Goal: Information Seeking & Learning: Learn about a topic

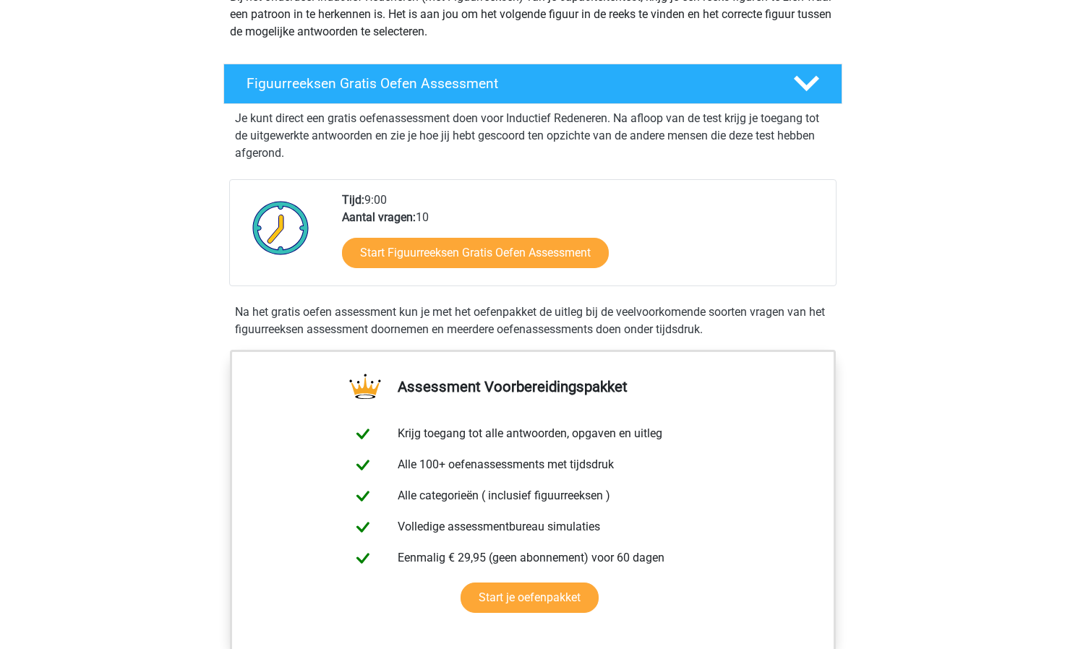
scroll to position [217, 0]
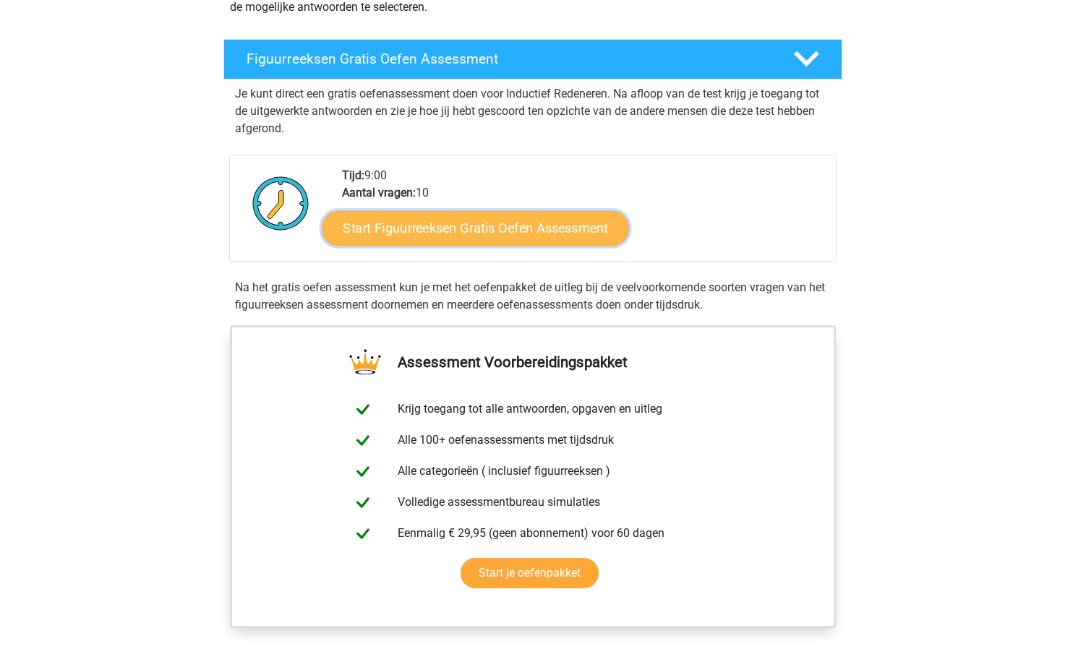
click at [463, 226] on link "Start Figuurreeksen Gratis Oefen Assessment" at bounding box center [475, 227] width 307 height 35
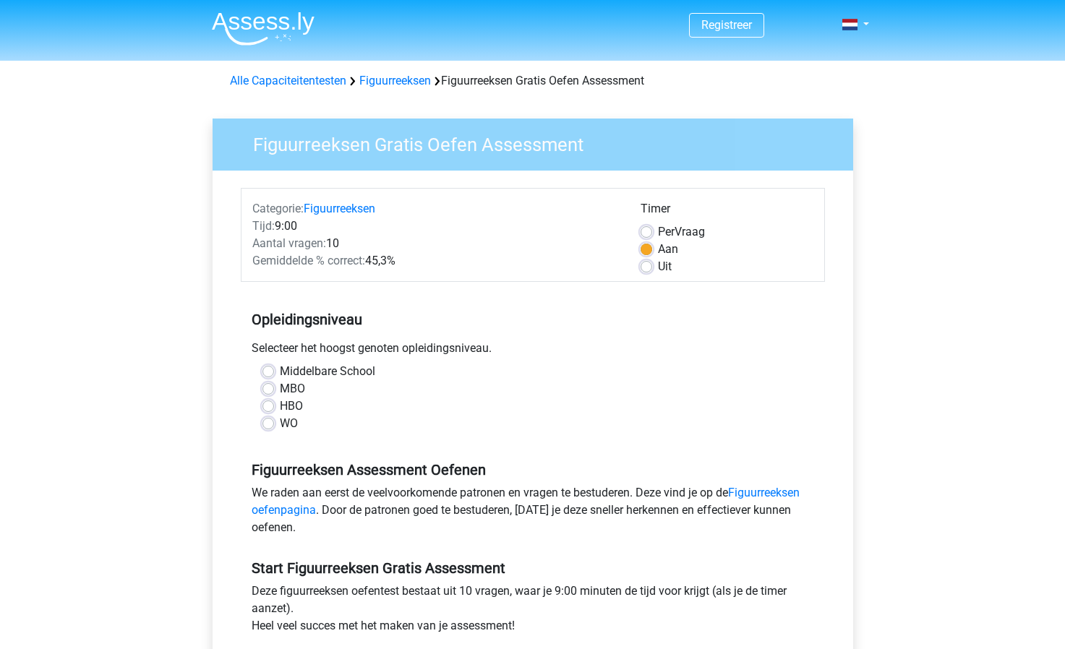
click at [280, 388] on label "MBO" at bounding box center [292, 388] width 25 height 17
click at [269, 388] on input "MBO" at bounding box center [268, 387] width 12 height 14
radio input "true"
click at [280, 405] on label "HBO" at bounding box center [291, 406] width 23 height 17
click at [269, 405] on input "HBO" at bounding box center [268, 405] width 12 height 14
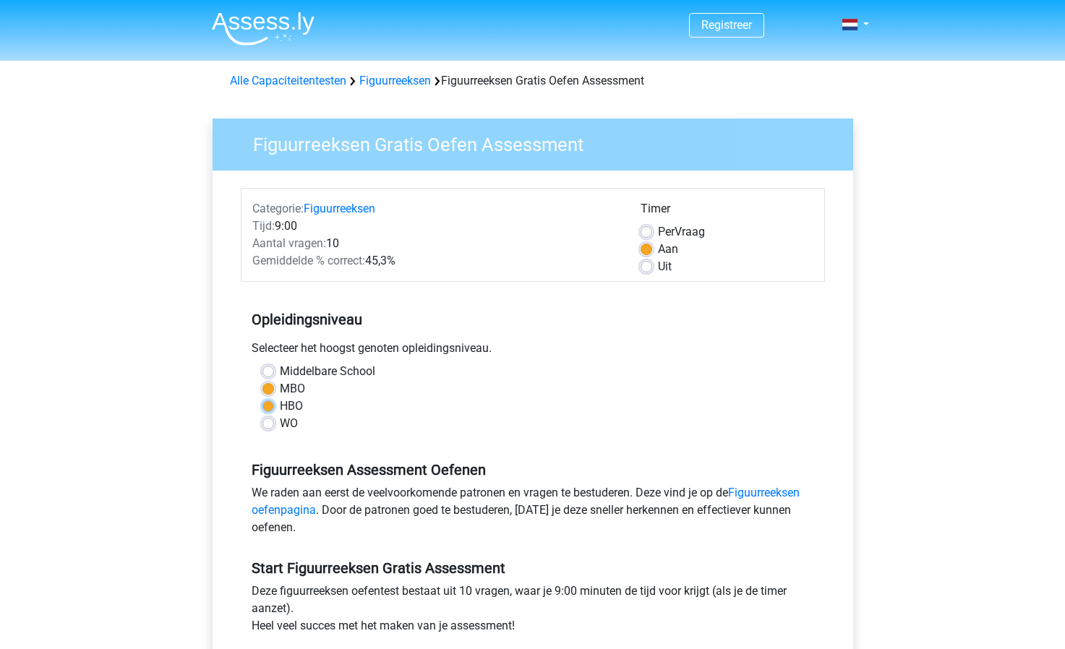
radio input "true"
click at [280, 388] on label "MBO" at bounding box center [292, 388] width 25 height 17
click at [270, 388] on input "MBO" at bounding box center [268, 387] width 12 height 14
radio input "true"
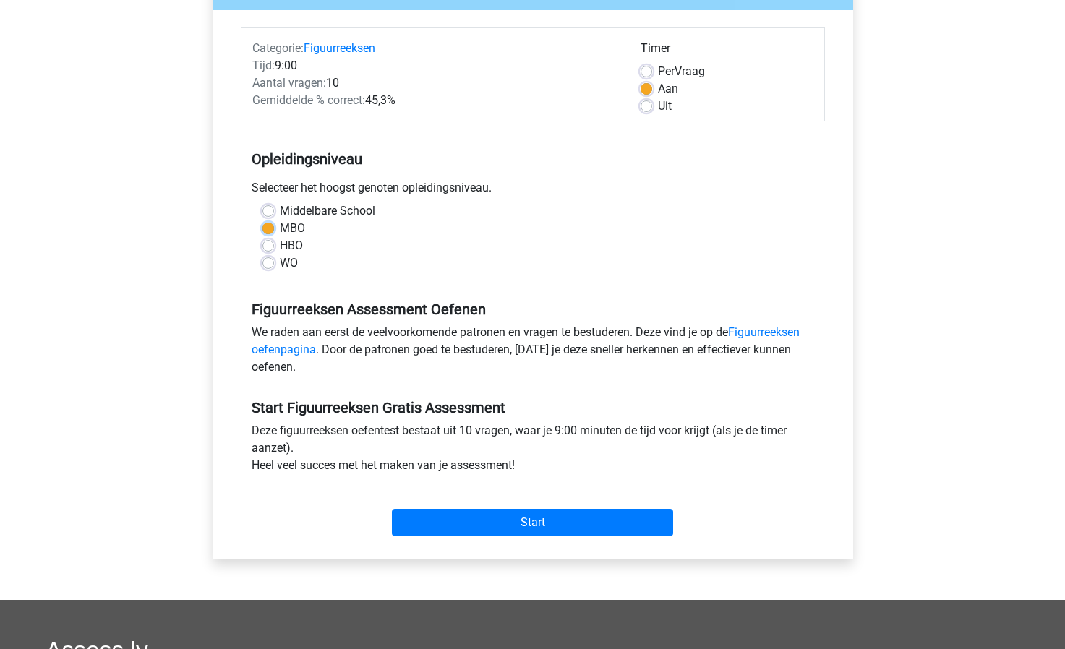
scroll to position [217, 0]
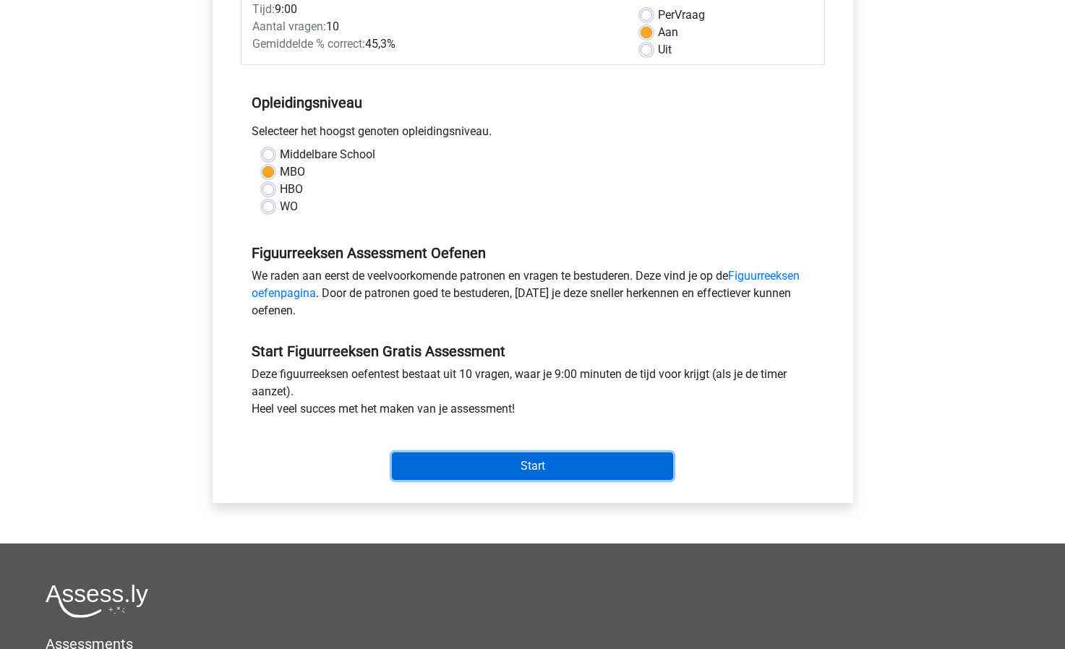
click at [508, 458] on input "Start" at bounding box center [532, 466] width 281 height 27
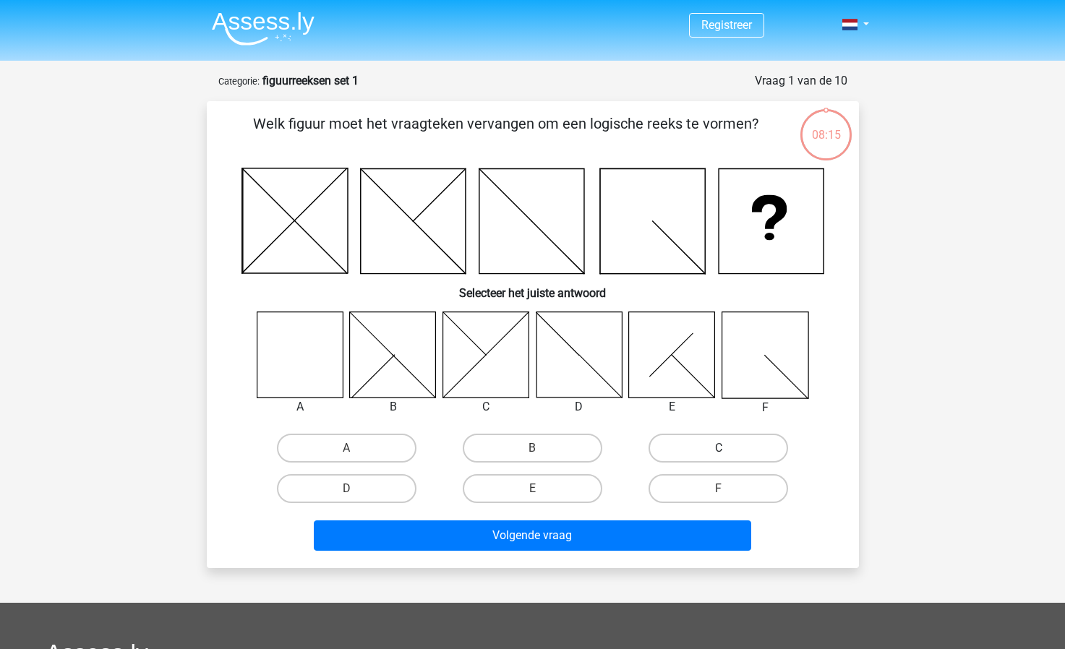
click at [716, 442] on label "C" at bounding box center [719, 448] width 140 height 29
click at [719, 448] on input "C" at bounding box center [723, 452] width 9 height 9
radio input "true"
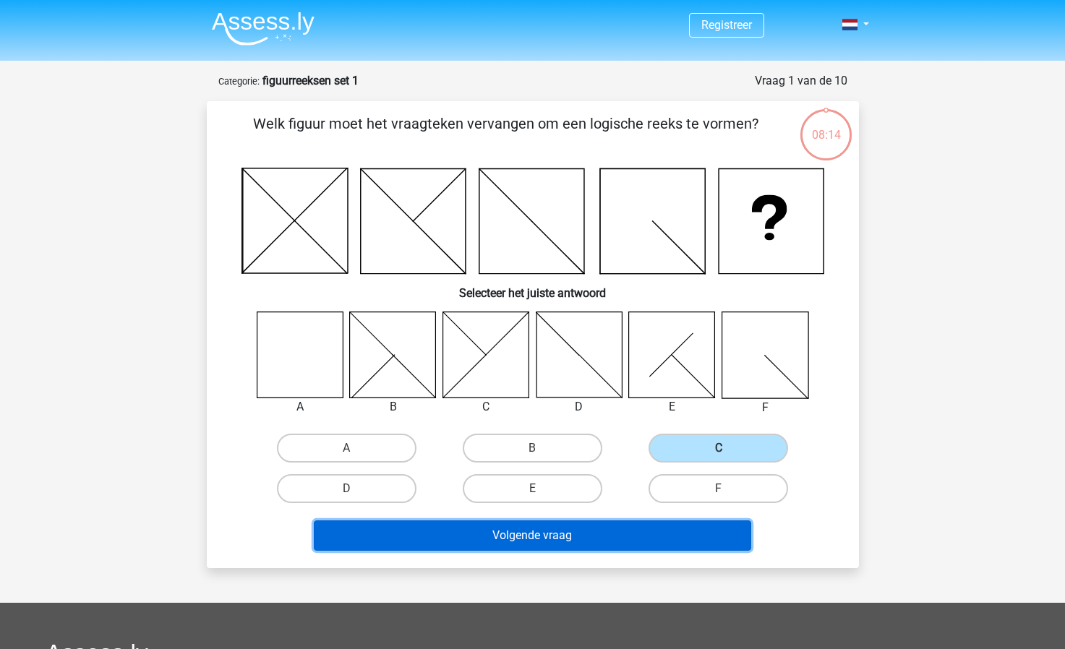
click at [605, 538] on button "Volgende vraag" at bounding box center [532, 536] width 437 height 30
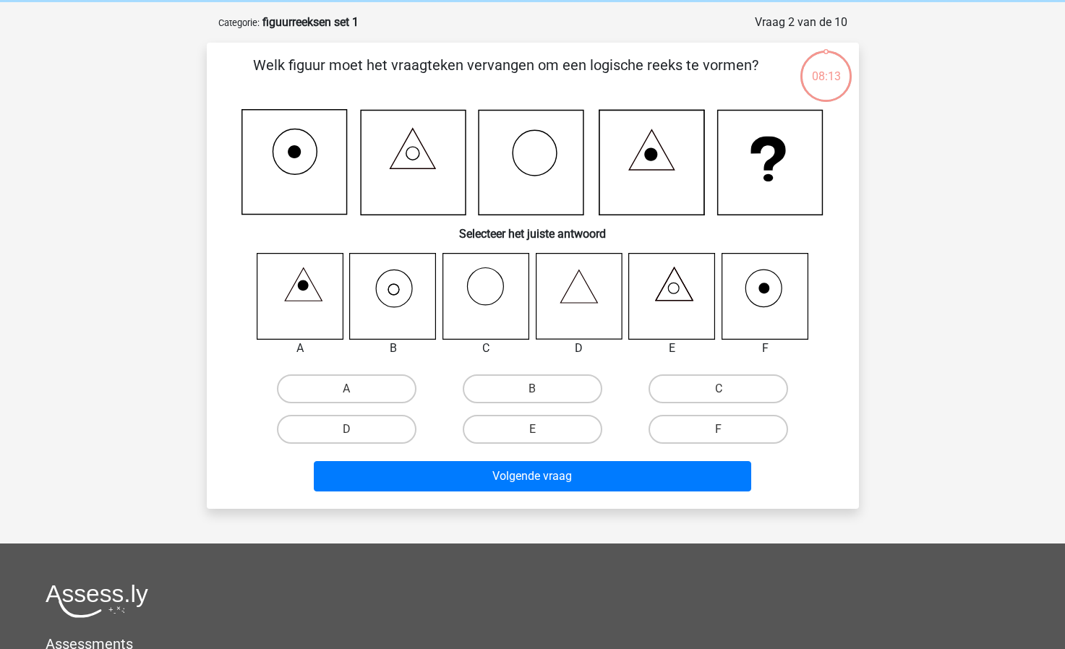
scroll to position [72, 0]
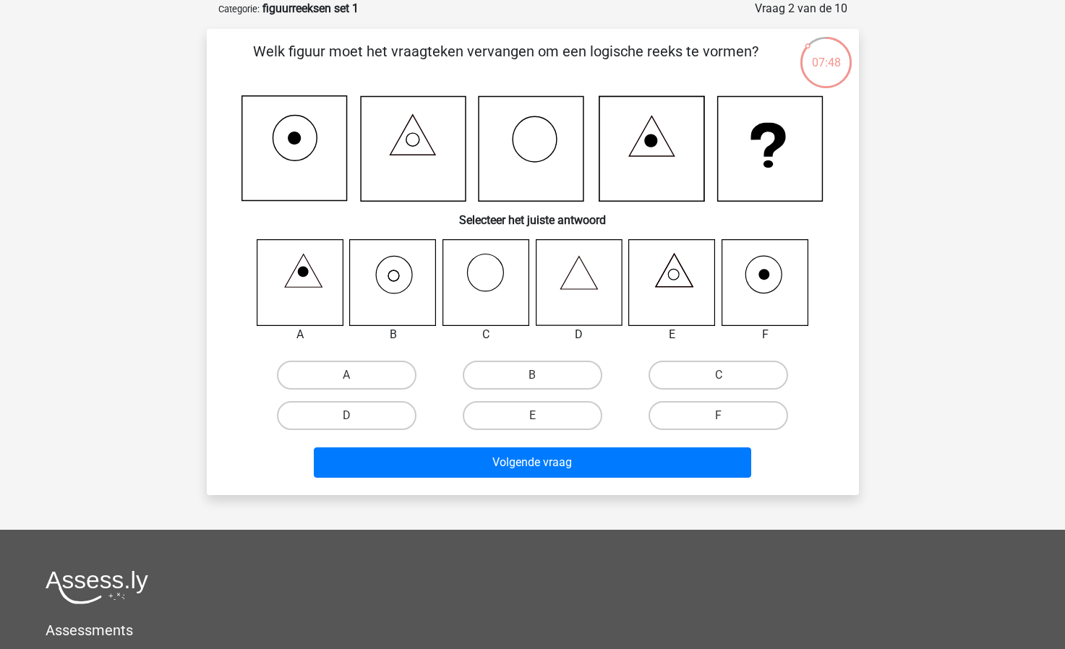
click at [405, 276] on icon at bounding box center [393, 282] width 86 height 86
click at [545, 370] on label "B" at bounding box center [533, 375] width 140 height 29
click at [542, 375] on input "B" at bounding box center [536, 379] width 9 height 9
radio input "true"
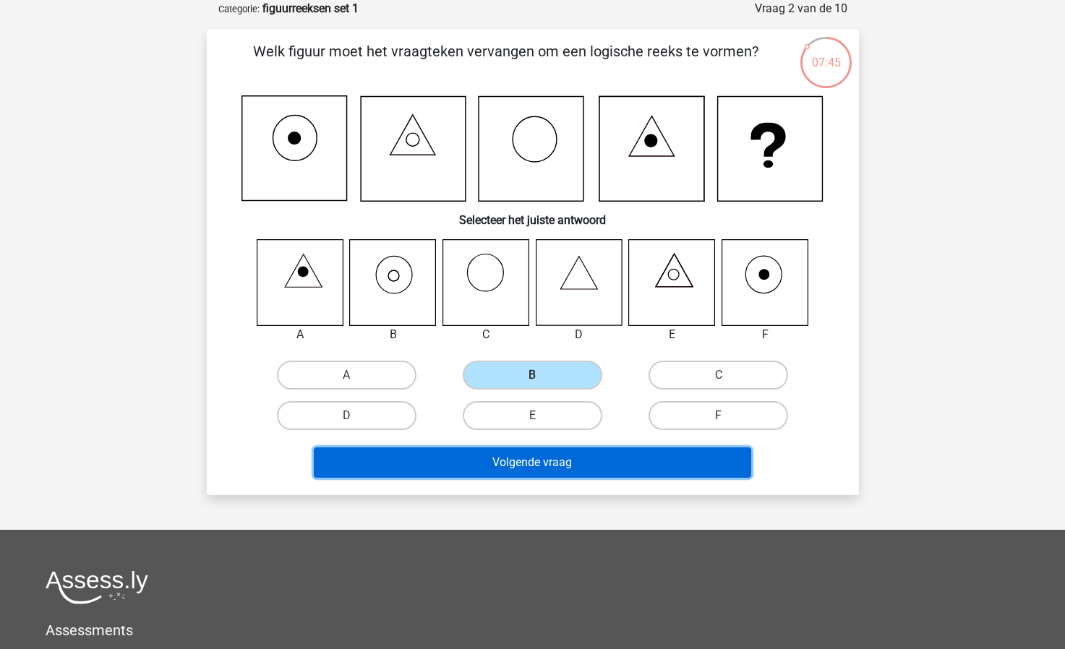
click at [562, 461] on button "Volgende vraag" at bounding box center [532, 463] width 437 height 30
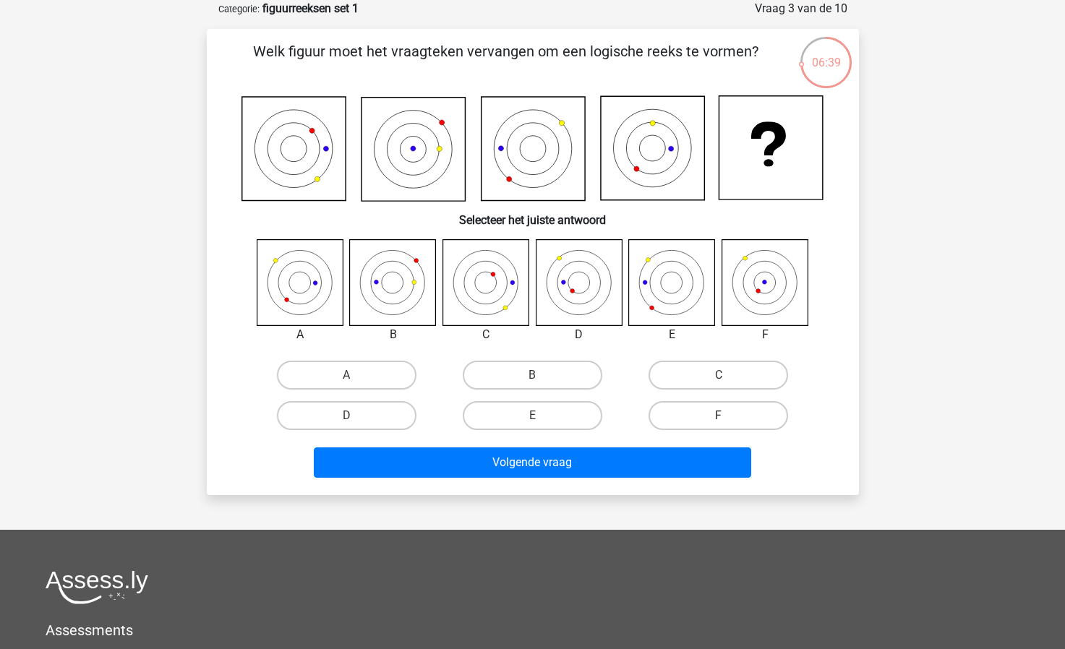
click at [735, 413] on label "F" at bounding box center [719, 415] width 140 height 29
click at [728, 416] on input "F" at bounding box center [723, 420] width 9 height 9
radio input "true"
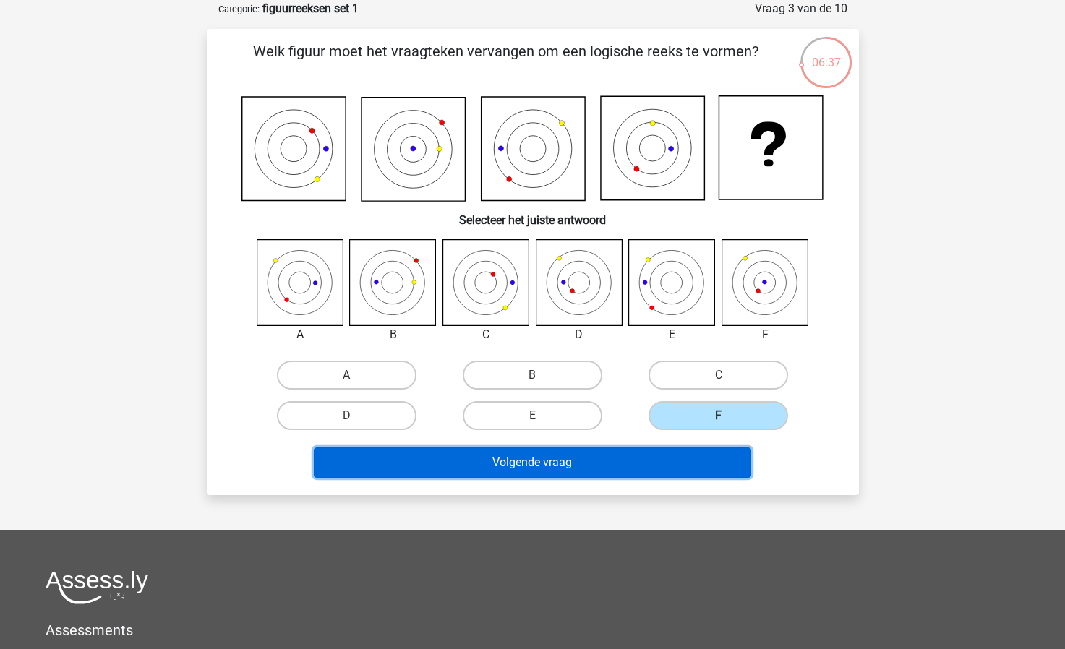
click at [615, 460] on button "Volgende vraag" at bounding box center [532, 463] width 437 height 30
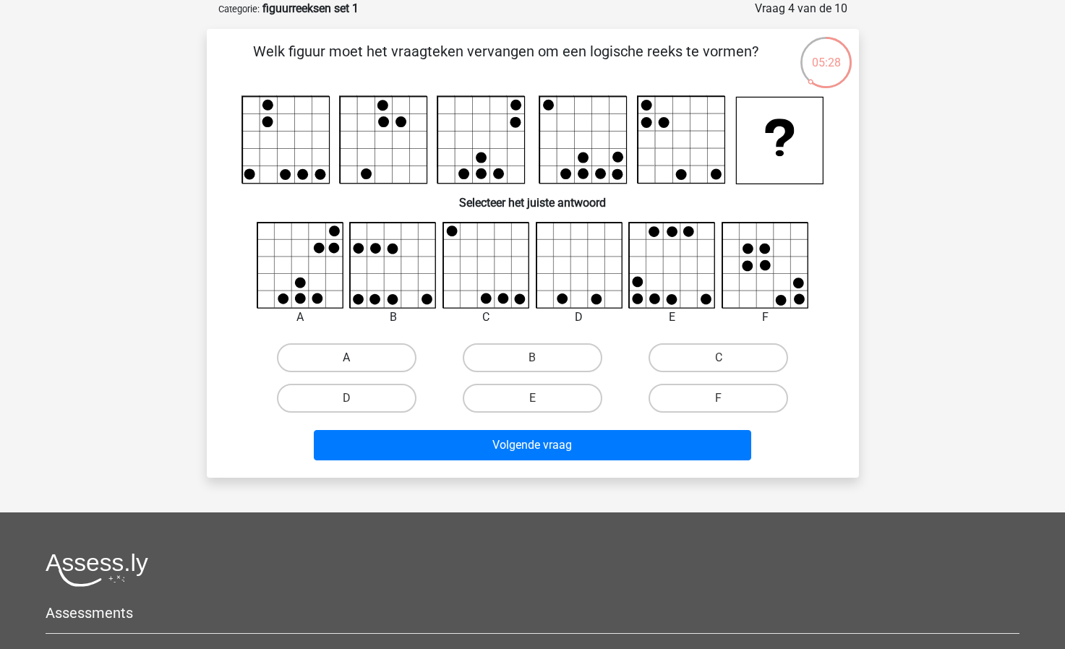
click at [372, 357] on label "A" at bounding box center [347, 357] width 140 height 29
click at [356, 358] on input "A" at bounding box center [350, 362] width 9 height 9
radio input "true"
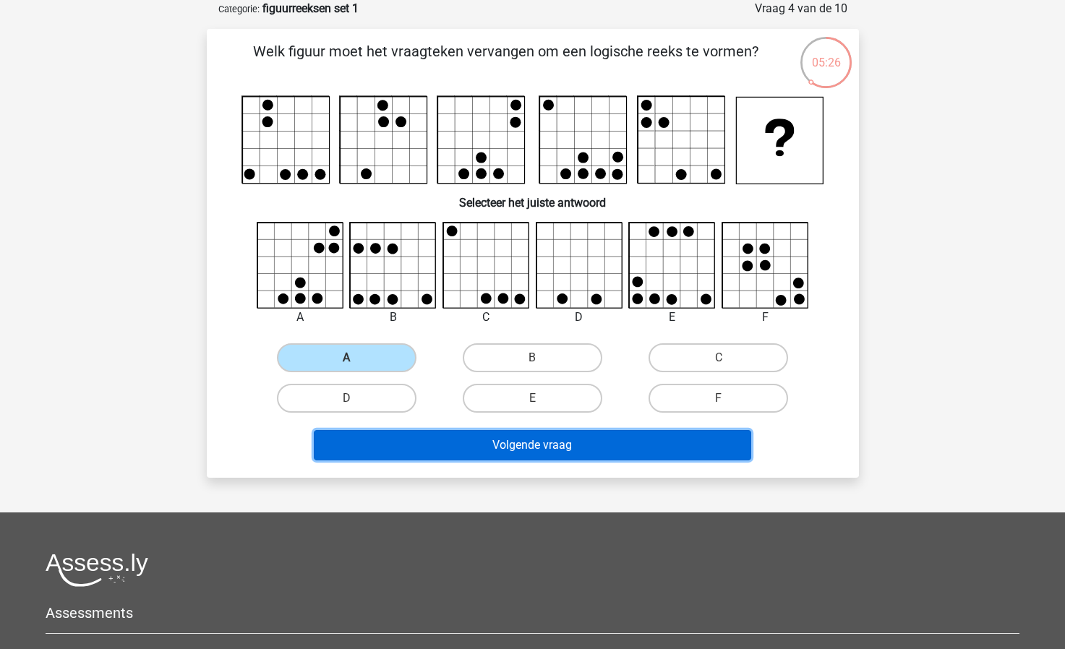
click at [517, 443] on button "Volgende vraag" at bounding box center [532, 445] width 437 height 30
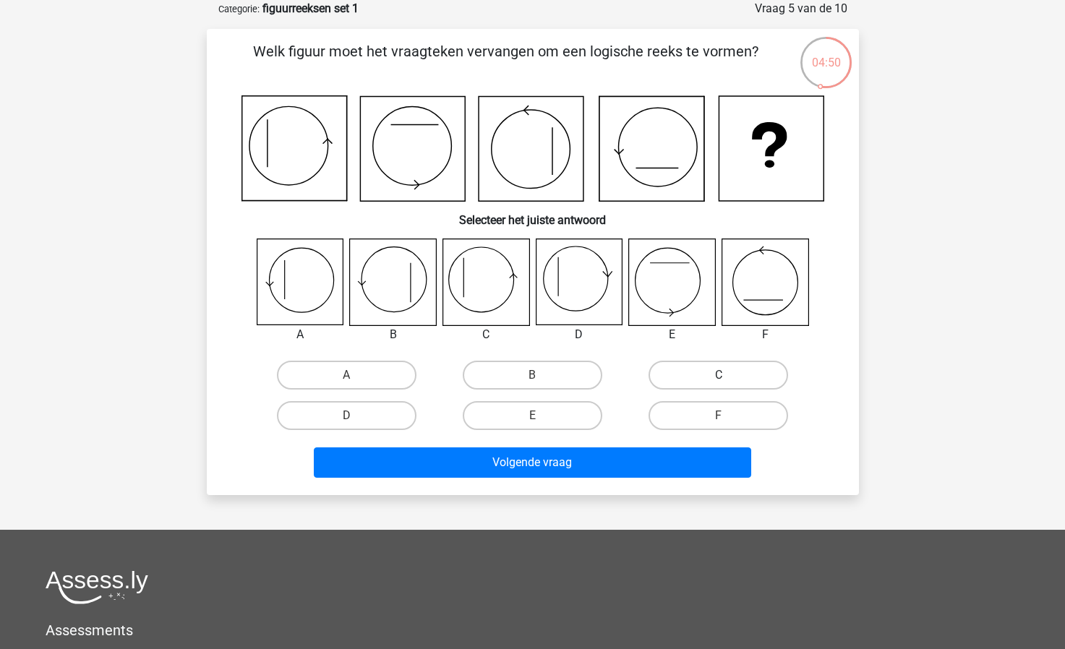
click at [721, 374] on label "C" at bounding box center [719, 375] width 140 height 29
click at [721, 375] on input "C" at bounding box center [723, 379] width 9 height 9
radio input "true"
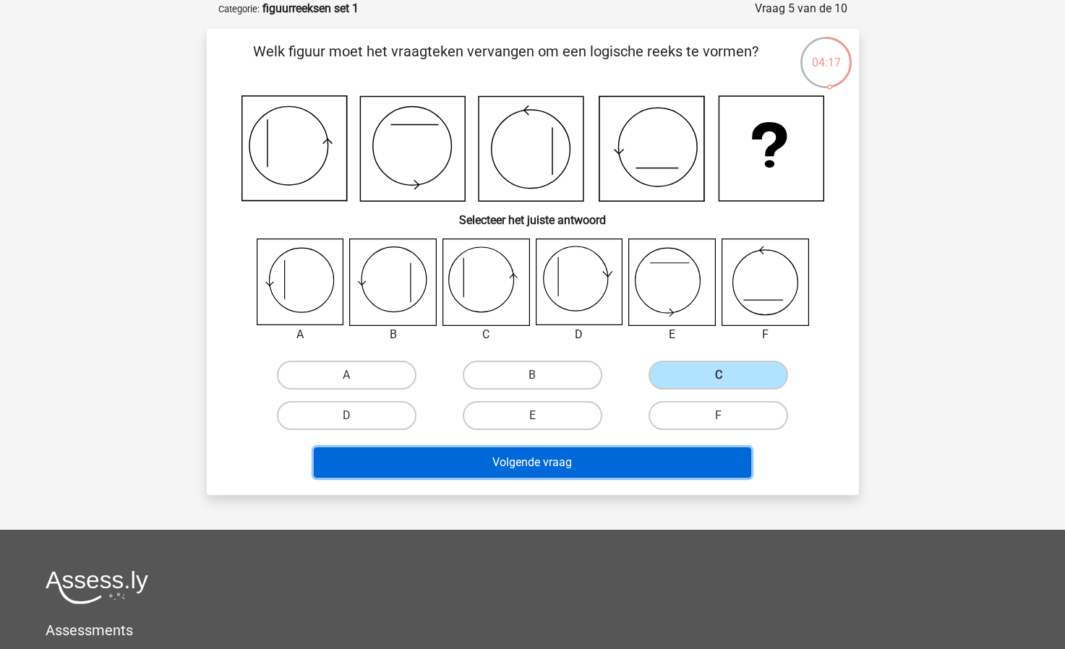
click at [573, 455] on button "Volgende vraag" at bounding box center [532, 463] width 437 height 30
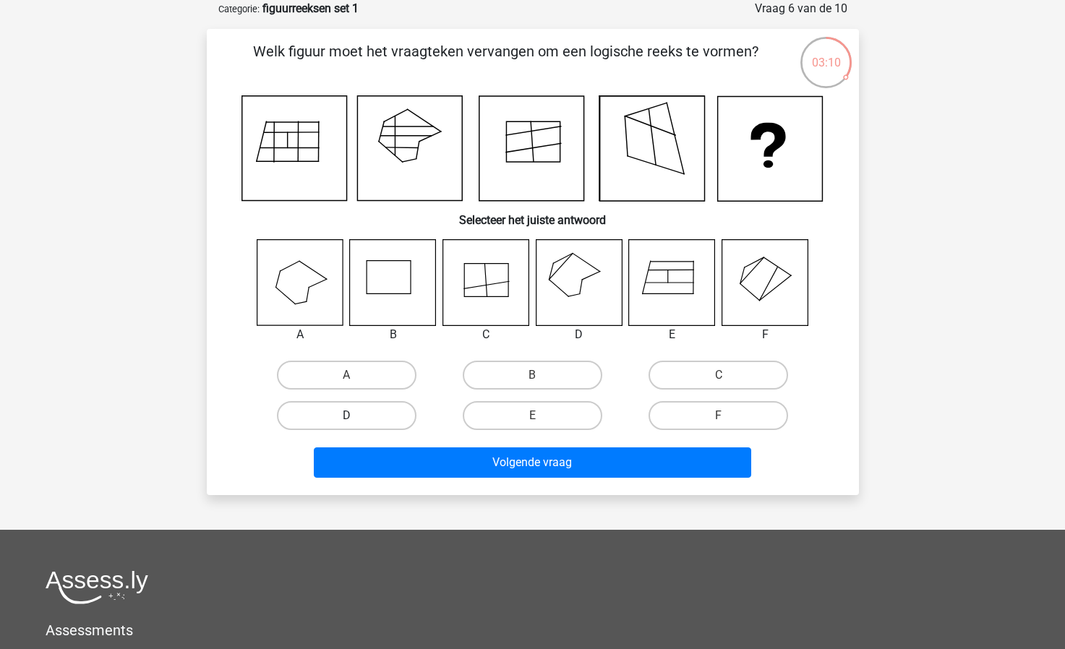
click at [382, 417] on label "D" at bounding box center [347, 415] width 140 height 29
click at [356, 417] on input "D" at bounding box center [350, 420] width 9 height 9
radio input "true"
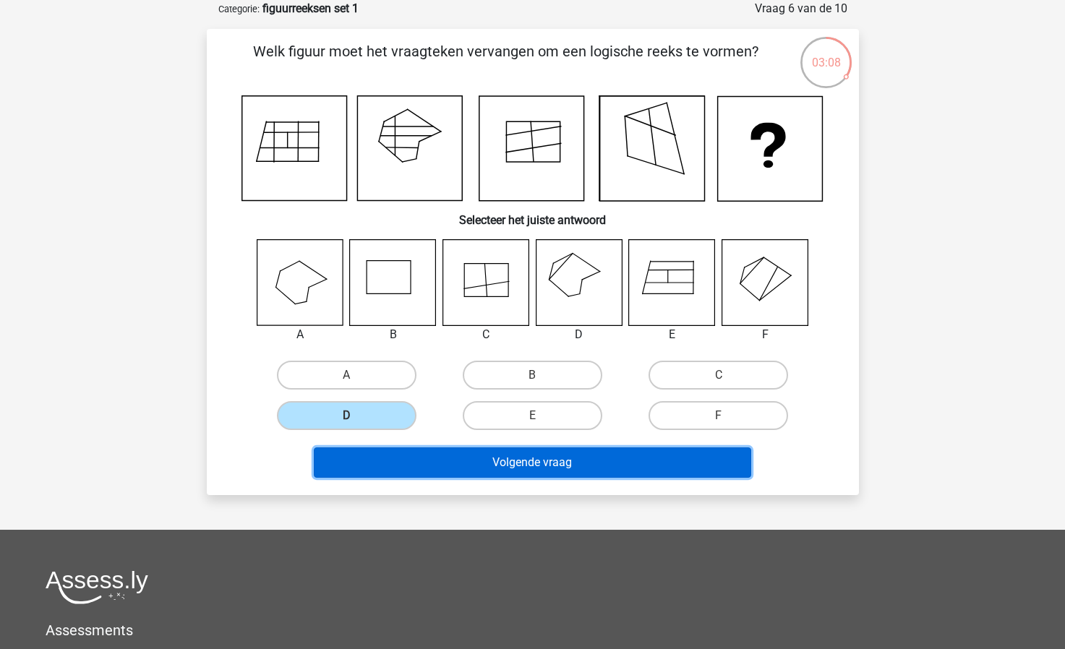
click at [544, 458] on button "Volgende vraag" at bounding box center [532, 463] width 437 height 30
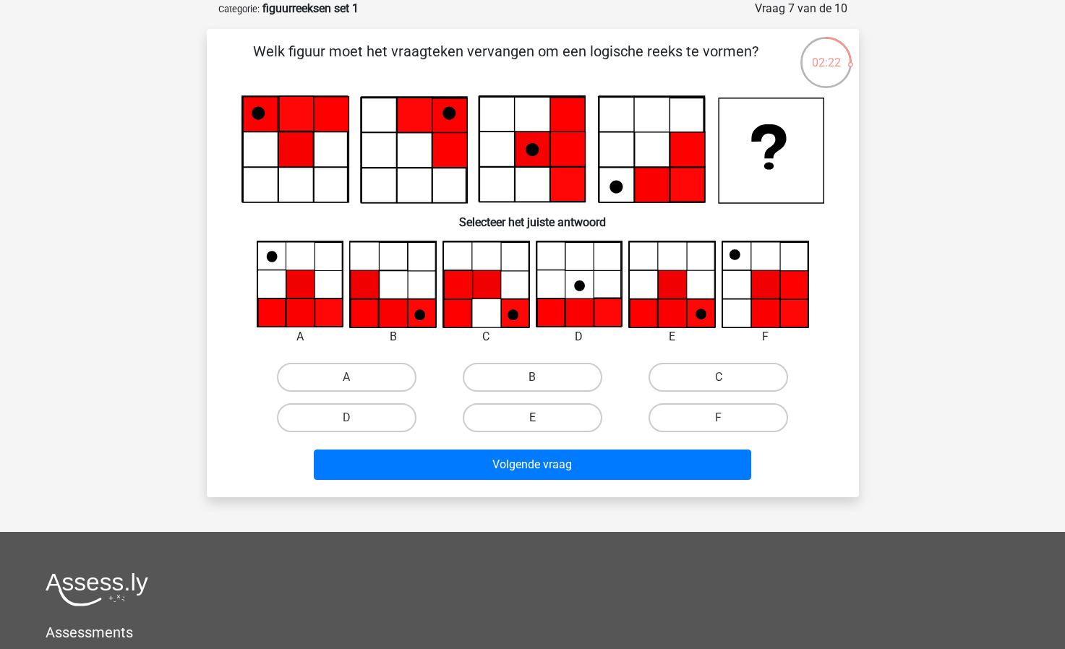
click at [554, 411] on label "E" at bounding box center [533, 417] width 140 height 29
click at [542, 418] on input "E" at bounding box center [536, 422] width 9 height 9
radio input "true"
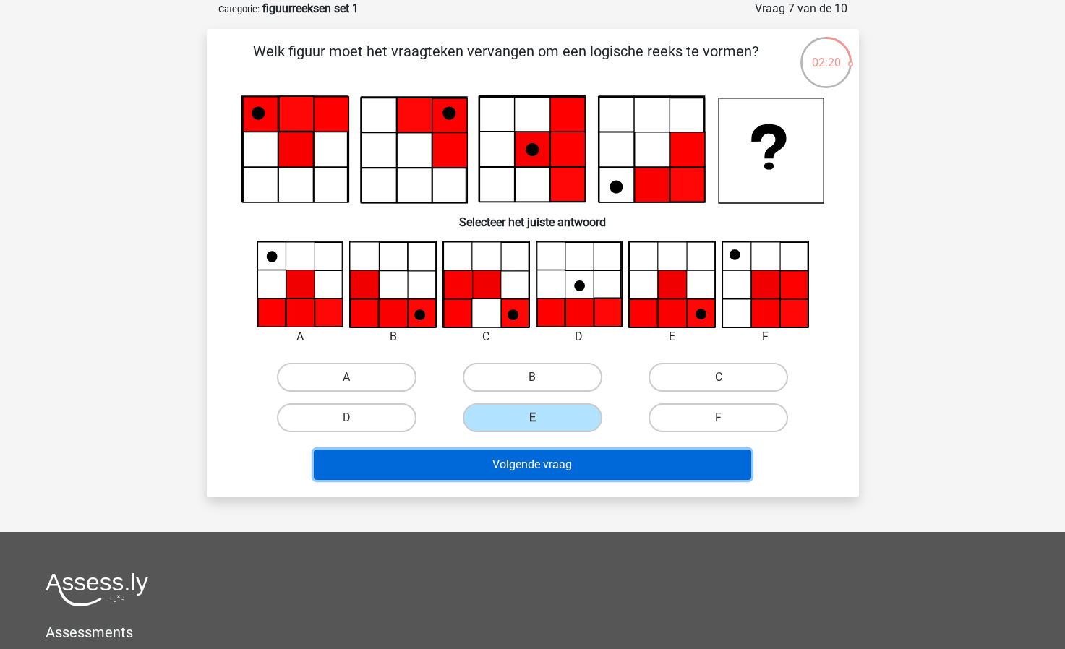
click at [544, 461] on button "Volgende vraag" at bounding box center [532, 465] width 437 height 30
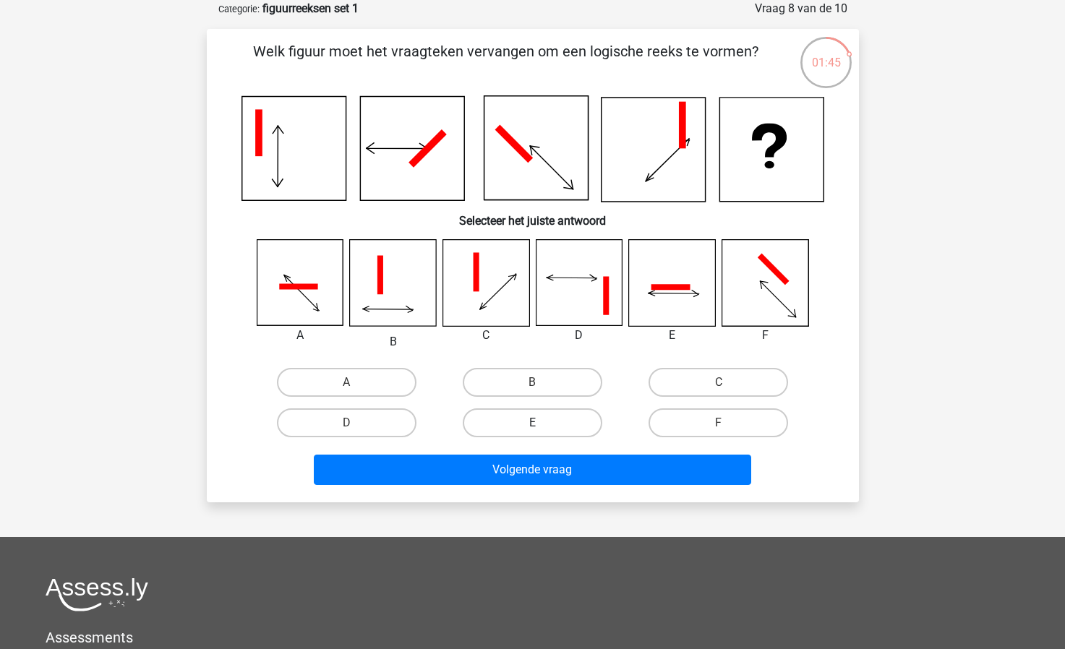
click at [525, 424] on label "E" at bounding box center [533, 422] width 140 height 29
click at [532, 424] on input "E" at bounding box center [536, 427] width 9 height 9
radio input "true"
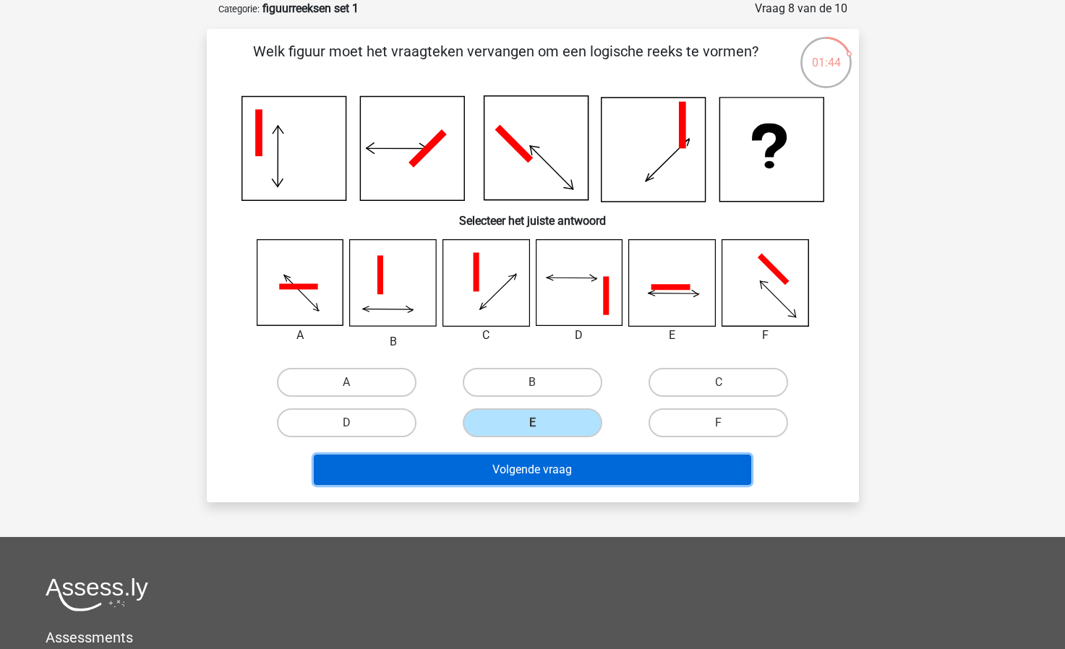
click at [514, 461] on button "Volgende vraag" at bounding box center [532, 470] width 437 height 30
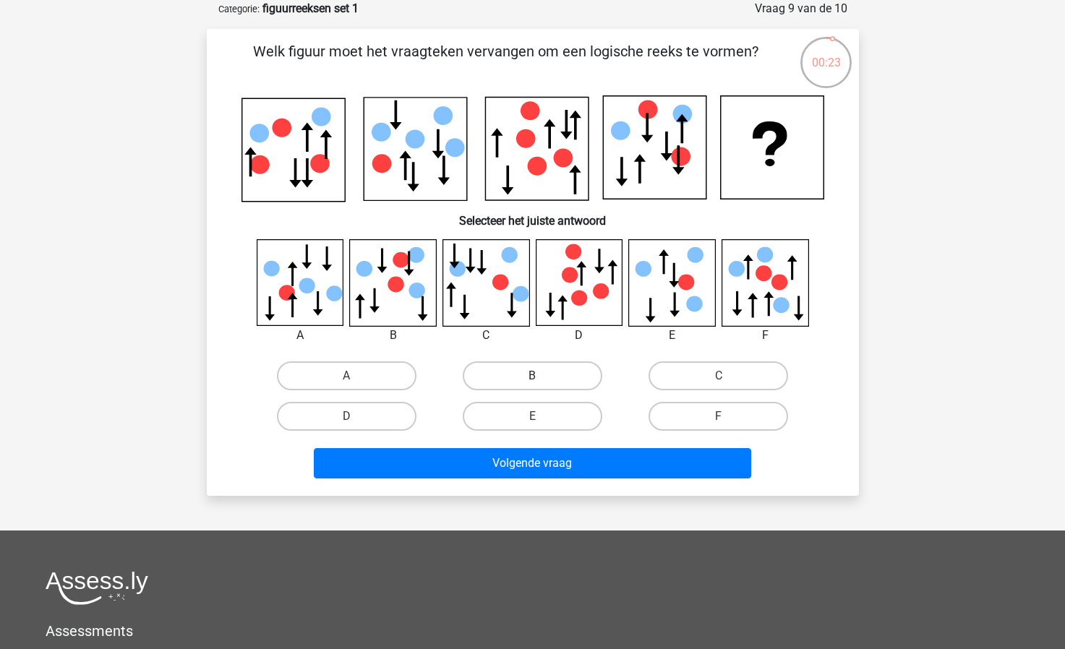
click at [562, 372] on label "B" at bounding box center [533, 376] width 140 height 29
click at [542, 376] on input "B" at bounding box center [536, 380] width 9 height 9
radio input "true"
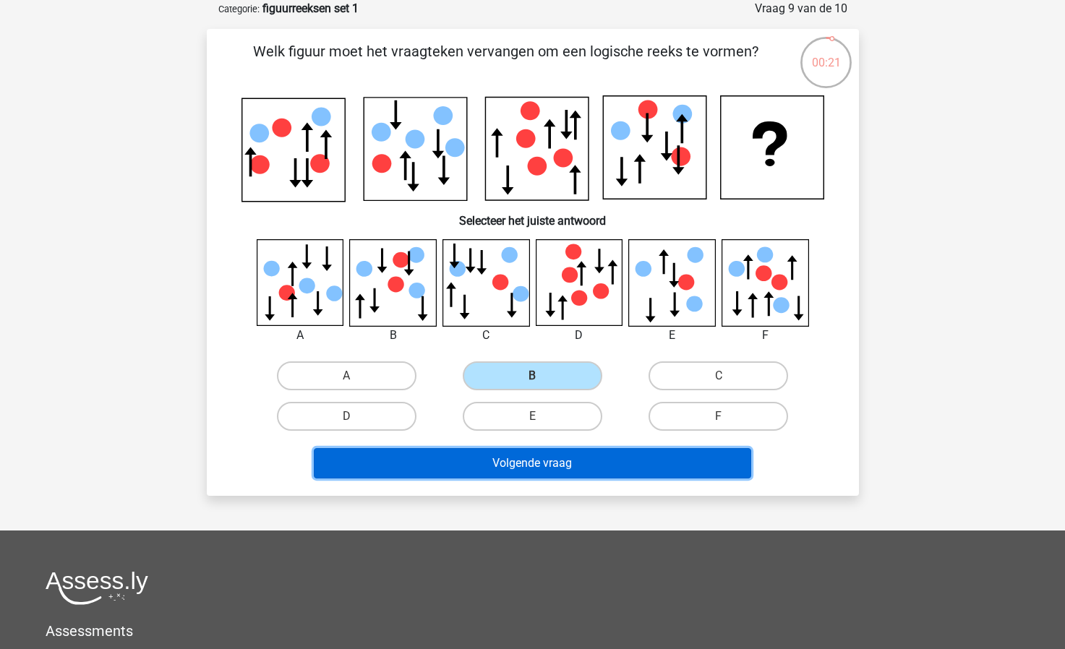
click at [544, 464] on button "Volgende vraag" at bounding box center [532, 463] width 437 height 30
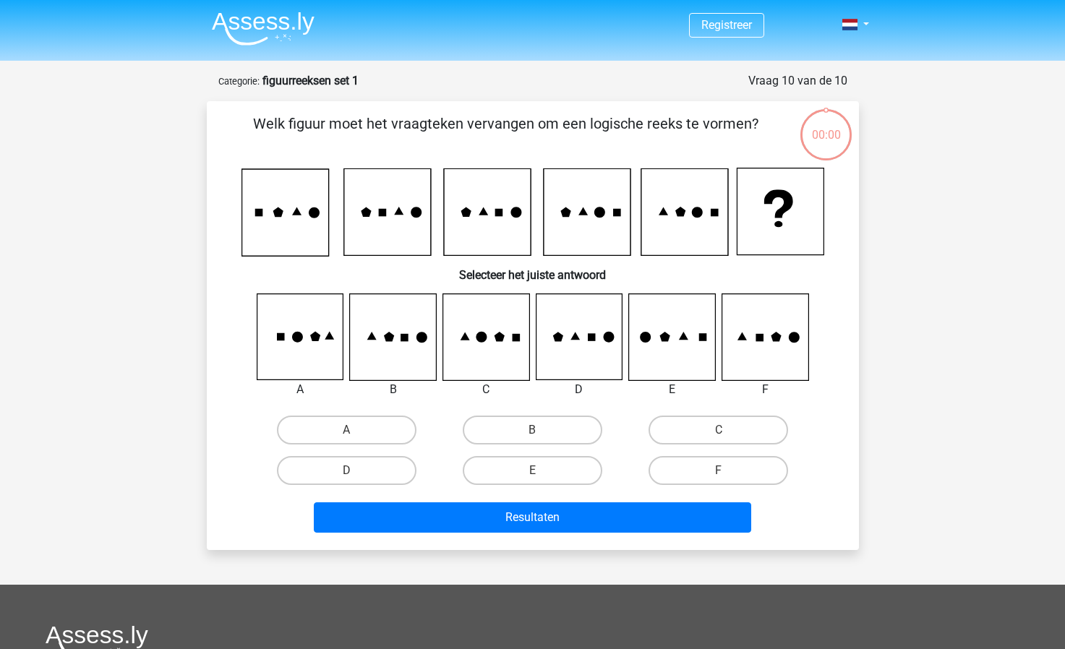
scroll to position [72, 0]
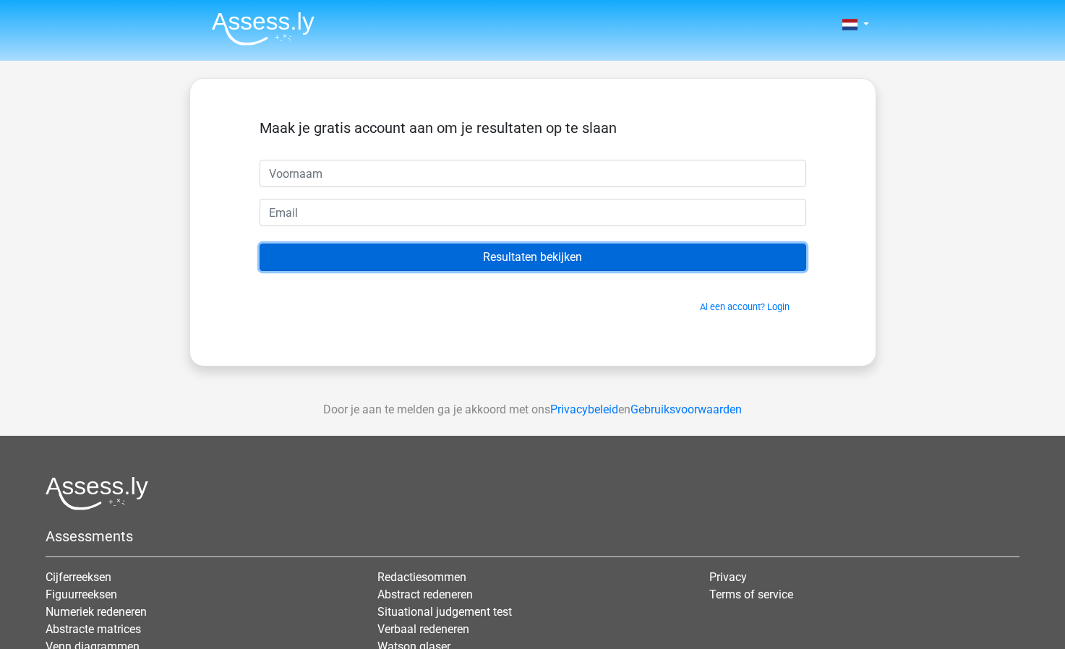
click at [643, 256] on input "Resultaten bekijken" at bounding box center [533, 257] width 547 height 27
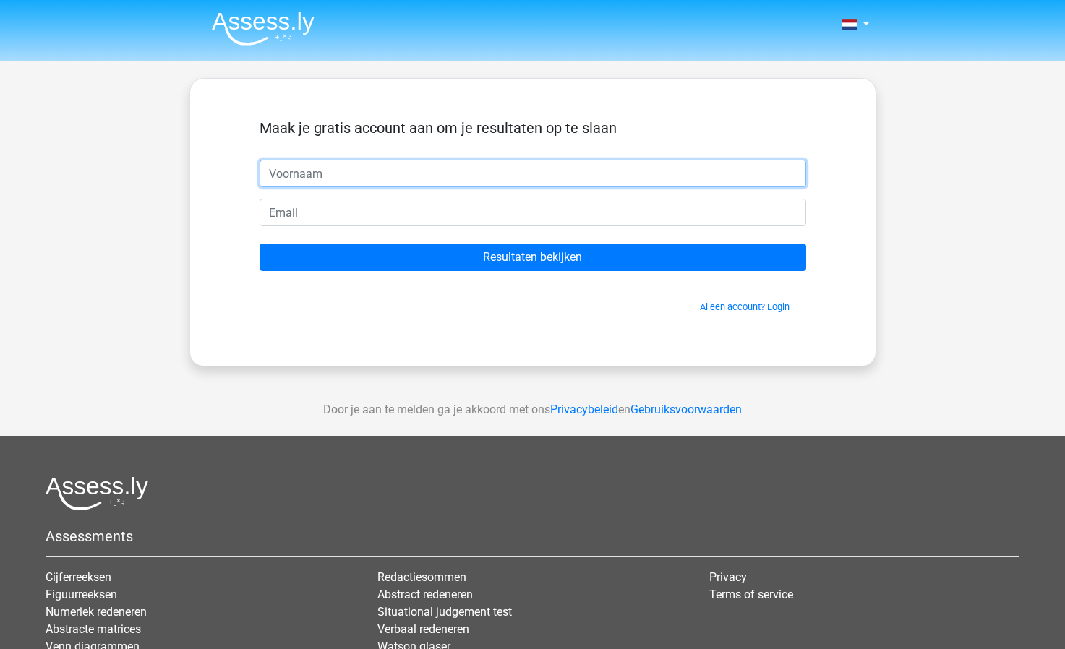
click at [357, 179] on input "text" at bounding box center [533, 173] width 547 height 27
type input "[PERSON_NAME]"
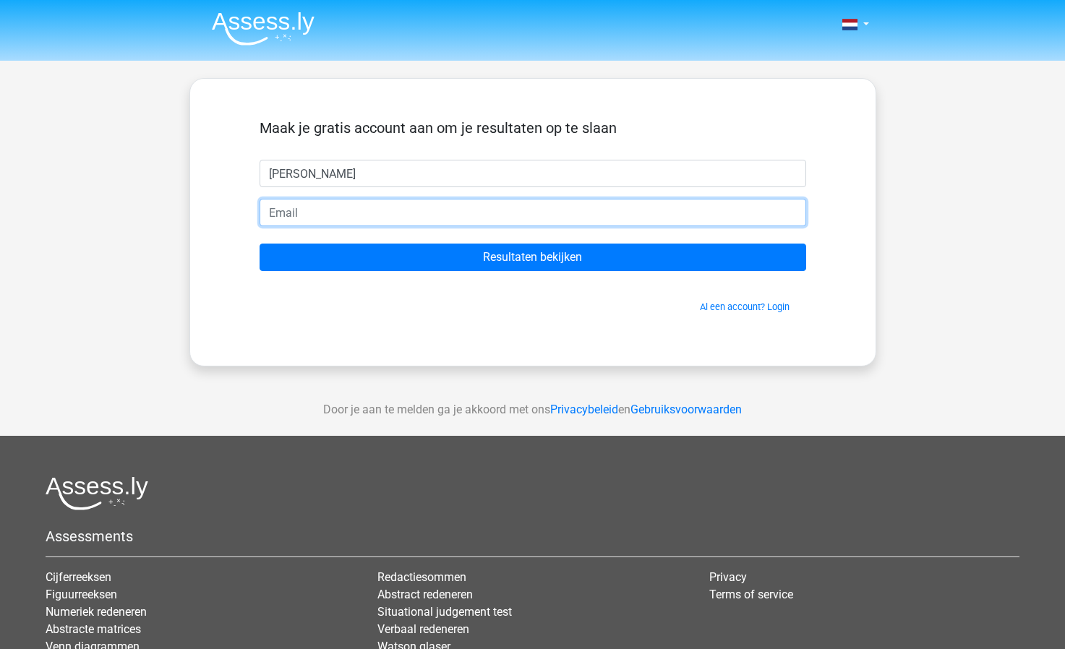
click at [356, 215] on input "email" at bounding box center [533, 212] width 547 height 27
type input "[EMAIL_ADDRESS][DOMAIN_NAME]"
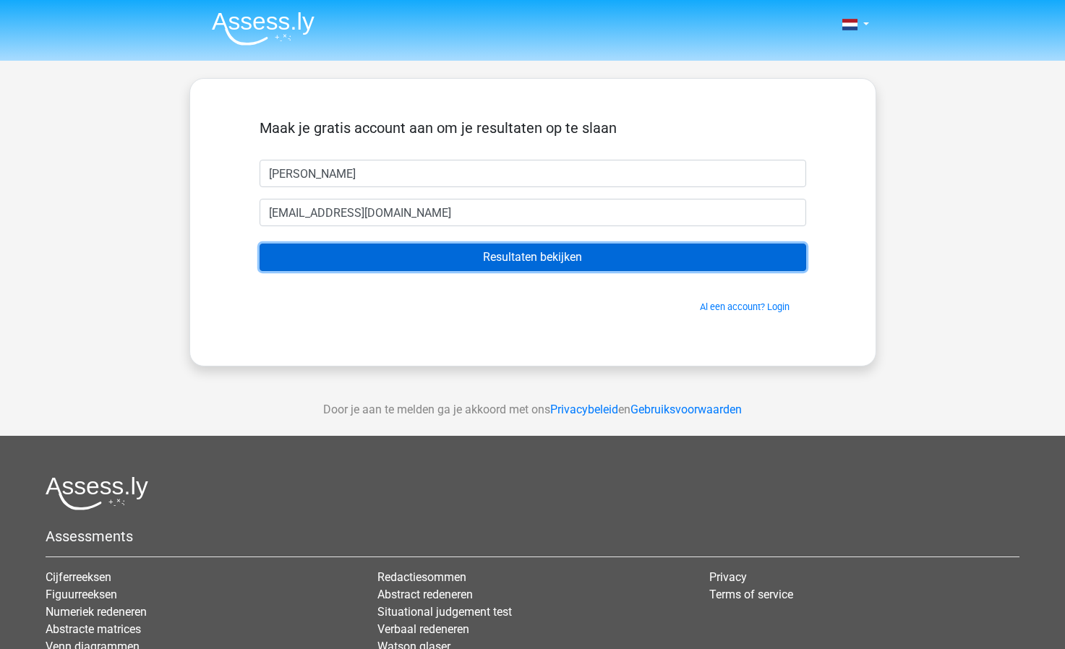
click at [570, 249] on input "Resultaten bekijken" at bounding box center [533, 257] width 547 height 27
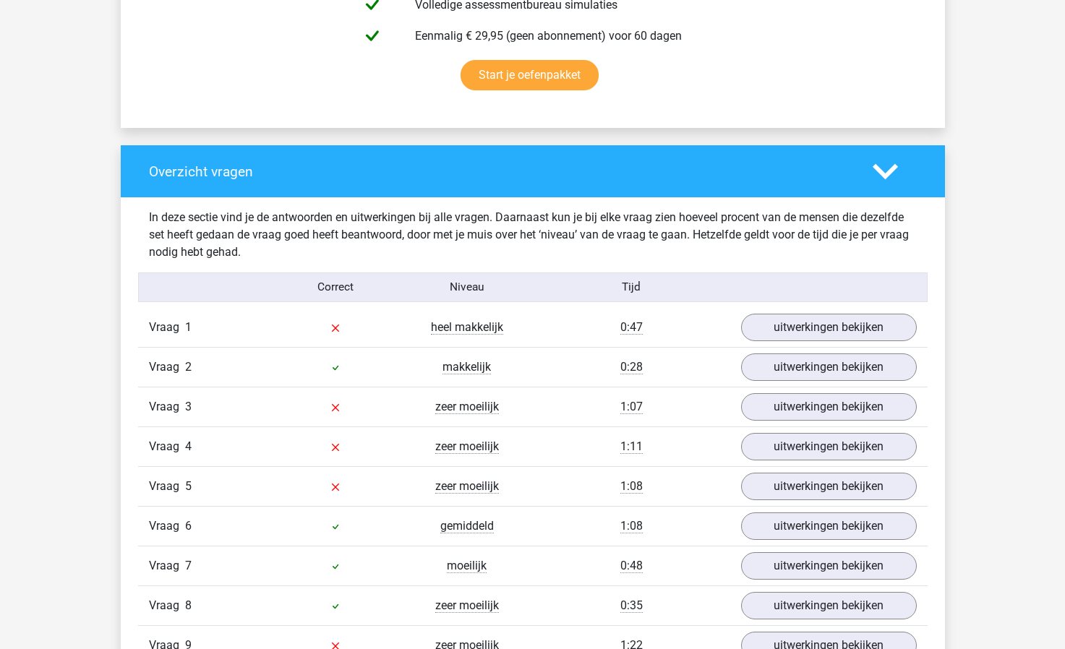
scroll to position [1085, 0]
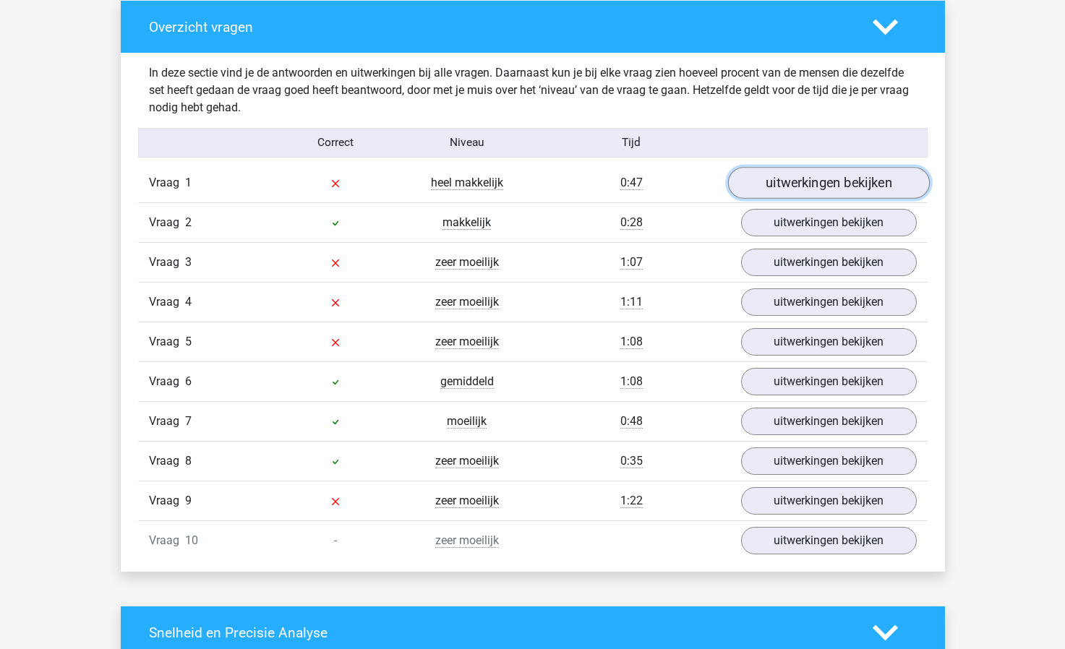
click at [855, 175] on link "uitwerkingen bekijken" at bounding box center [828, 184] width 202 height 32
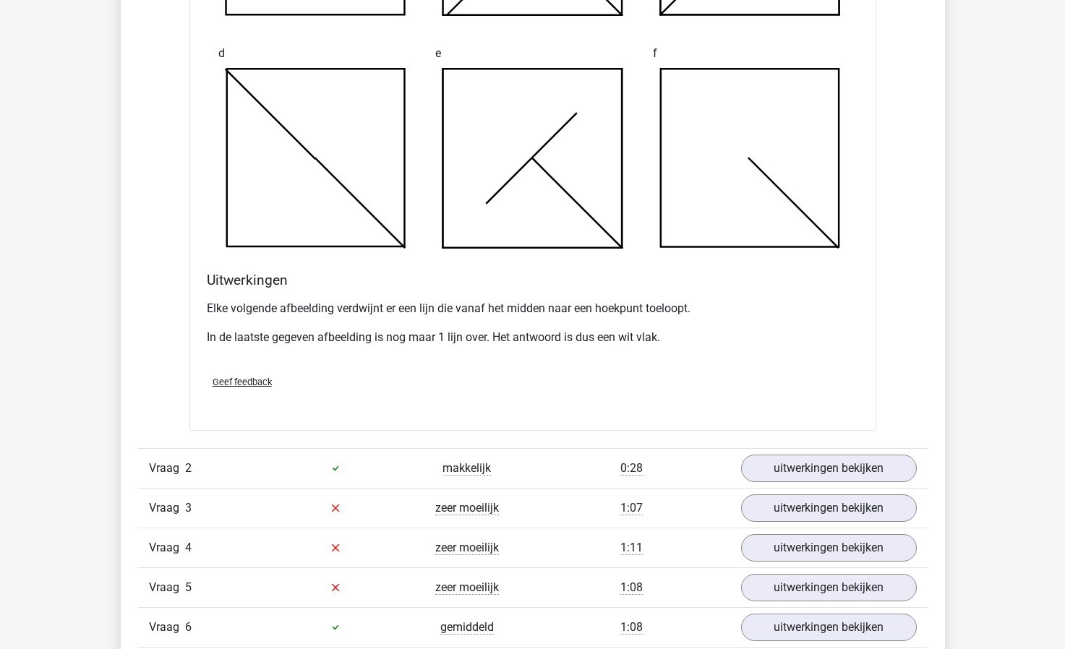
scroll to position [1735, 0]
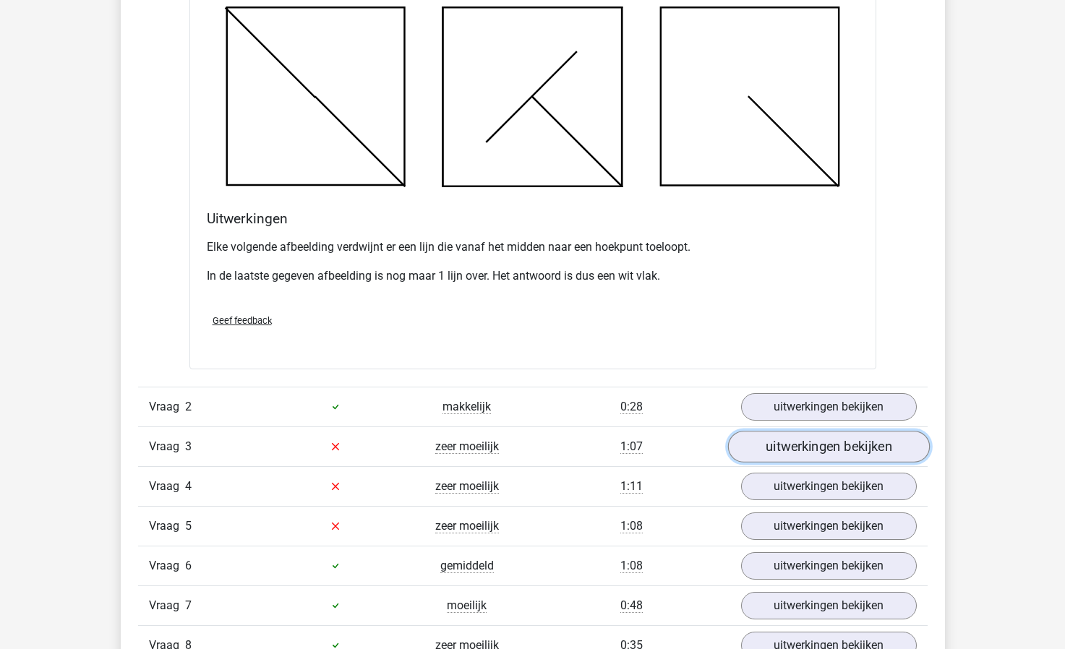
click at [804, 452] on link "uitwerkingen bekijken" at bounding box center [828, 447] width 202 height 32
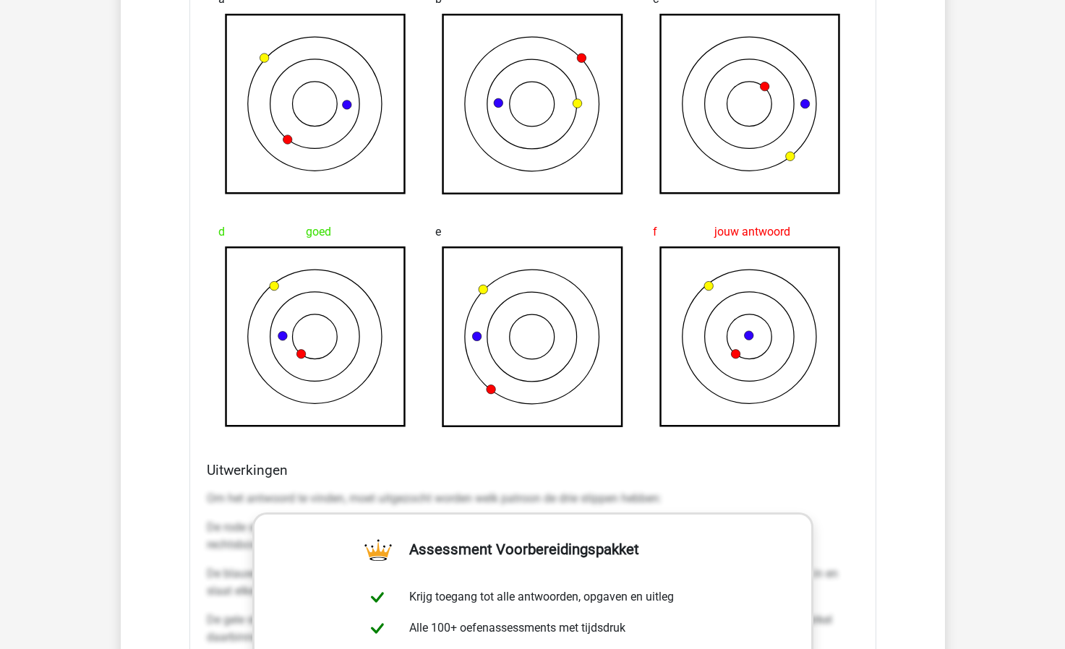
scroll to position [2603, 0]
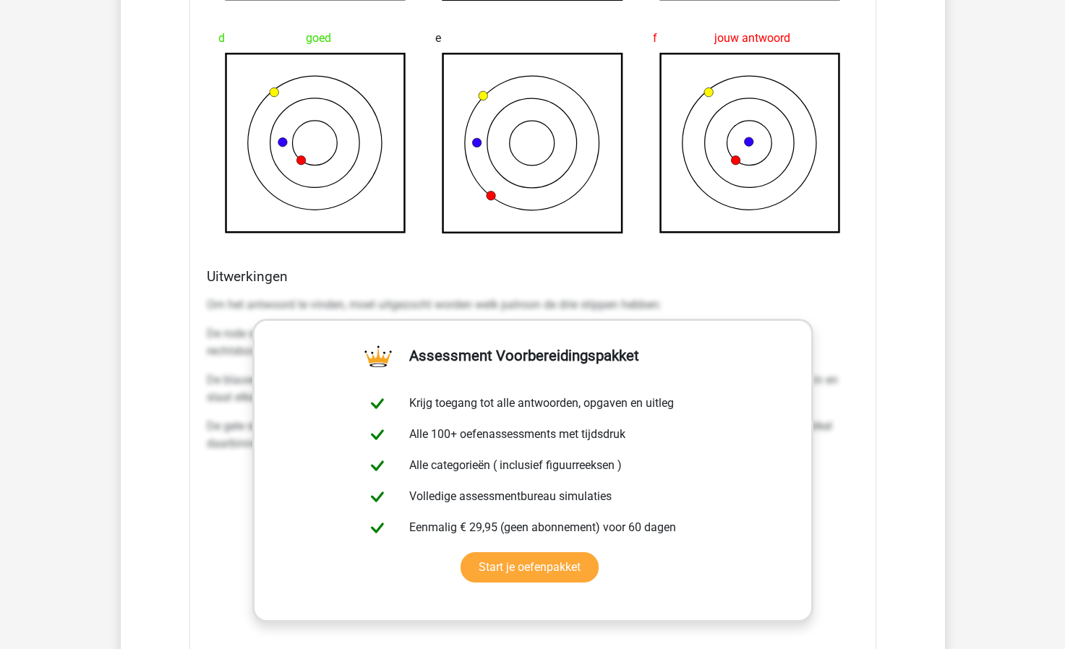
click at [992, 454] on div "Kies premium laura lauraledda1977@gmail.com" at bounding box center [532, 6] width 1065 height 5218
click at [985, 526] on div "Kies premium laura lauraledda1977@gmail.com" at bounding box center [532, 6] width 1065 height 5218
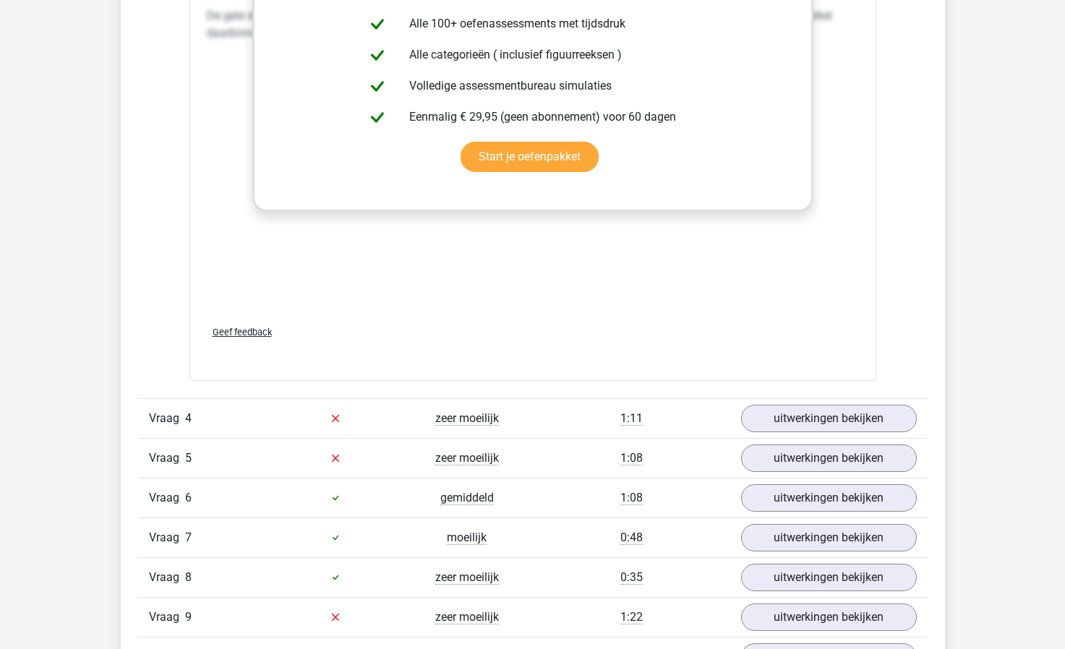
scroll to position [3037, 0]
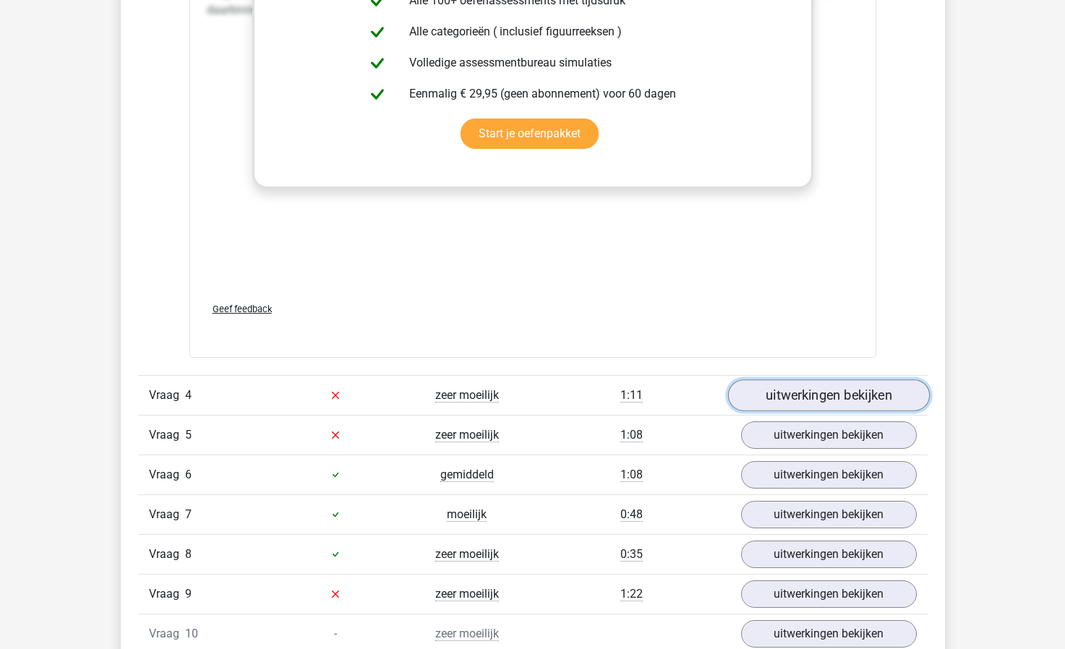
click at [822, 392] on link "uitwerkingen bekijken" at bounding box center [828, 396] width 202 height 32
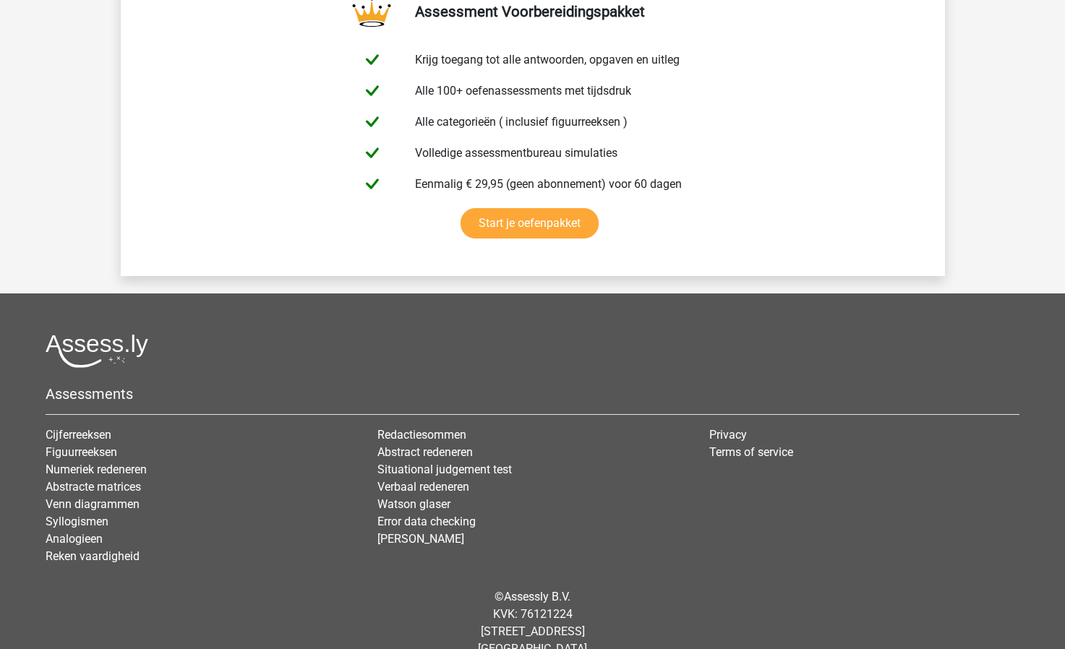
scroll to position [5431, 0]
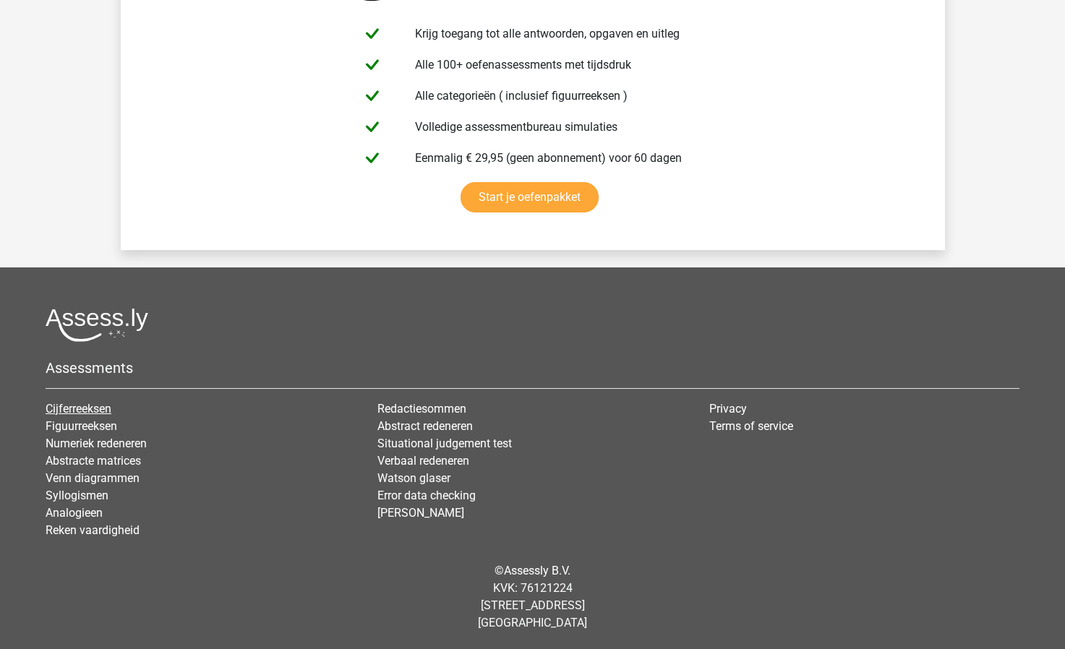
click at [69, 406] on link "Cijferreeksen" at bounding box center [79, 409] width 66 height 14
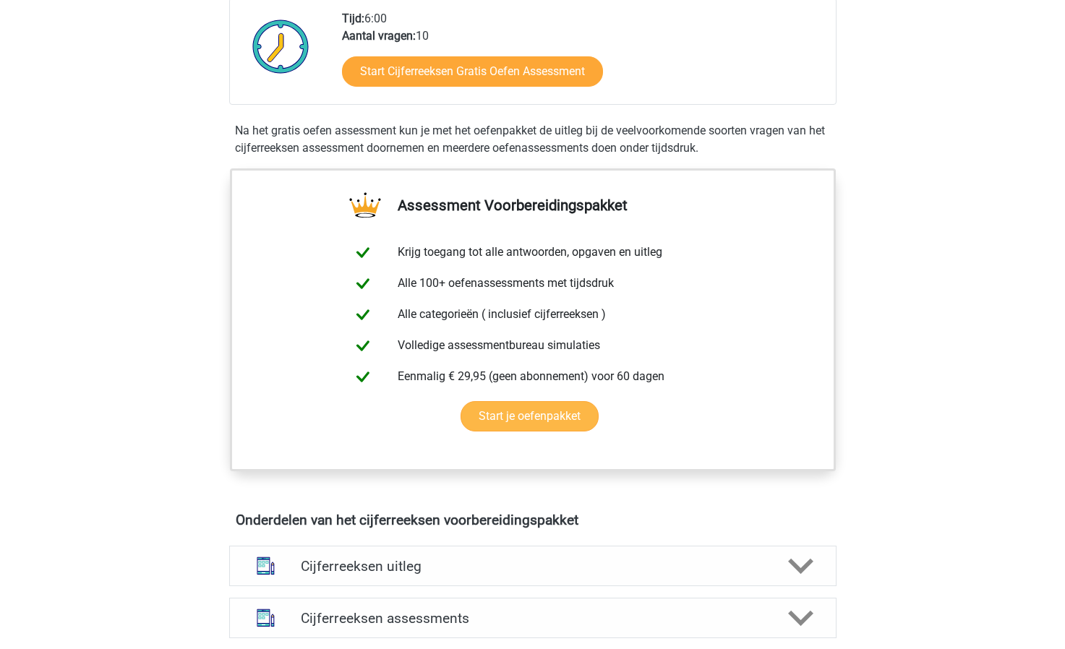
scroll to position [578, 0]
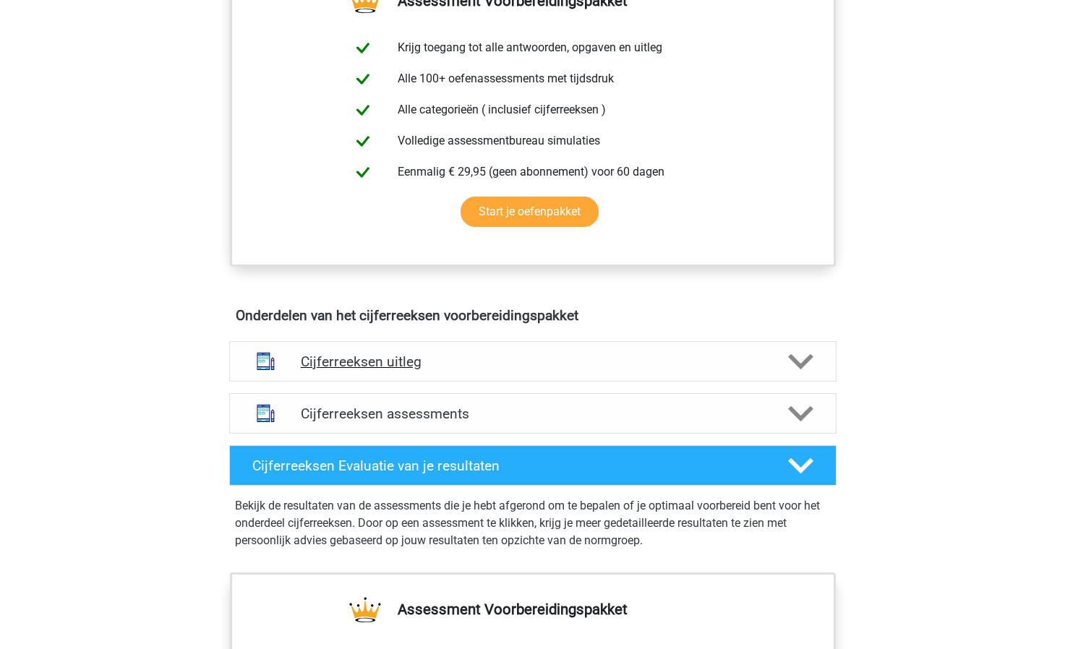
click at [394, 370] on h4 "Cijferreeksen uitleg" at bounding box center [533, 362] width 464 height 17
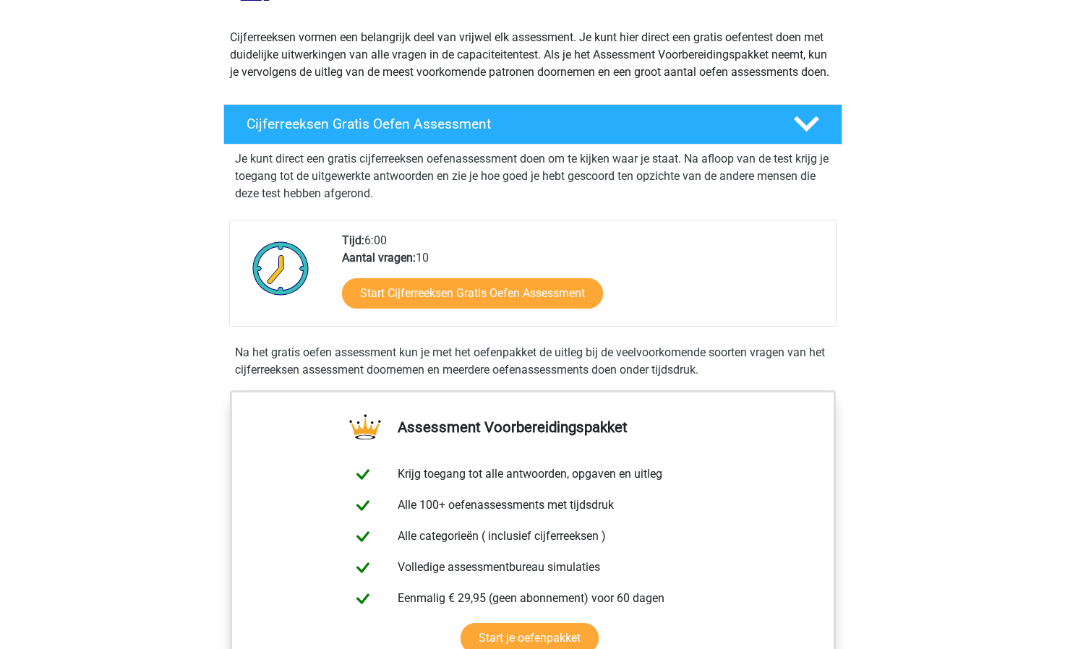
scroll to position [145, 0]
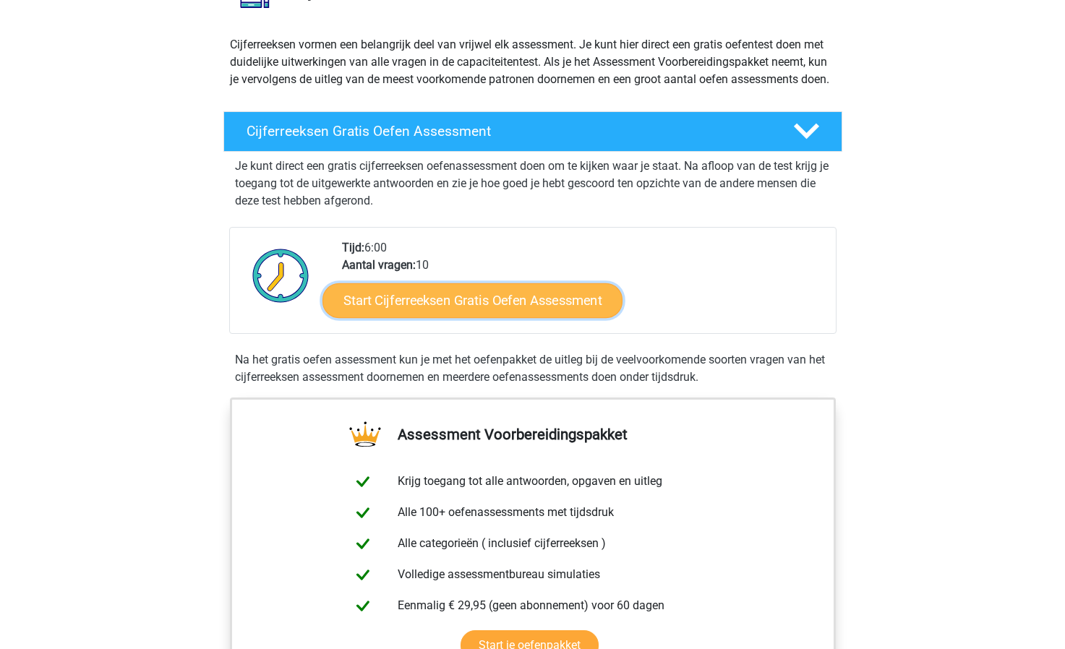
click at [448, 317] on link "Start Cijferreeksen Gratis Oefen Assessment" at bounding box center [472, 300] width 300 height 35
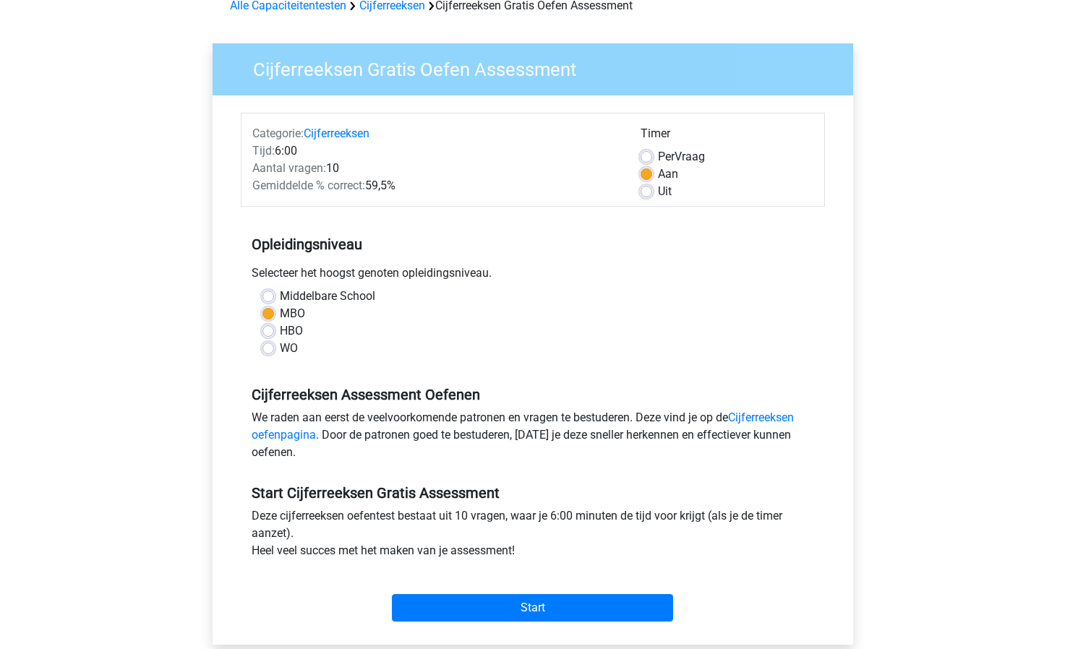
scroll to position [145, 0]
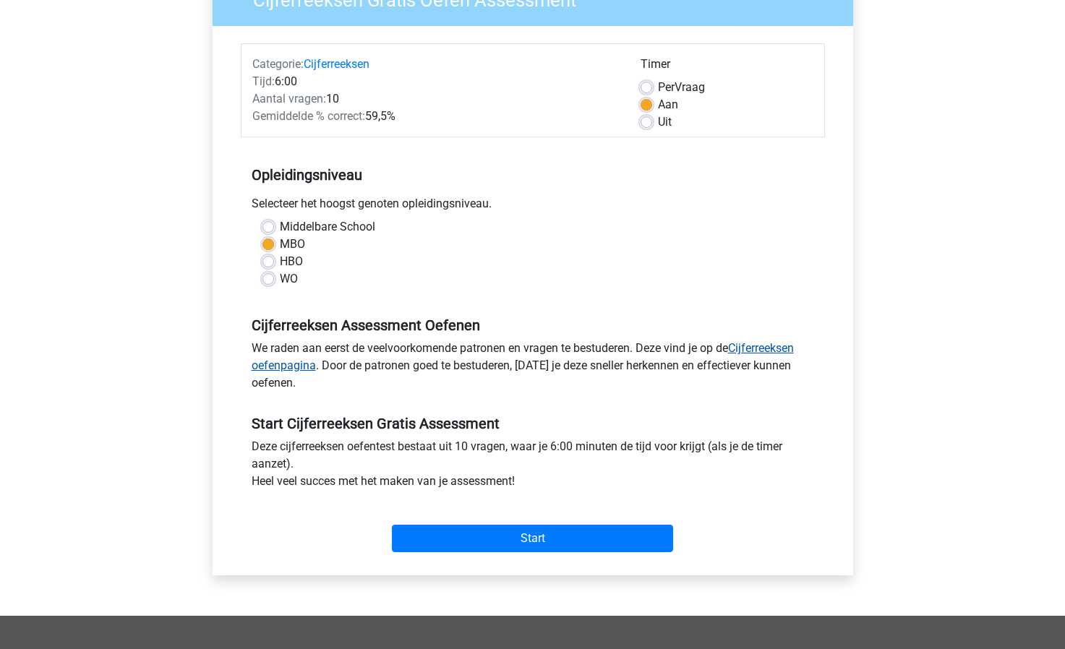
click at [769, 343] on link "Cijferreeksen oefenpagina" at bounding box center [523, 356] width 542 height 31
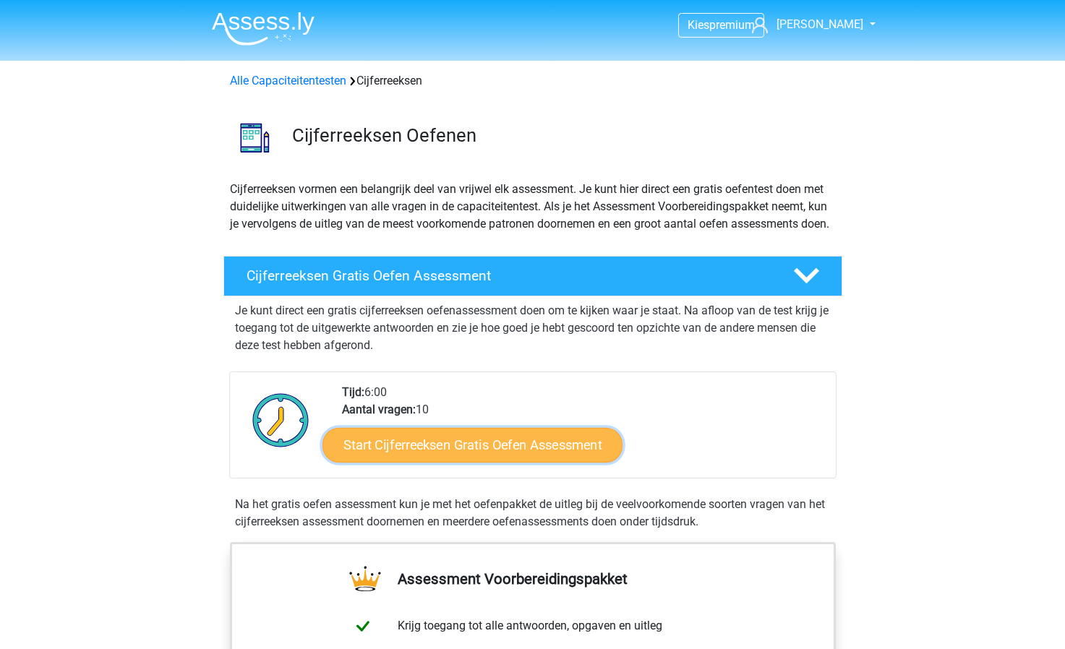
click at [541, 461] on link "Start Cijferreeksen Gratis Oefen Assessment" at bounding box center [472, 444] width 300 height 35
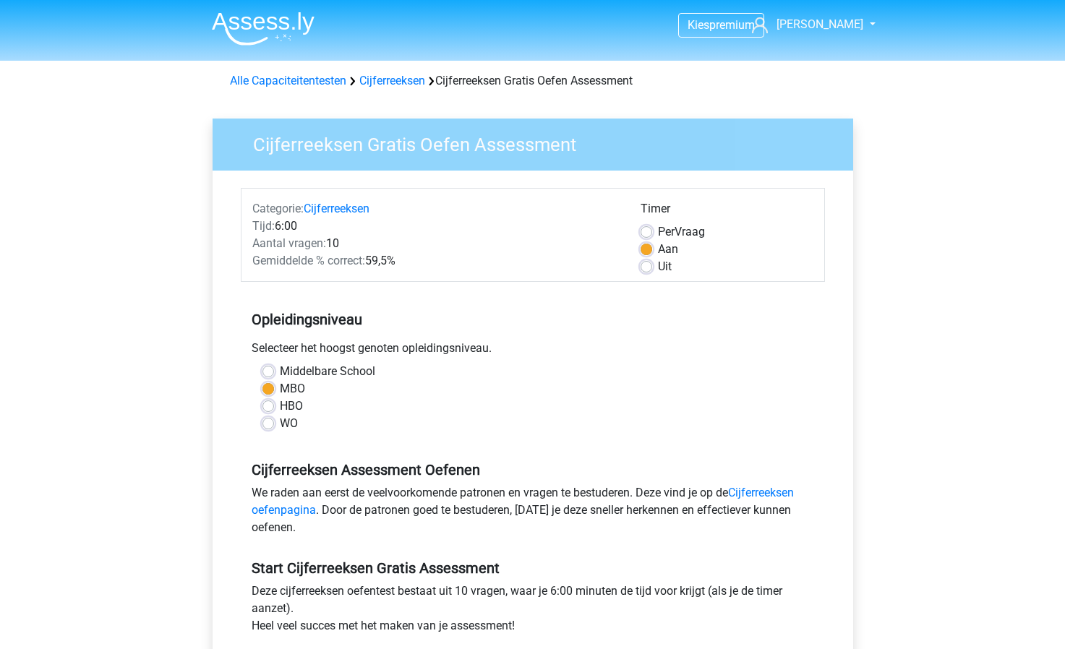
scroll to position [145, 0]
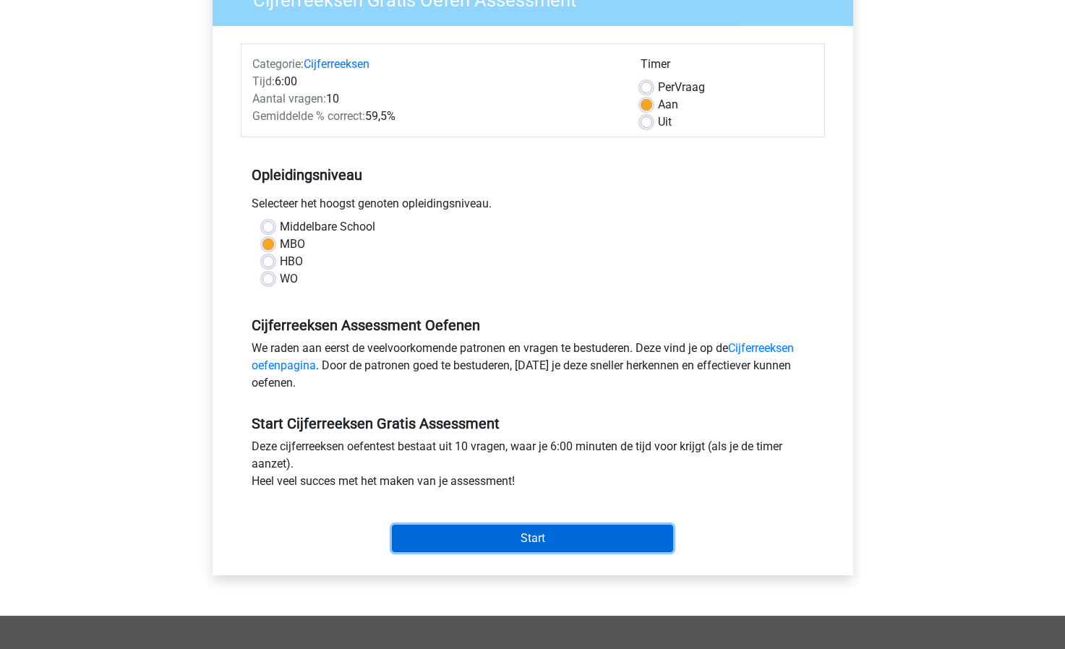
click at [570, 537] on input "Start" at bounding box center [532, 538] width 281 height 27
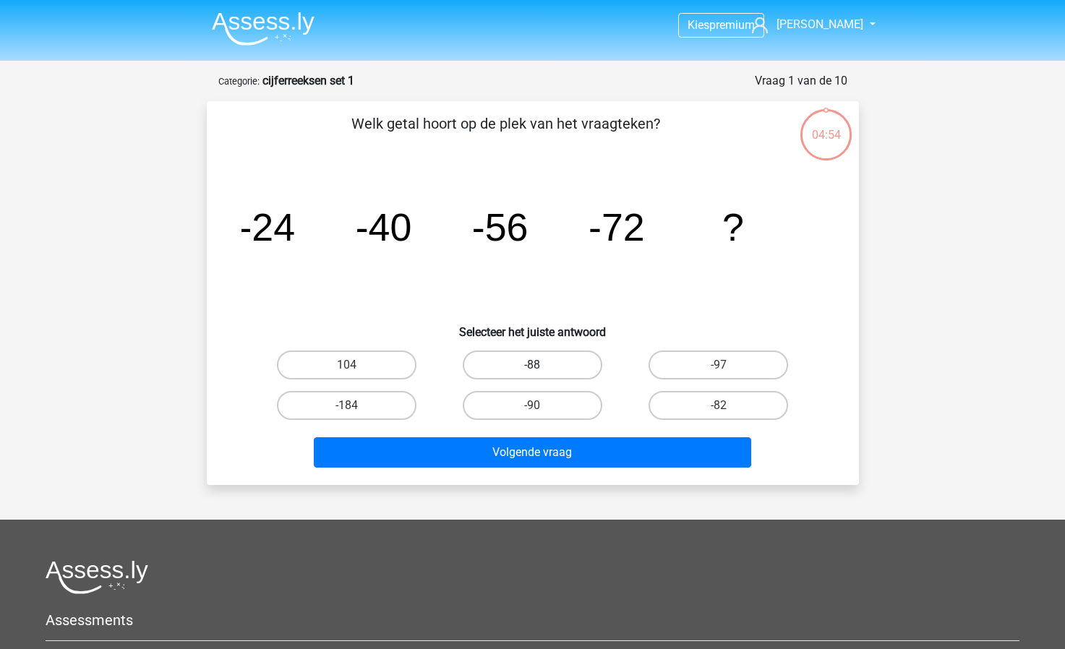
click at [549, 356] on label "-88" at bounding box center [533, 365] width 140 height 29
click at [542, 365] on input "-88" at bounding box center [536, 369] width 9 height 9
radio input "true"
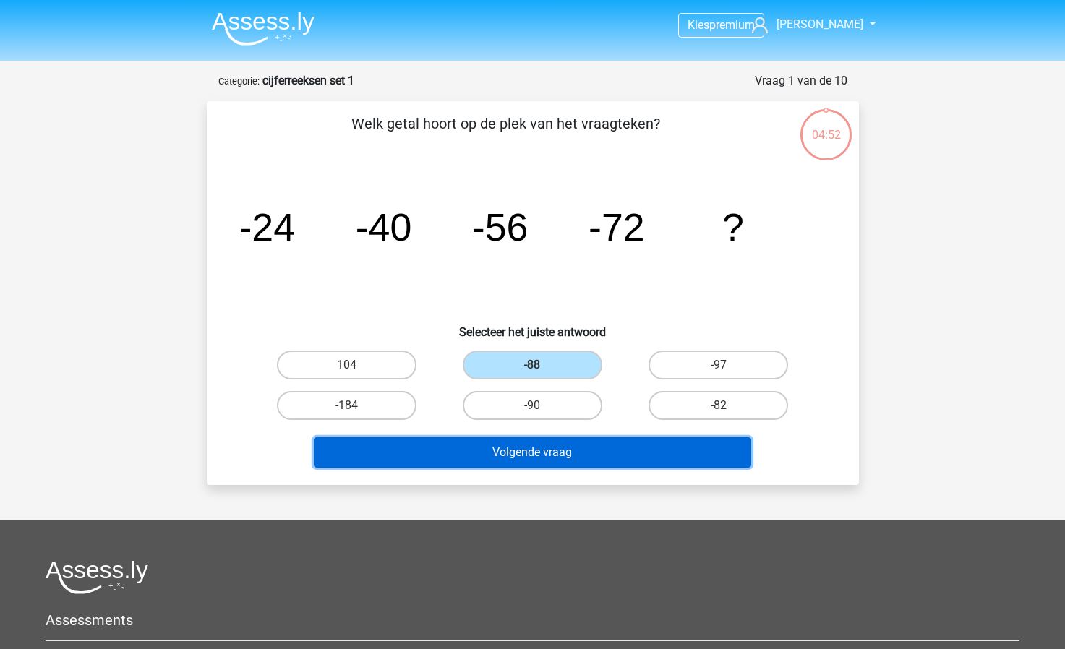
click at [556, 437] on button "Volgende vraag" at bounding box center [532, 452] width 437 height 30
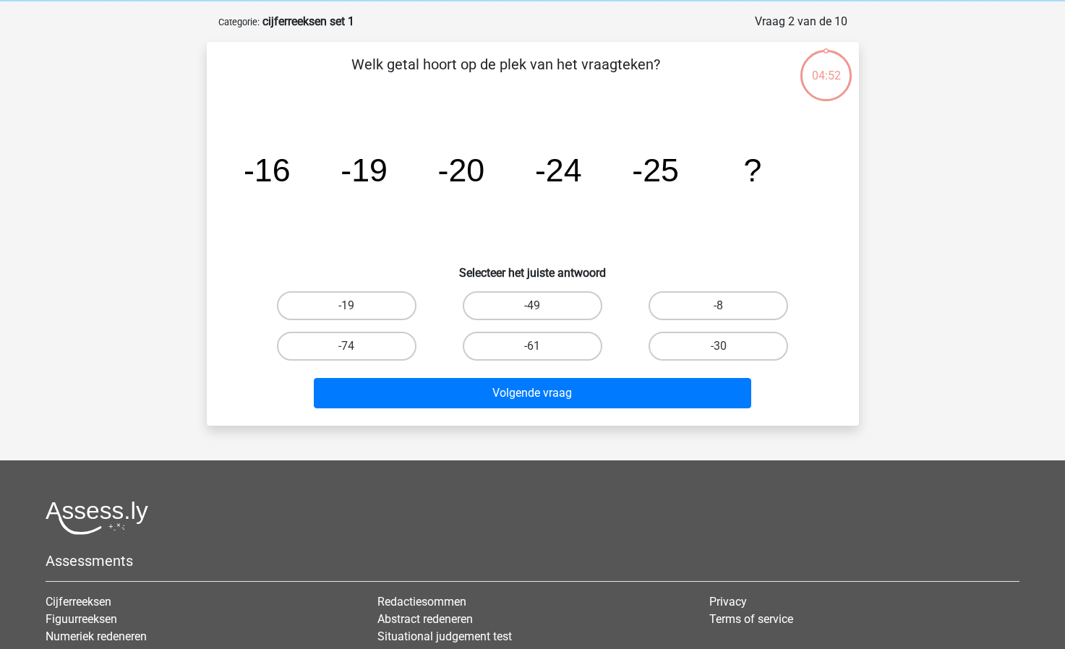
scroll to position [72, 0]
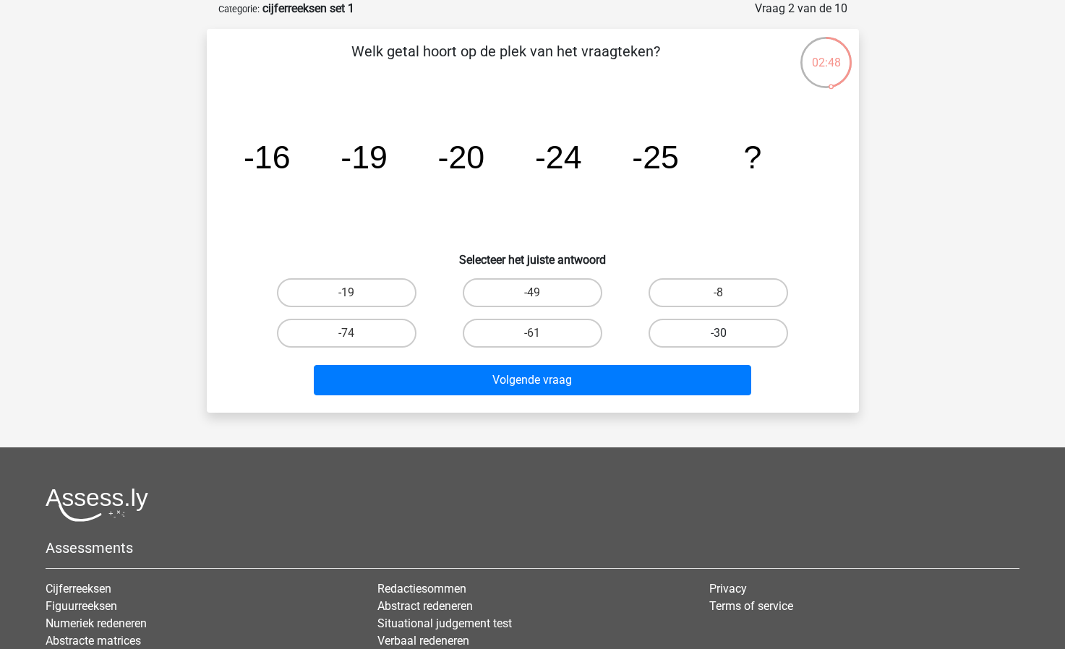
click at [706, 338] on label "-30" at bounding box center [719, 333] width 140 height 29
click at [719, 338] on input "-30" at bounding box center [723, 337] width 9 height 9
radio input "true"
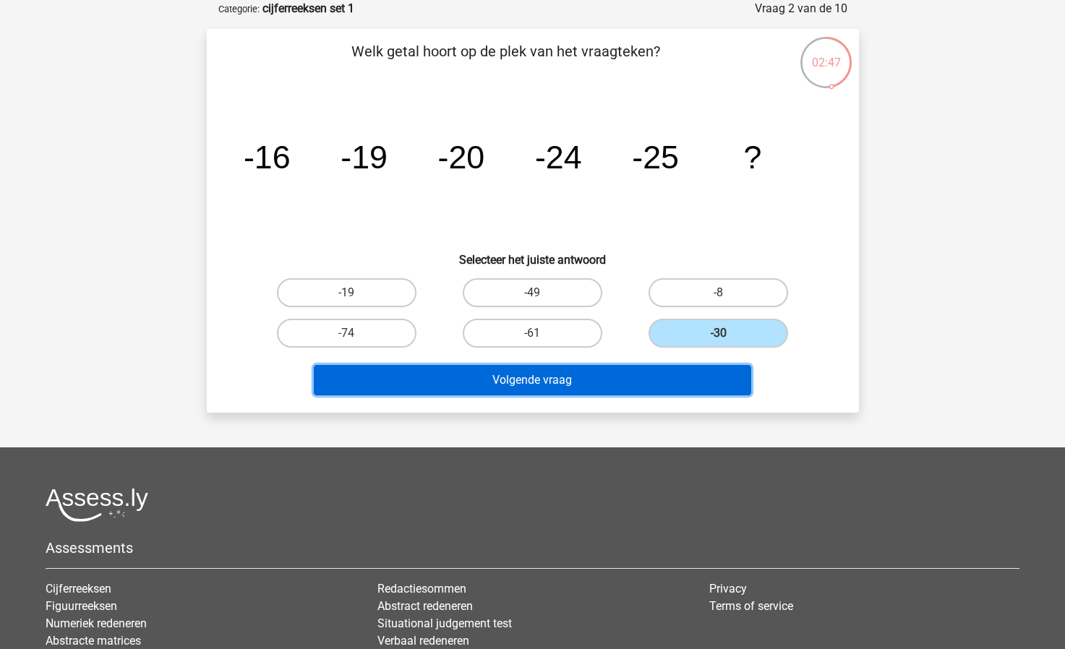
click at [668, 375] on button "Volgende vraag" at bounding box center [532, 380] width 437 height 30
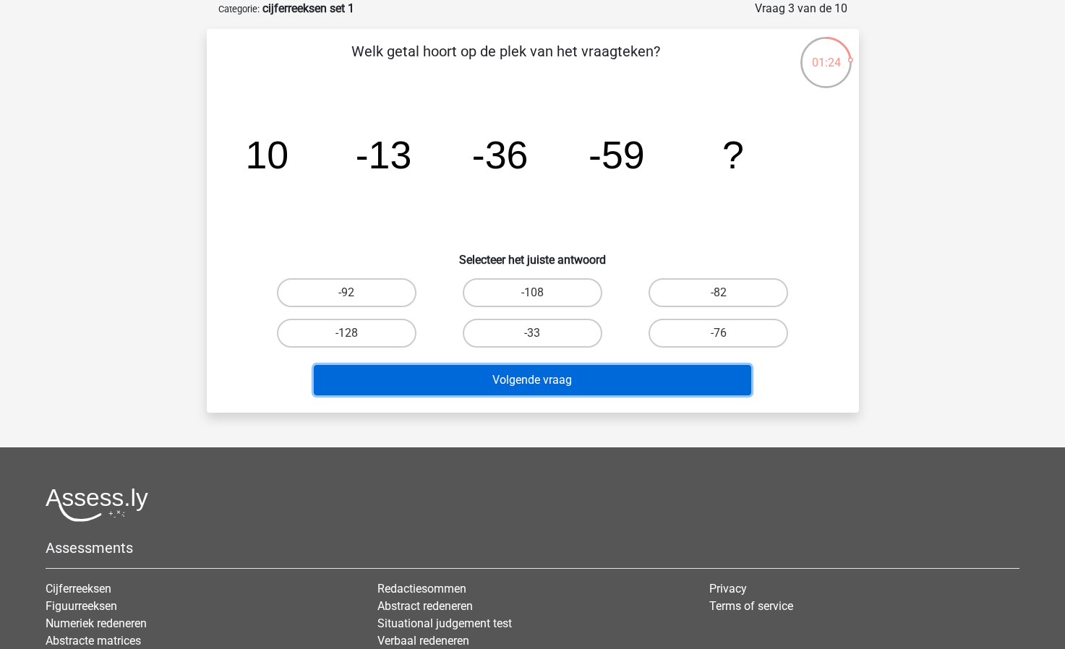
click at [556, 378] on button "Volgende vraag" at bounding box center [532, 380] width 437 height 30
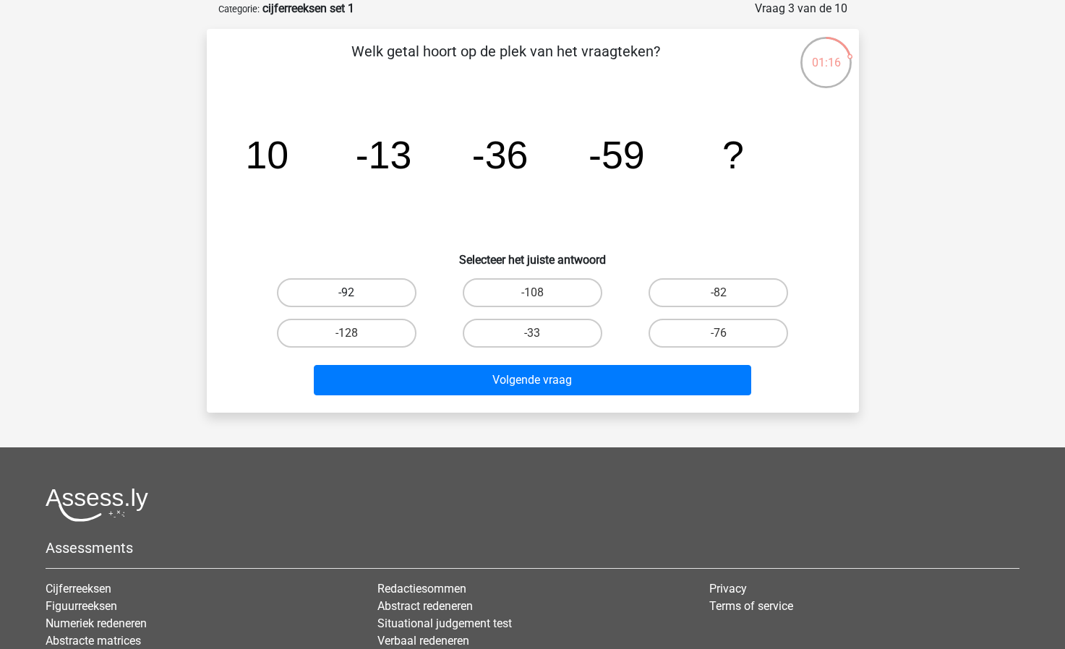
click at [375, 288] on label "-92" at bounding box center [347, 292] width 140 height 29
click at [356, 293] on input "-92" at bounding box center [350, 297] width 9 height 9
radio input "true"
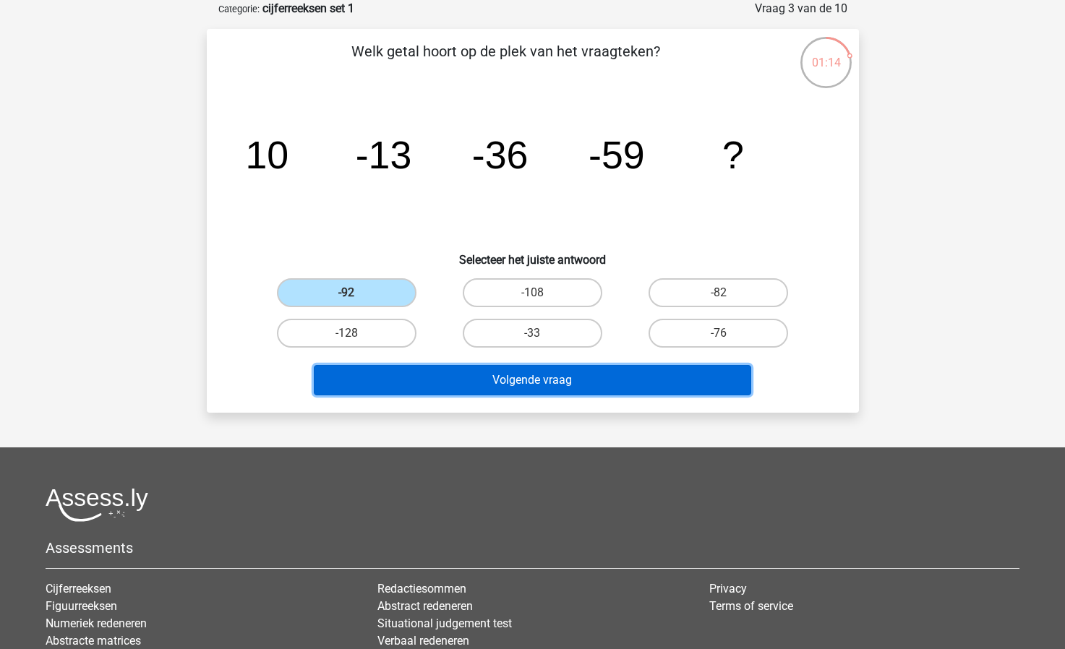
click at [430, 377] on button "Volgende vraag" at bounding box center [532, 380] width 437 height 30
click at [506, 377] on button "Volgende vraag" at bounding box center [532, 380] width 437 height 30
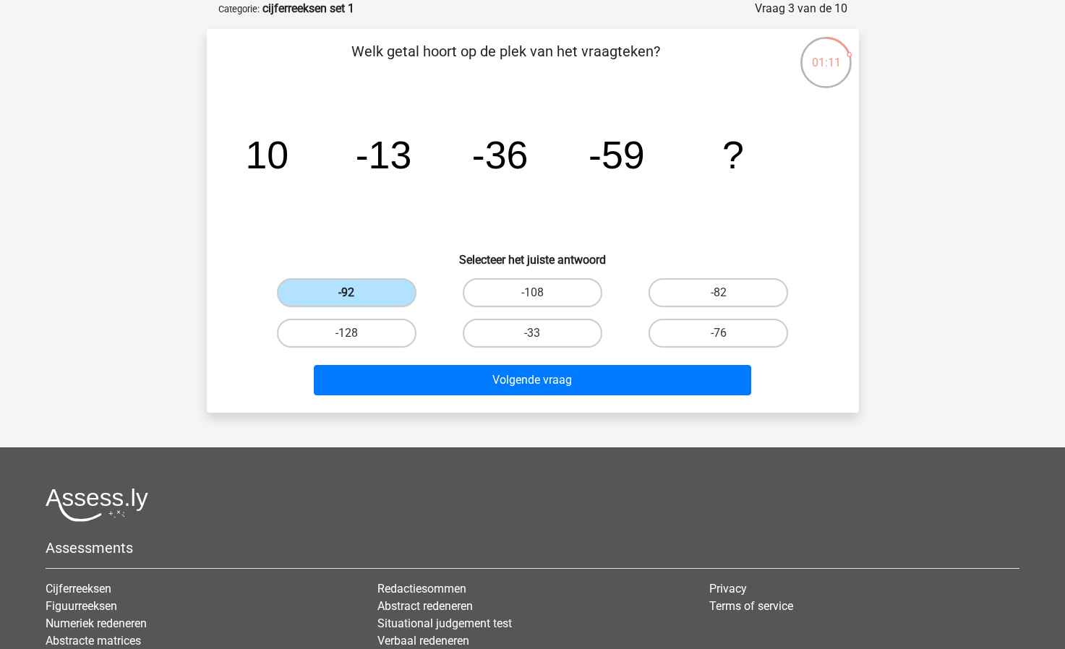
click at [376, 290] on label "-92" at bounding box center [347, 292] width 140 height 29
click at [356, 293] on input "-92" at bounding box center [350, 297] width 9 height 9
click at [354, 338] on input "-128" at bounding box center [350, 337] width 9 height 9
radio input "true"
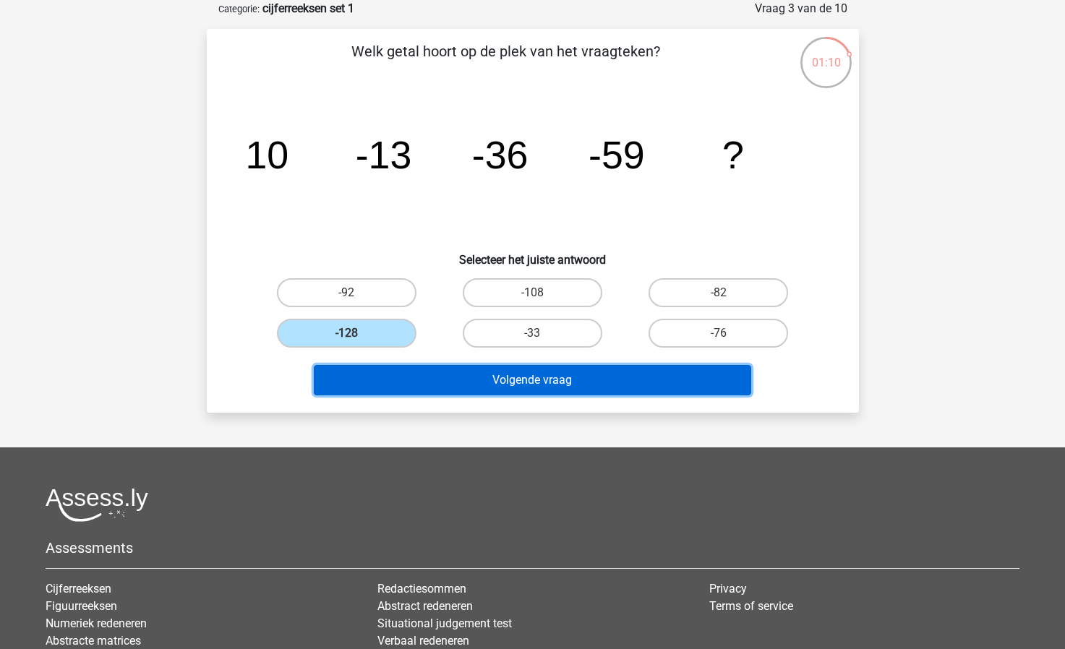
click at [455, 381] on button "Volgende vraag" at bounding box center [532, 380] width 437 height 30
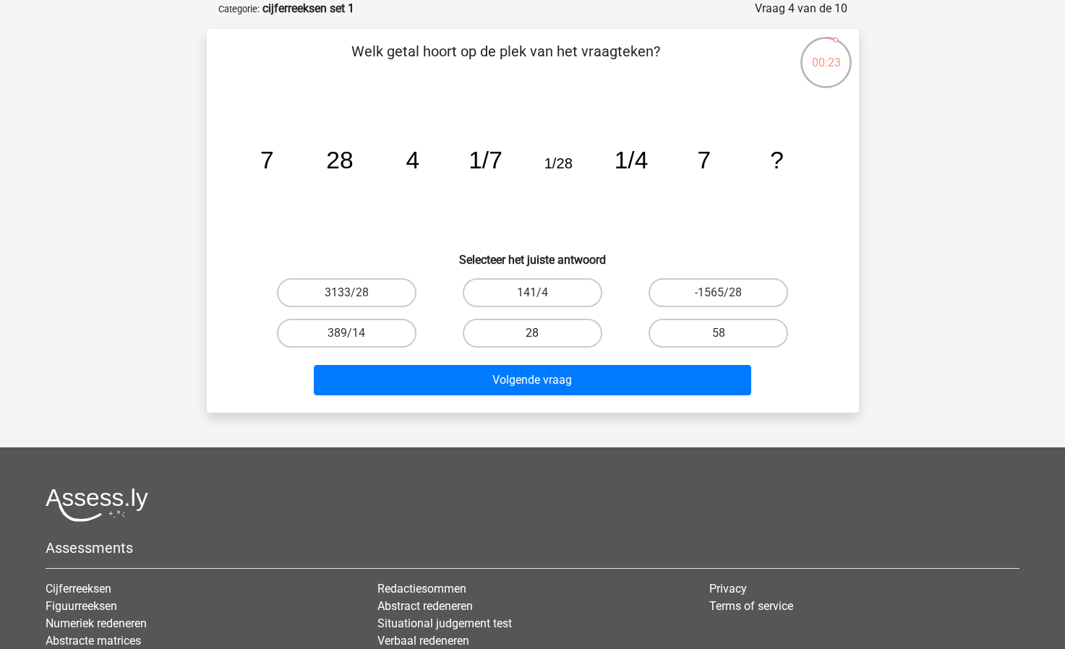
click at [564, 336] on label "28" at bounding box center [533, 333] width 140 height 29
click at [542, 336] on input "28" at bounding box center [536, 337] width 9 height 9
radio input "true"
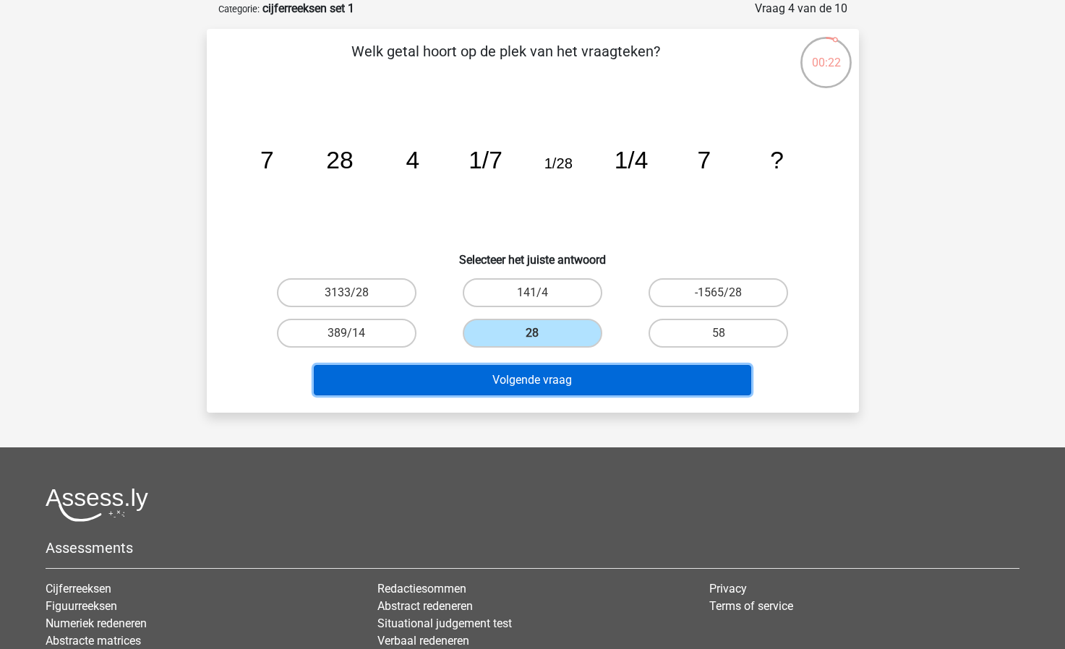
click at [570, 379] on button "Volgende vraag" at bounding box center [532, 380] width 437 height 30
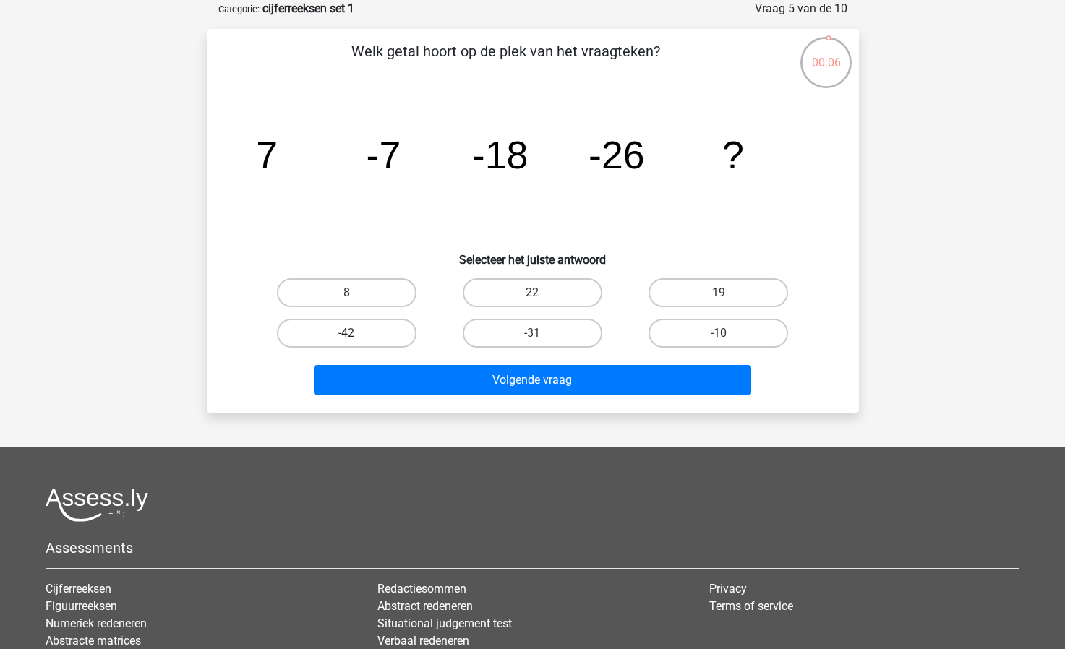
click at [371, 335] on label "-42" at bounding box center [347, 333] width 140 height 29
click at [356, 335] on input "-42" at bounding box center [350, 337] width 9 height 9
radio input "true"
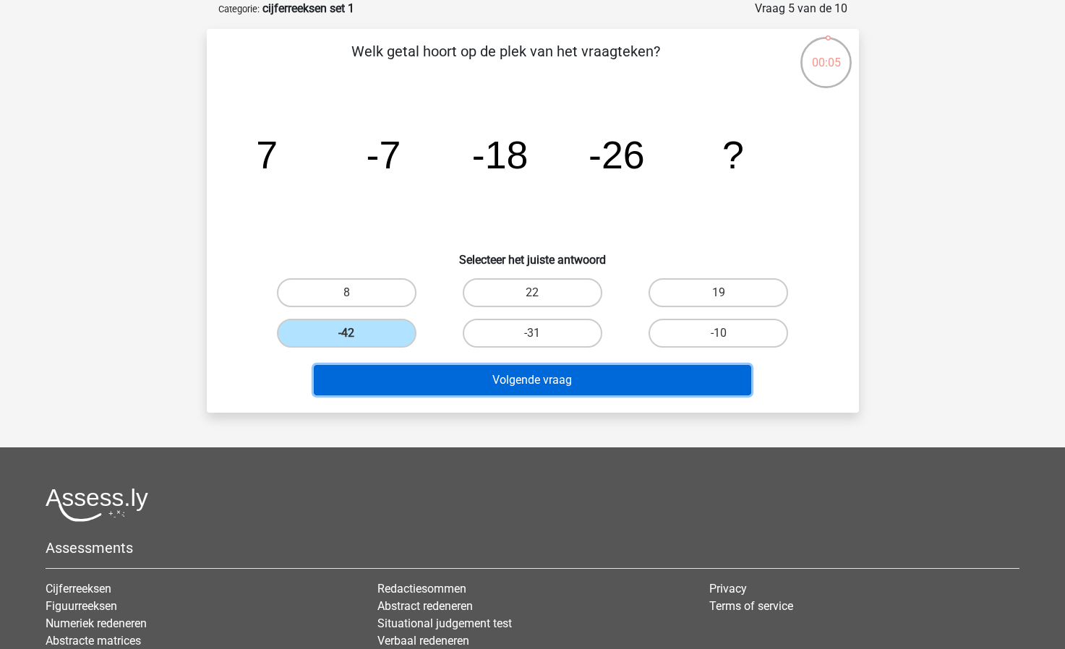
click at [553, 382] on button "Volgende vraag" at bounding box center [532, 380] width 437 height 30
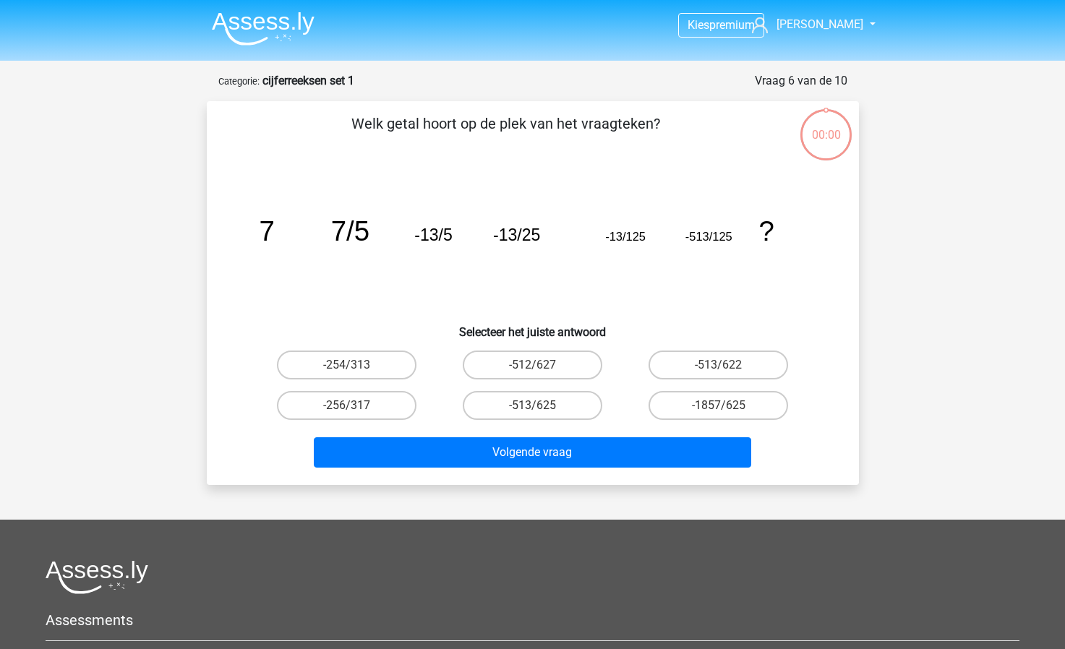
scroll to position [72, 0]
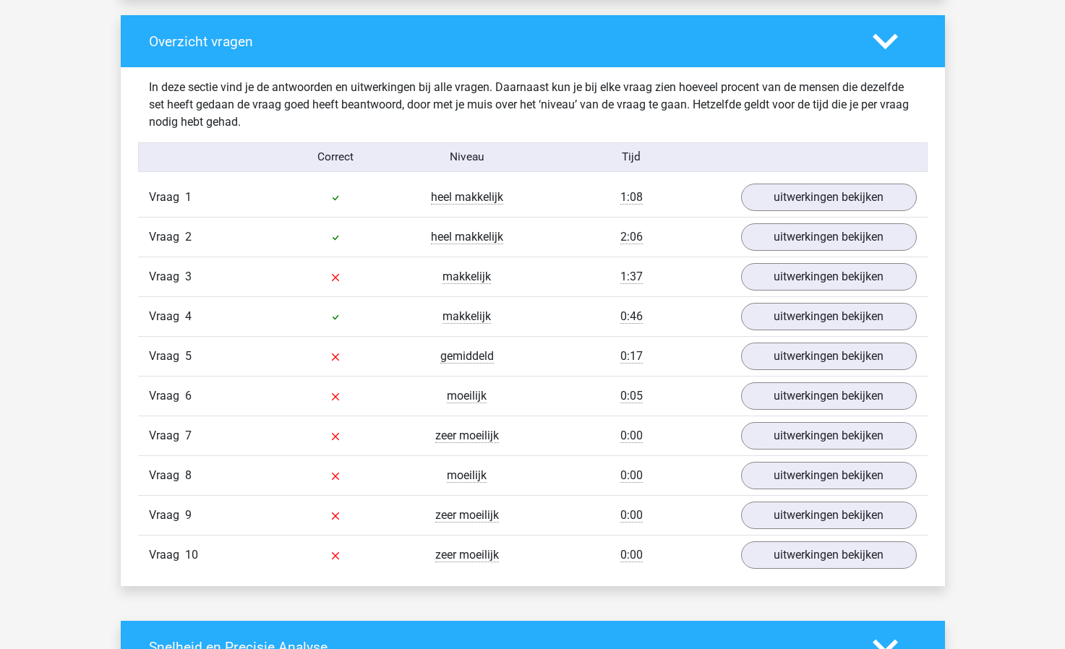
scroll to position [1085, 0]
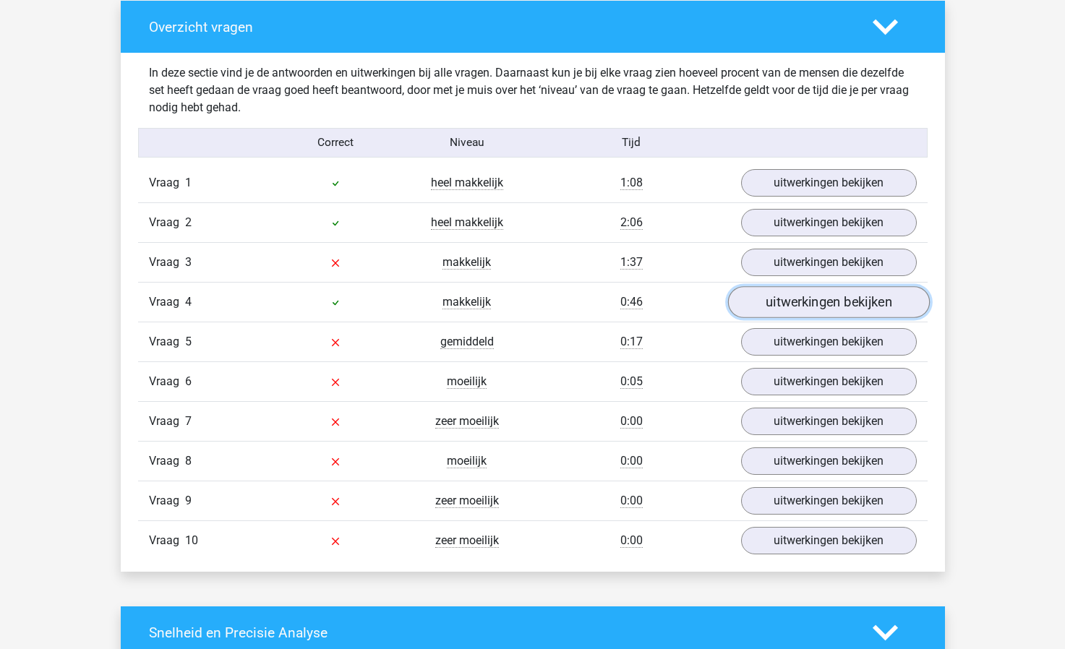
click at [811, 307] on link "uitwerkingen bekijken" at bounding box center [828, 303] width 202 height 32
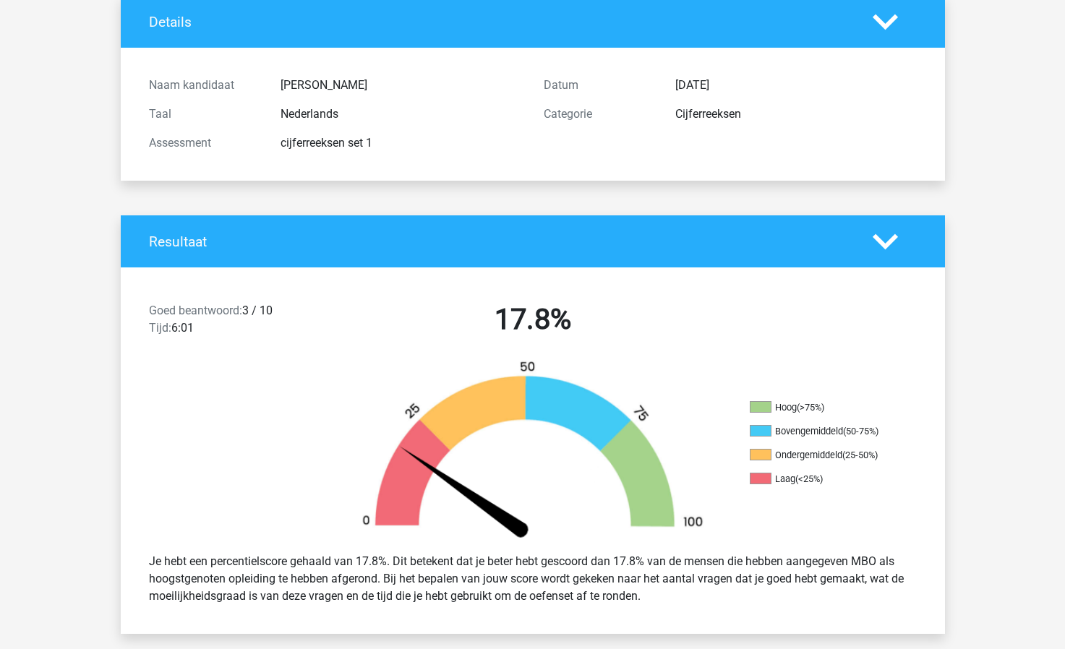
scroll to position [0, 0]
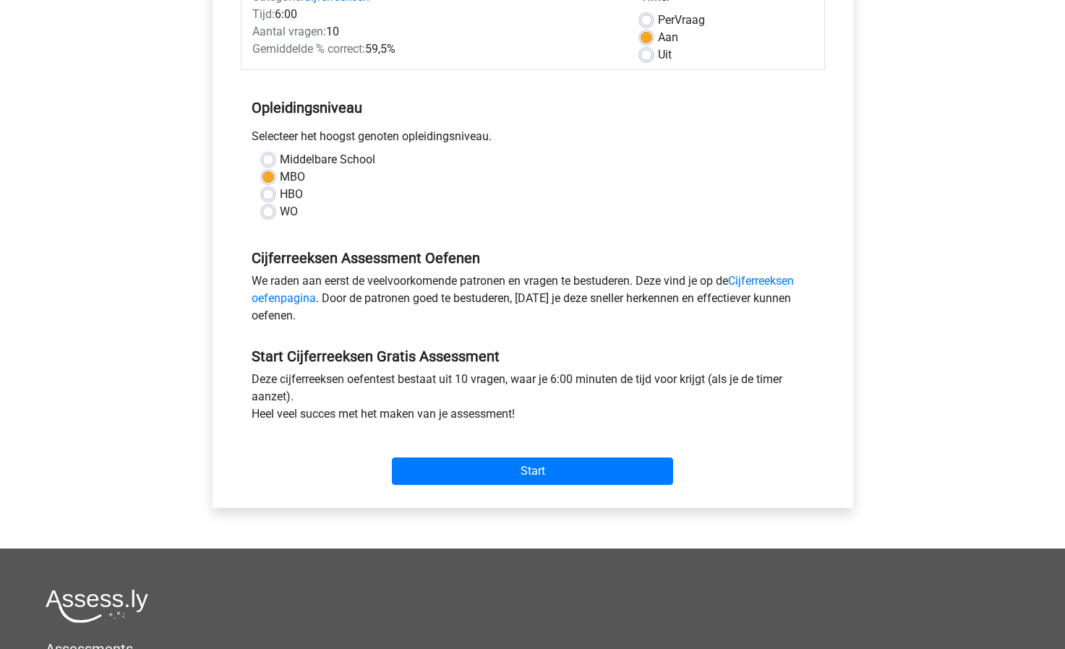
scroll to position [289, 0]
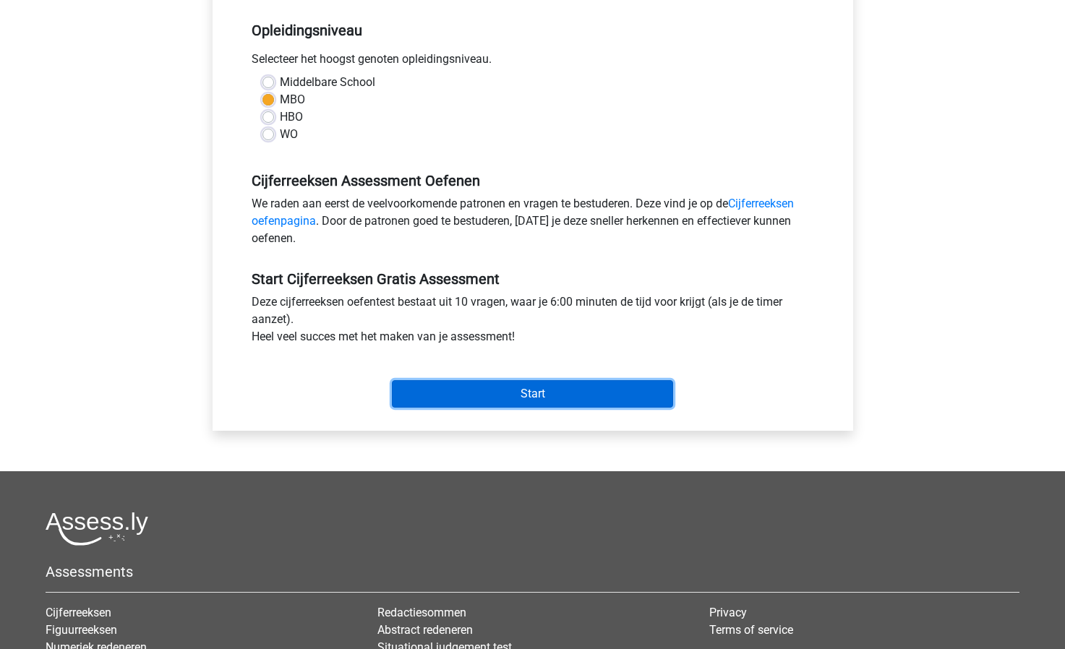
click at [531, 392] on input "Start" at bounding box center [532, 393] width 281 height 27
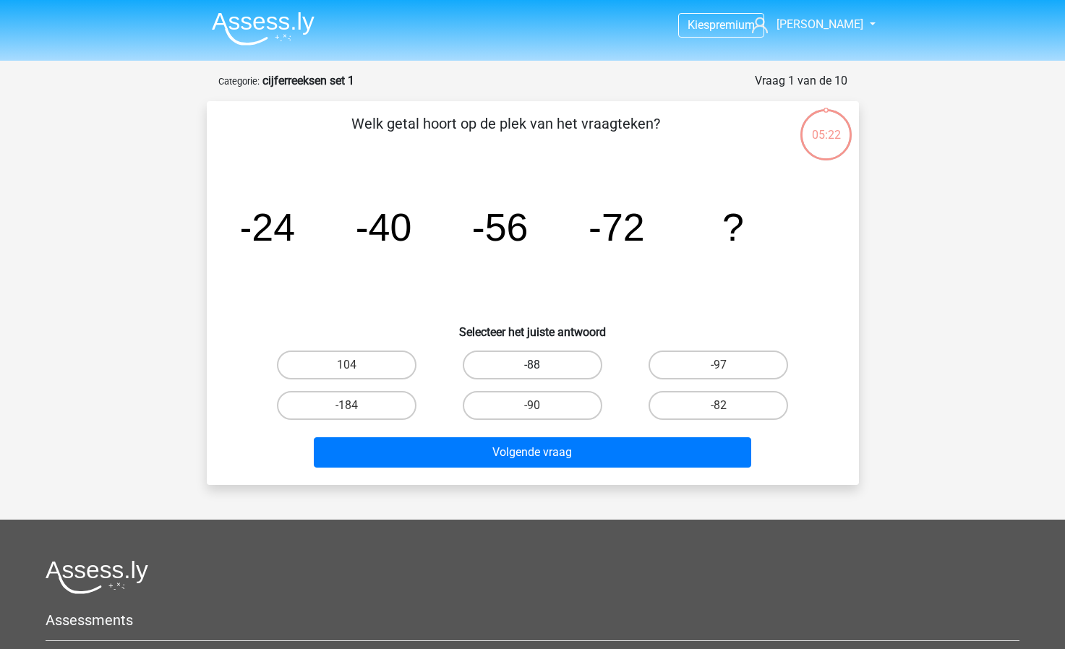
click at [544, 364] on label "-88" at bounding box center [533, 365] width 140 height 29
click at [542, 365] on input "-88" at bounding box center [536, 369] width 9 height 9
radio input "true"
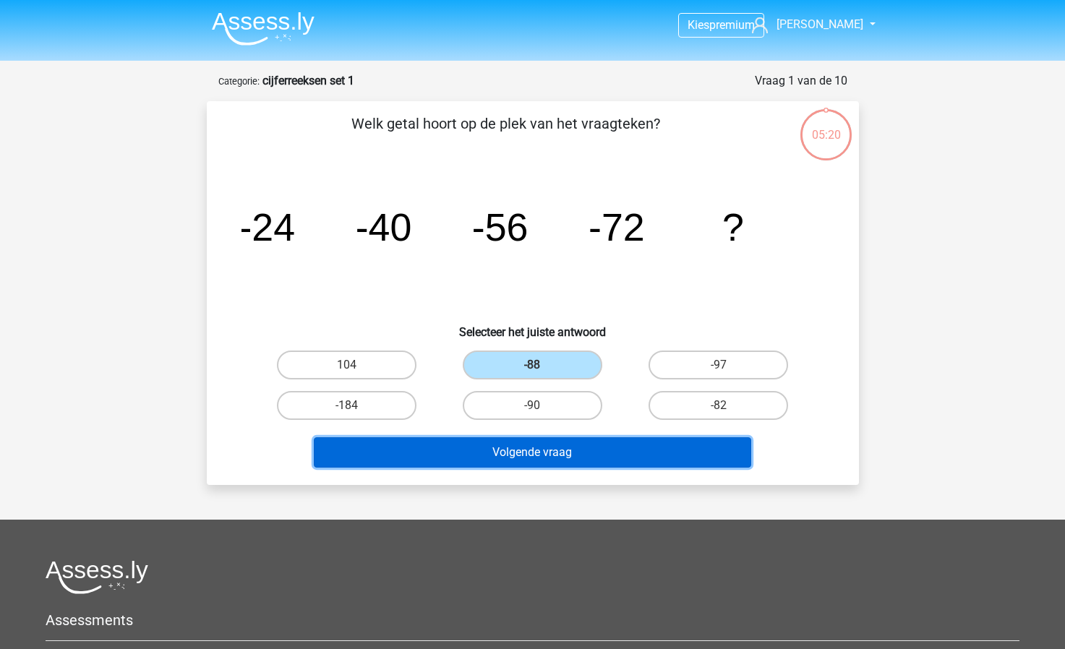
click at [576, 445] on button "Volgende vraag" at bounding box center [532, 452] width 437 height 30
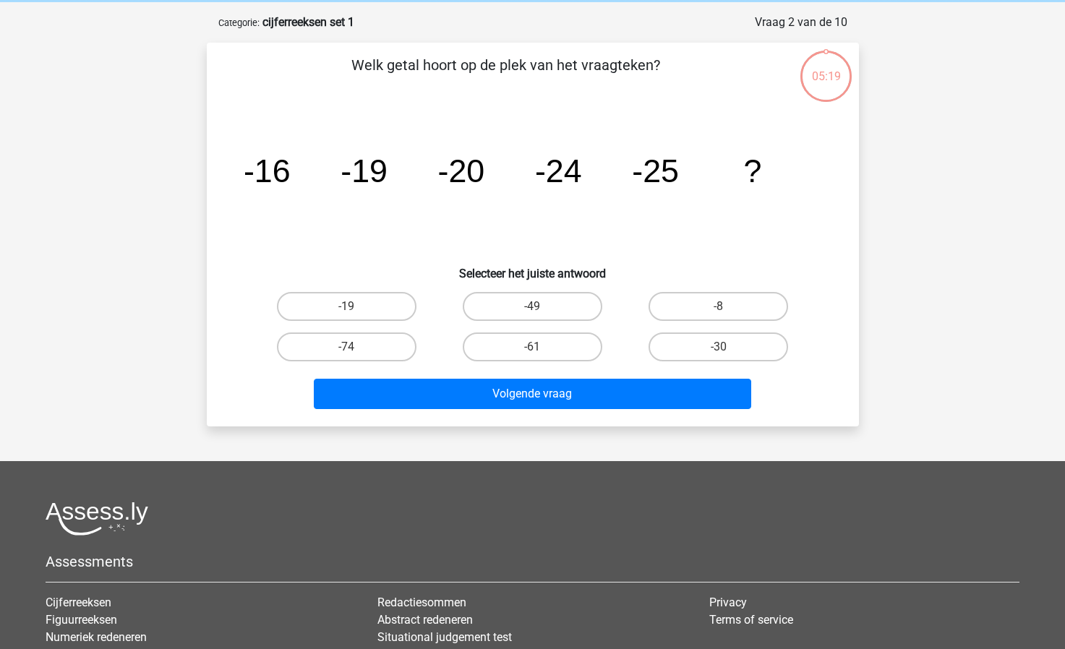
scroll to position [72, 0]
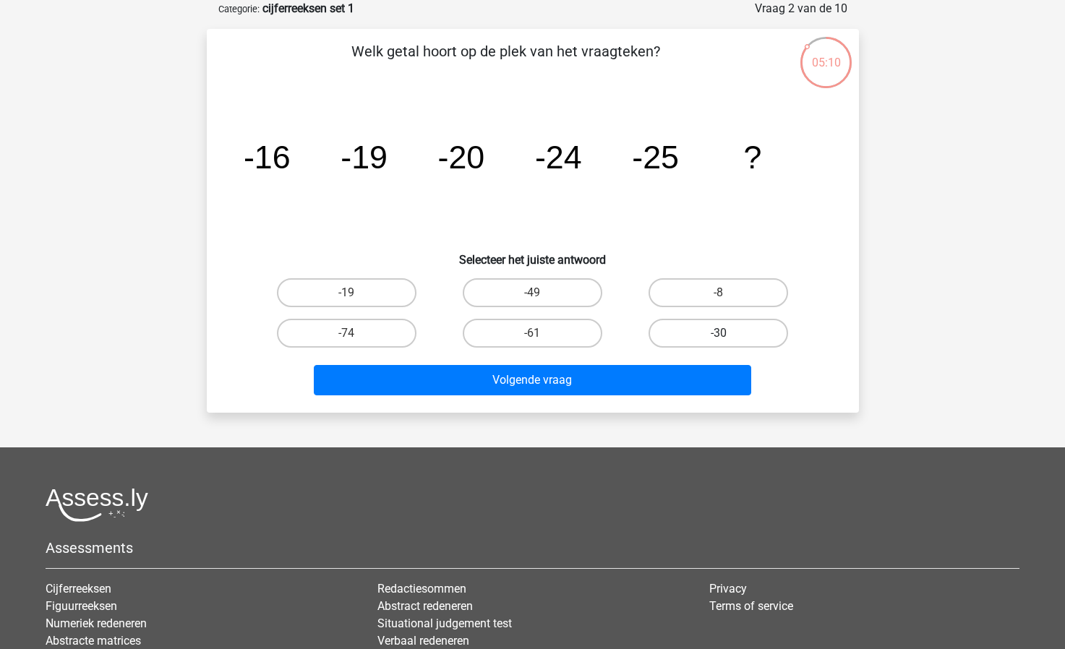
click at [710, 331] on label "-30" at bounding box center [719, 333] width 140 height 29
click at [719, 333] on input "-30" at bounding box center [723, 337] width 9 height 9
radio input "true"
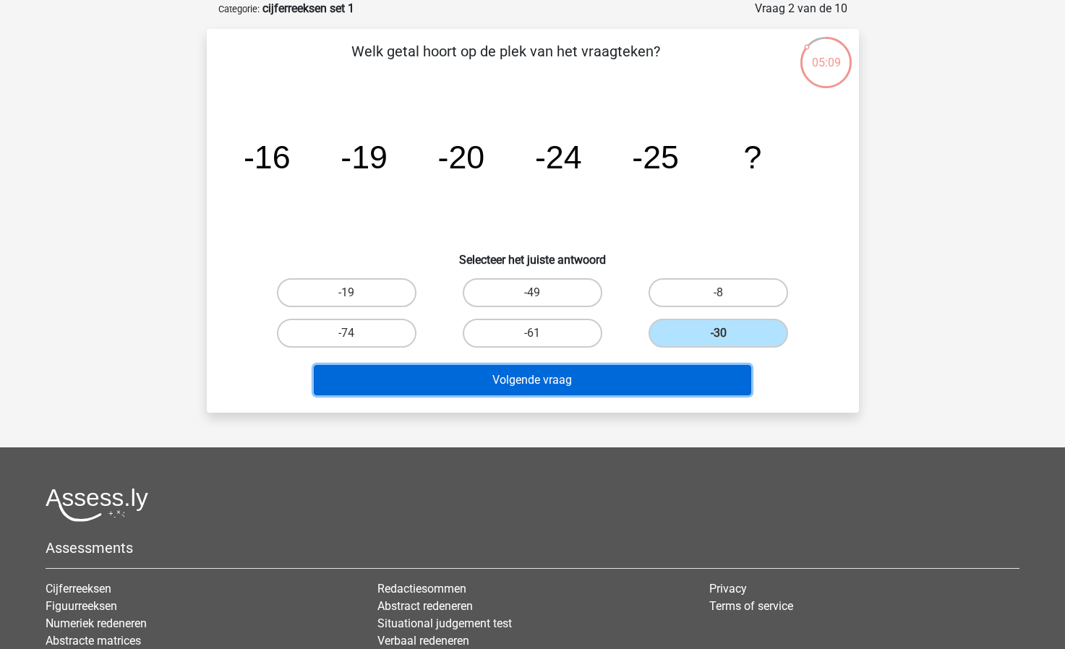
click at [543, 383] on button "Volgende vraag" at bounding box center [532, 380] width 437 height 30
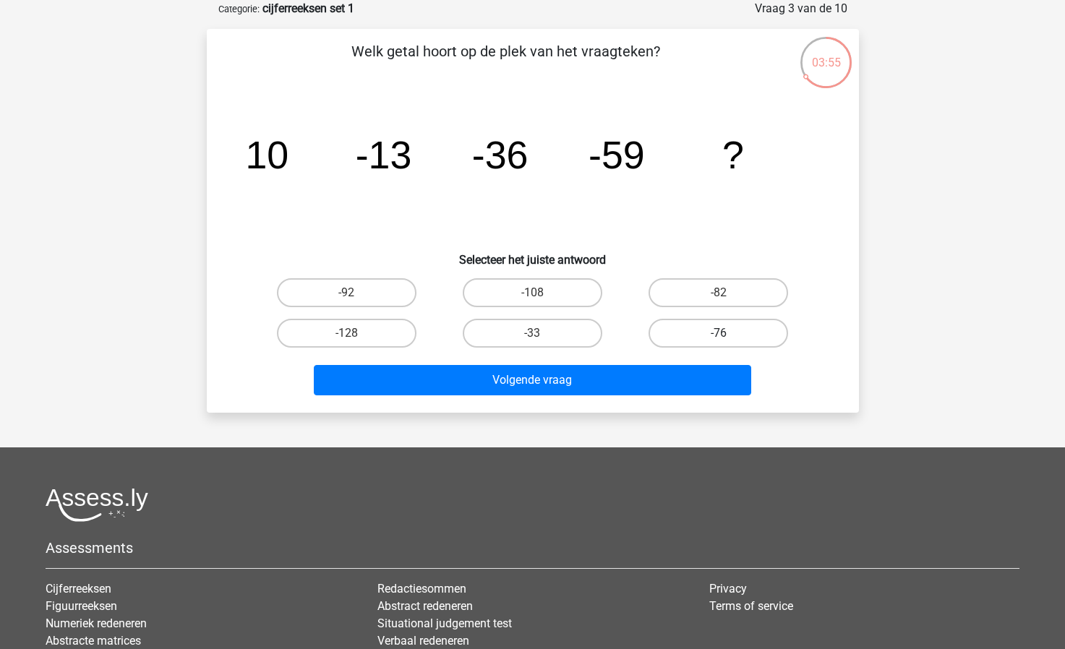
click at [719, 330] on label "-76" at bounding box center [719, 333] width 140 height 29
click at [719, 333] on input "-76" at bounding box center [723, 337] width 9 height 9
radio input "true"
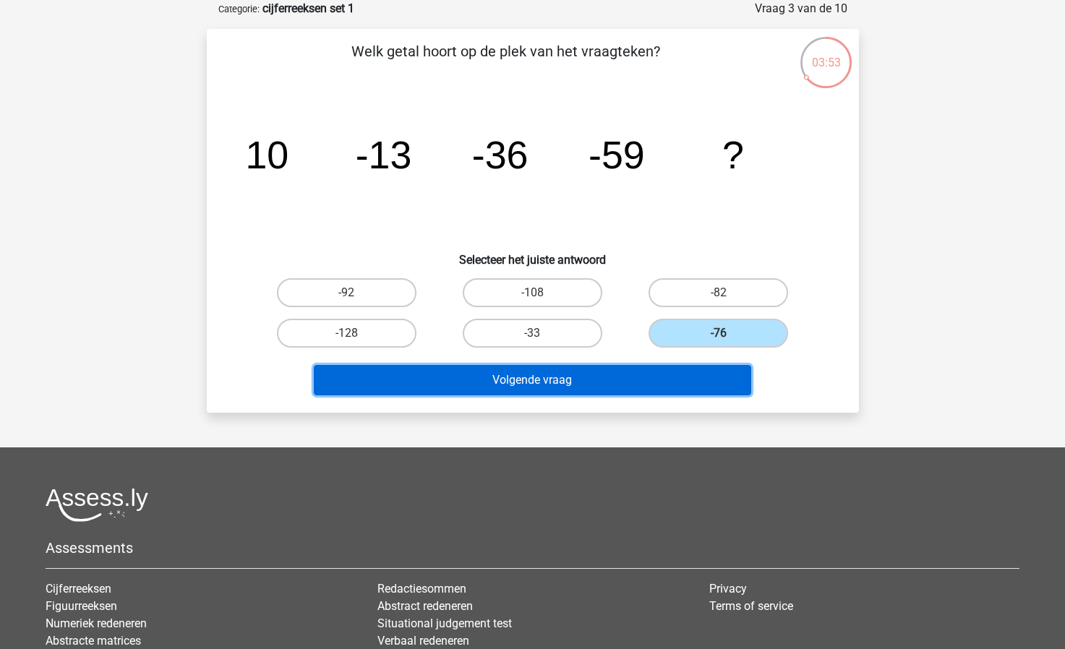
click at [587, 377] on button "Volgende vraag" at bounding box center [532, 380] width 437 height 30
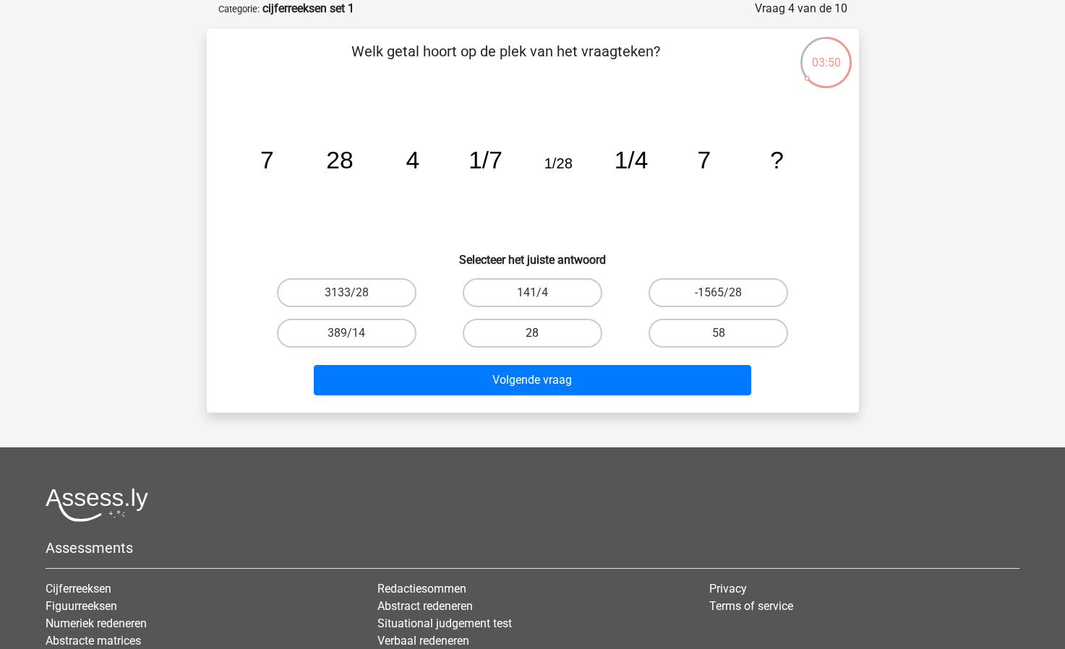
click at [574, 328] on label "28" at bounding box center [533, 333] width 140 height 29
click at [542, 333] on input "28" at bounding box center [536, 337] width 9 height 9
radio input "true"
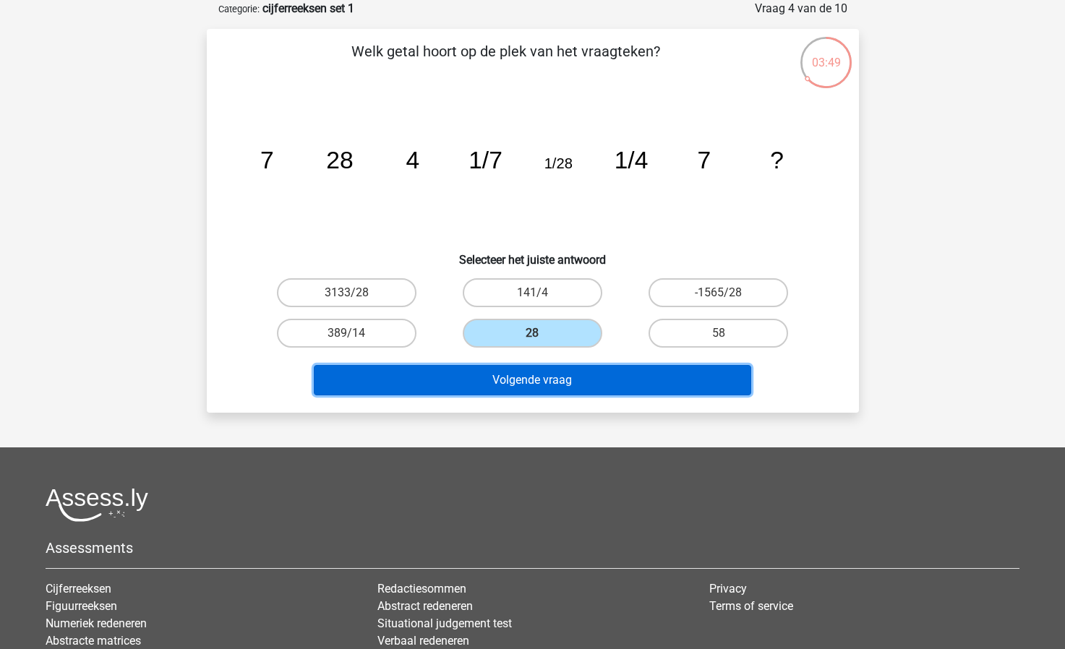
click at [578, 375] on button "Volgende vraag" at bounding box center [532, 380] width 437 height 30
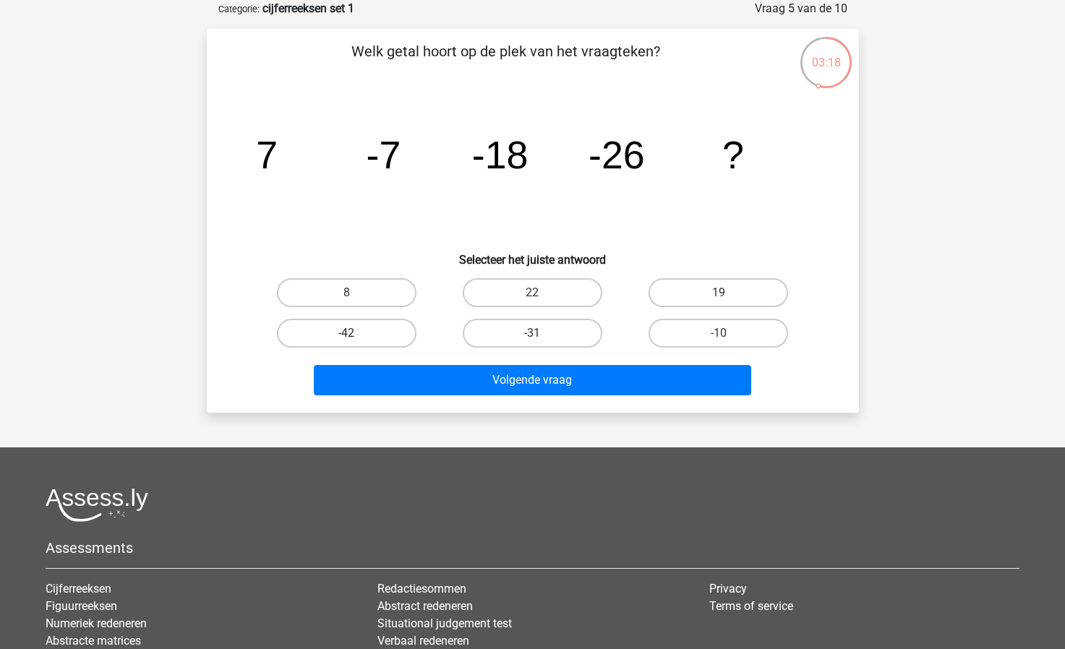
click at [384, 331] on label "-42" at bounding box center [347, 333] width 140 height 29
click at [356, 333] on input "-42" at bounding box center [350, 337] width 9 height 9
radio input "true"
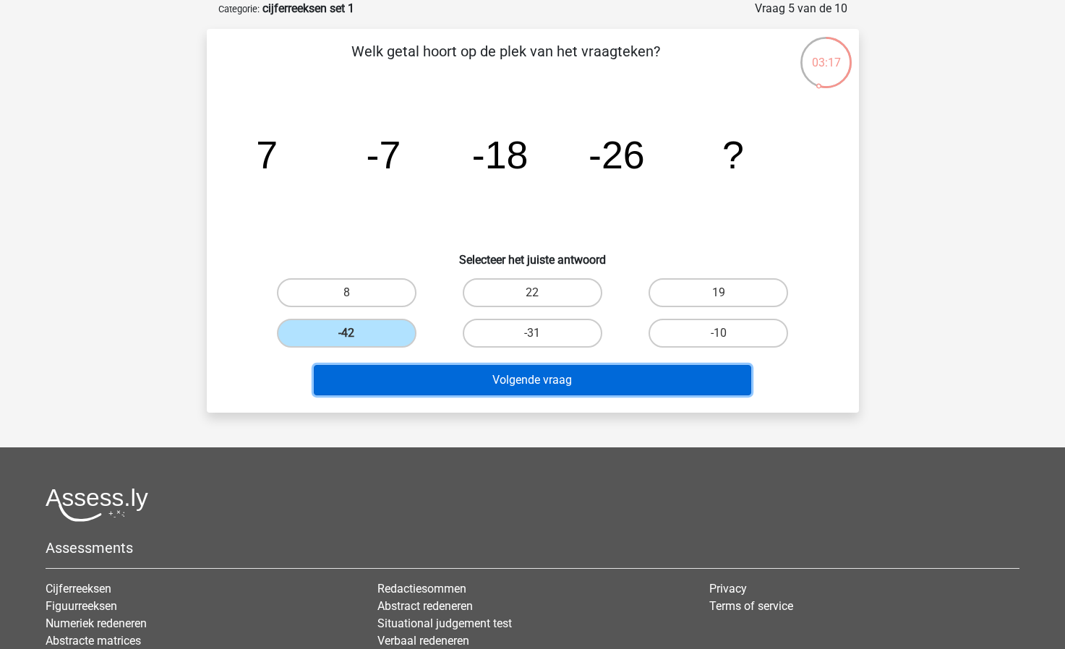
click at [558, 377] on button "Volgende vraag" at bounding box center [532, 380] width 437 height 30
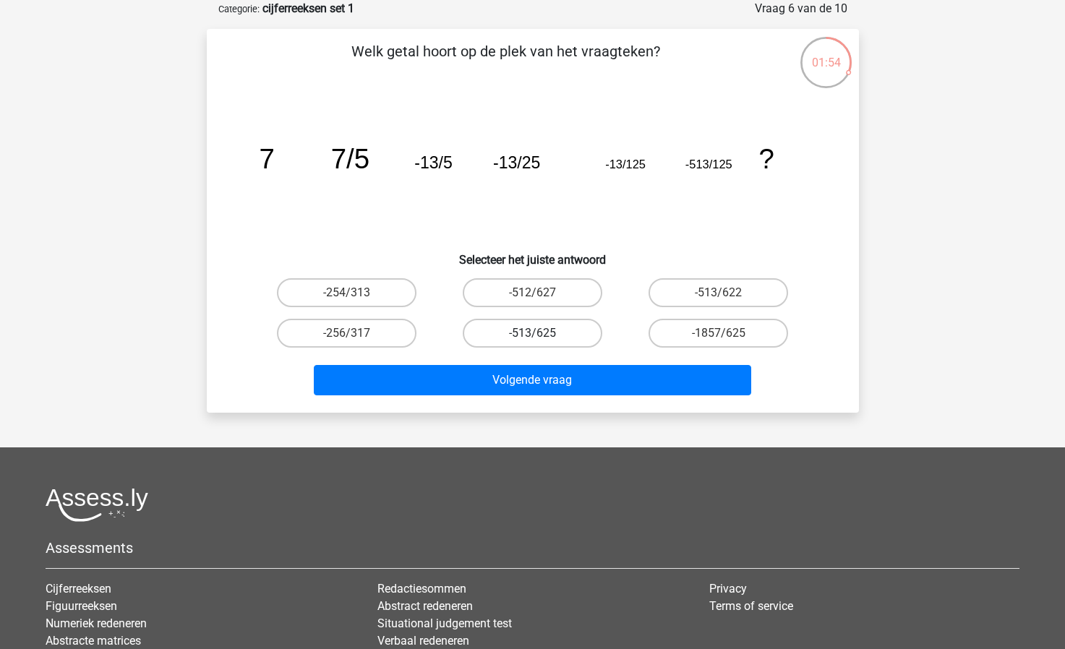
click at [552, 330] on label "-513/625" at bounding box center [533, 333] width 140 height 29
click at [542, 333] on input "-513/625" at bounding box center [536, 337] width 9 height 9
radio input "true"
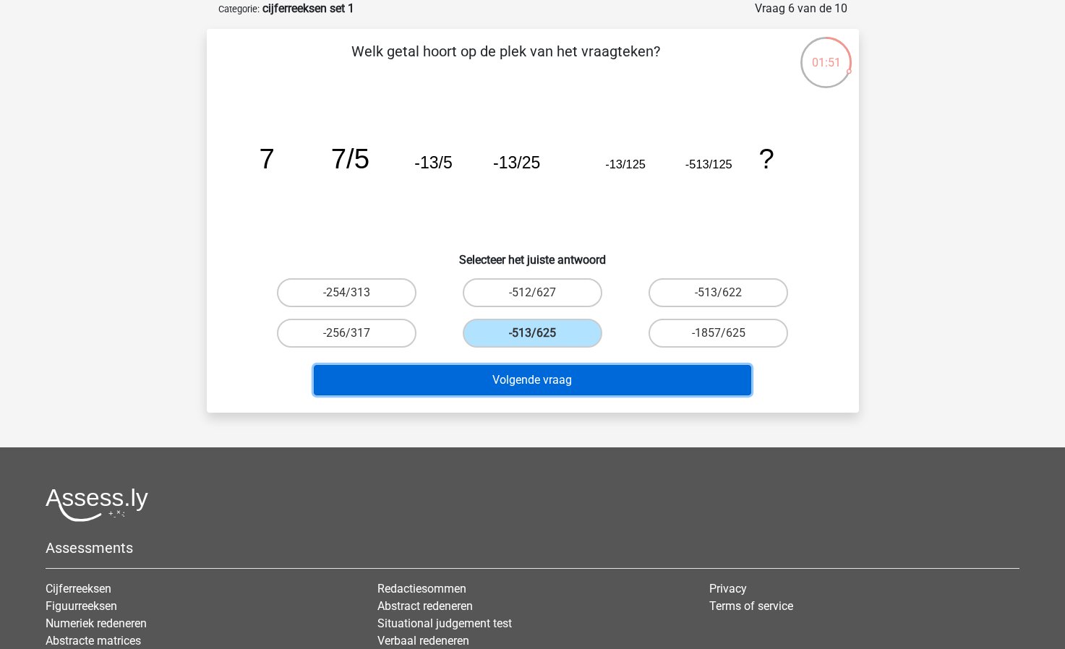
click at [555, 372] on button "Volgende vraag" at bounding box center [532, 380] width 437 height 30
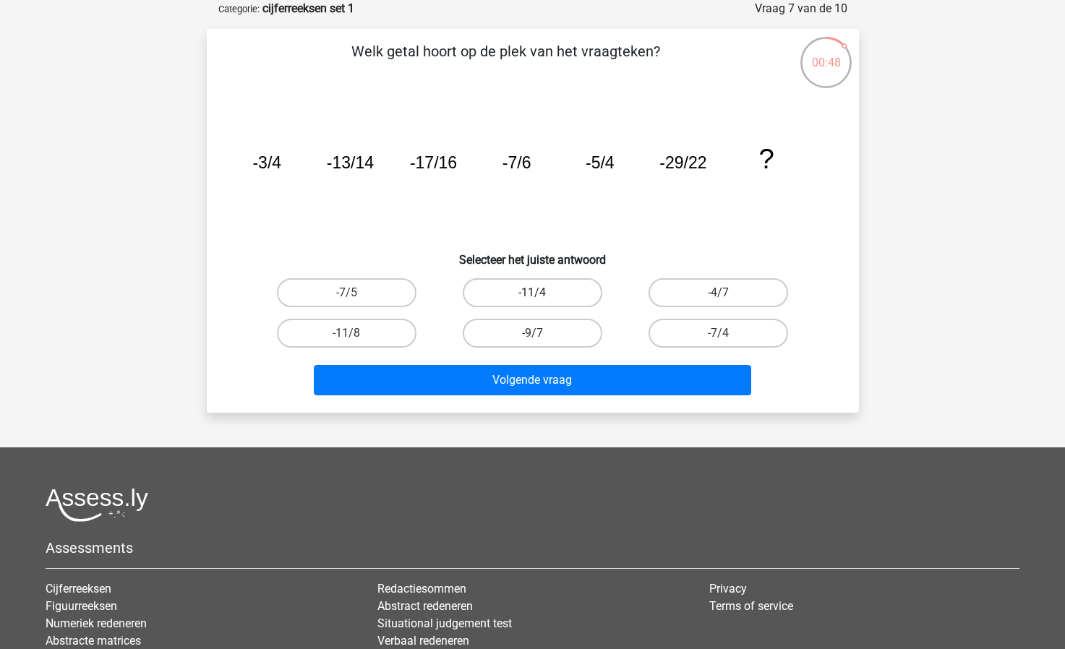
click at [576, 289] on label "-11/4" at bounding box center [533, 292] width 140 height 29
click at [542, 293] on input "-11/4" at bounding box center [536, 297] width 9 height 9
radio input "true"
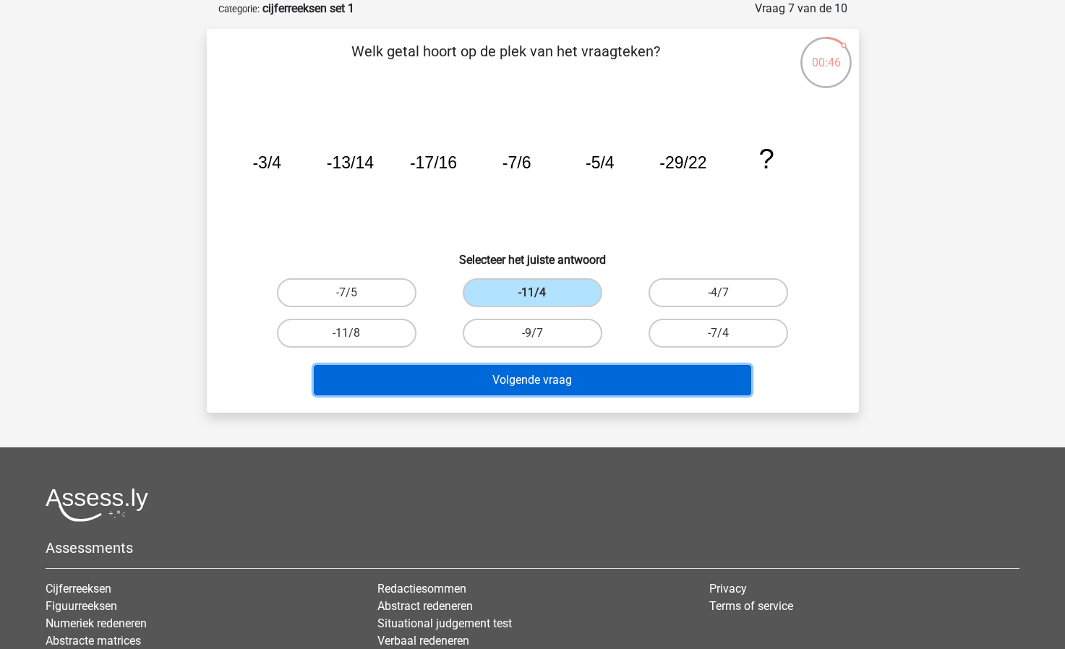
click at [605, 377] on button "Volgende vraag" at bounding box center [532, 380] width 437 height 30
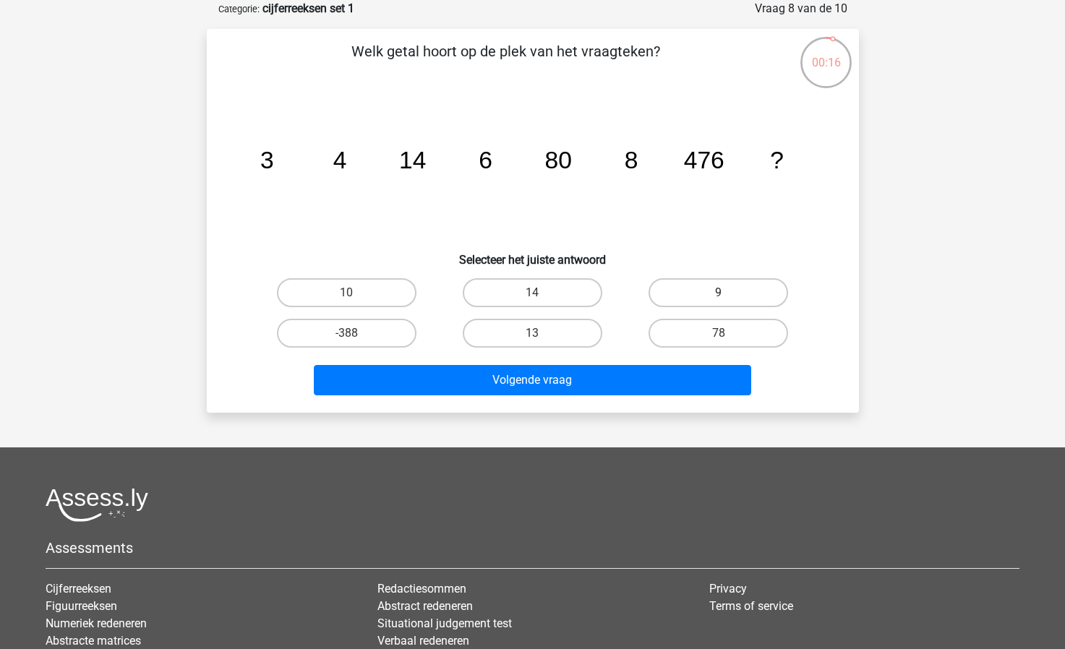
click at [740, 290] on label "9" at bounding box center [719, 292] width 140 height 29
click at [728, 293] on input "9" at bounding box center [723, 297] width 9 height 9
radio input "true"
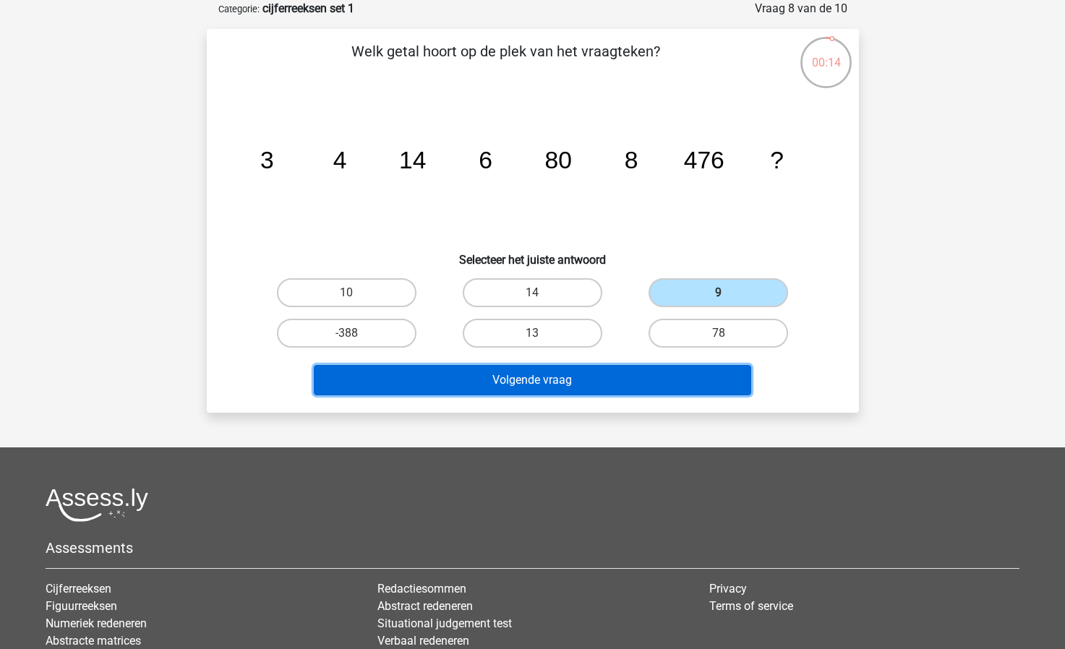
click at [546, 373] on button "Volgende vraag" at bounding box center [532, 380] width 437 height 30
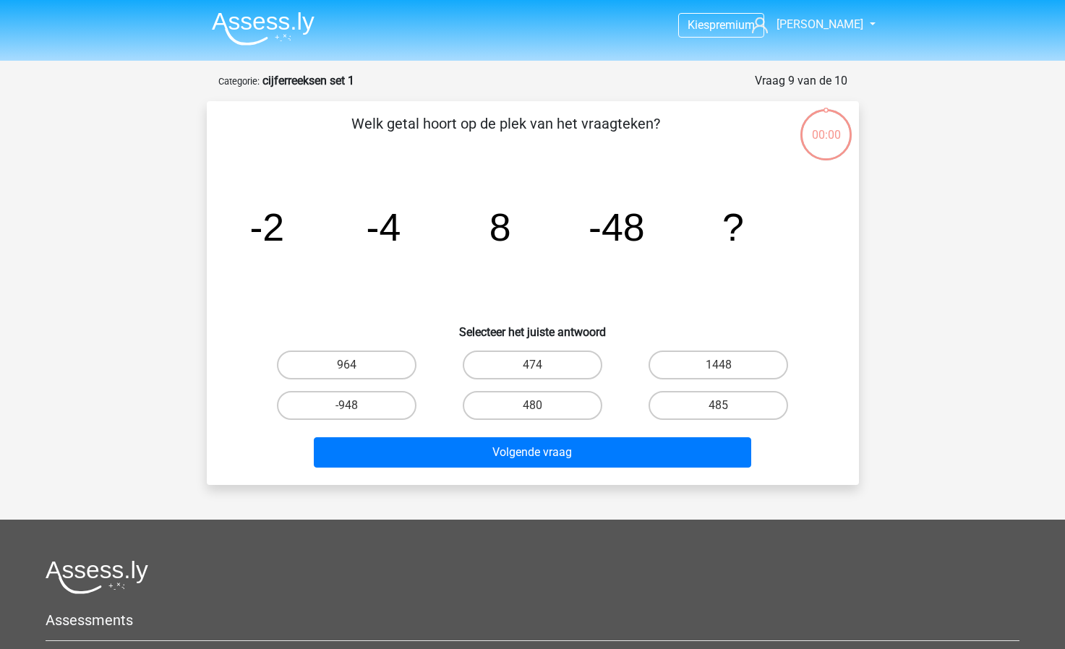
scroll to position [72, 0]
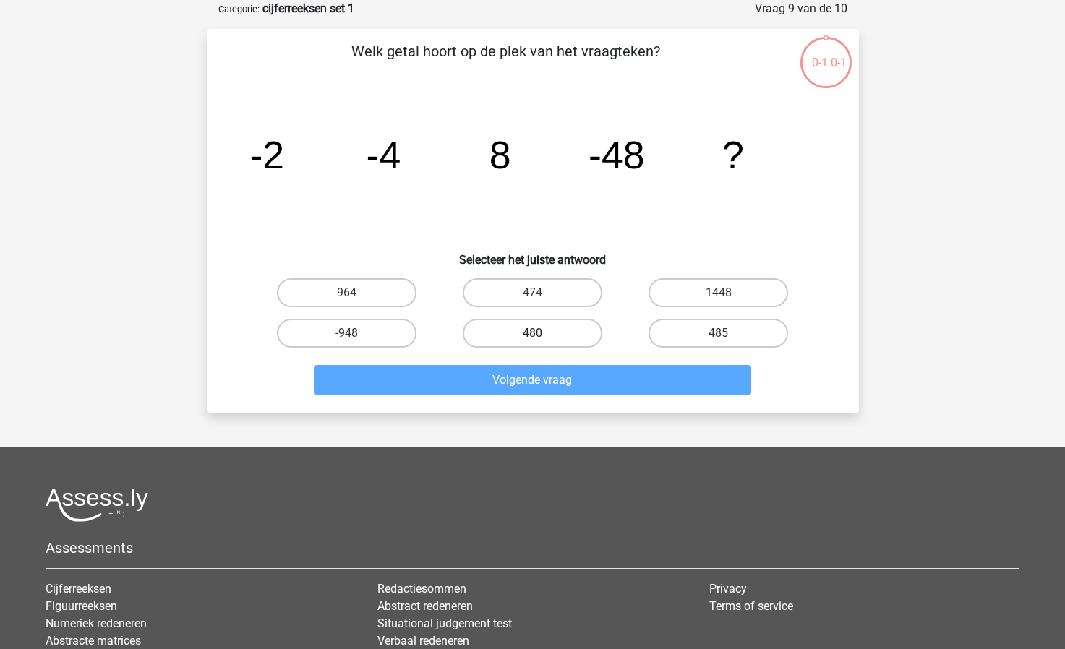
click at [544, 329] on label "480" at bounding box center [533, 333] width 140 height 29
click at [542, 333] on input "480" at bounding box center [536, 337] width 9 height 9
radio input "true"
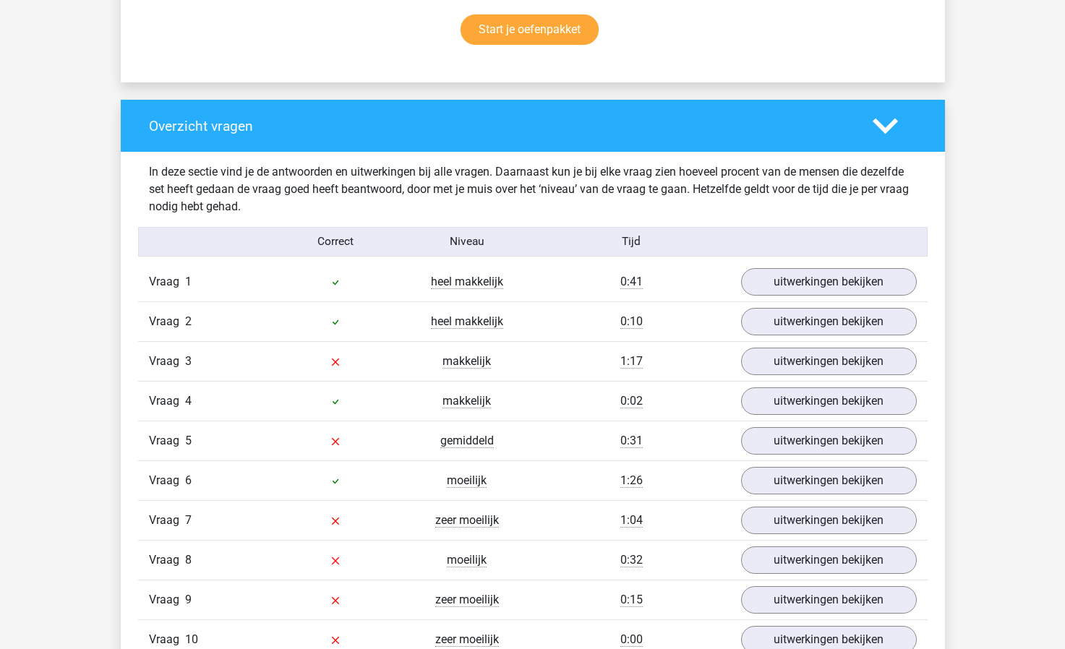
scroll to position [940, 0]
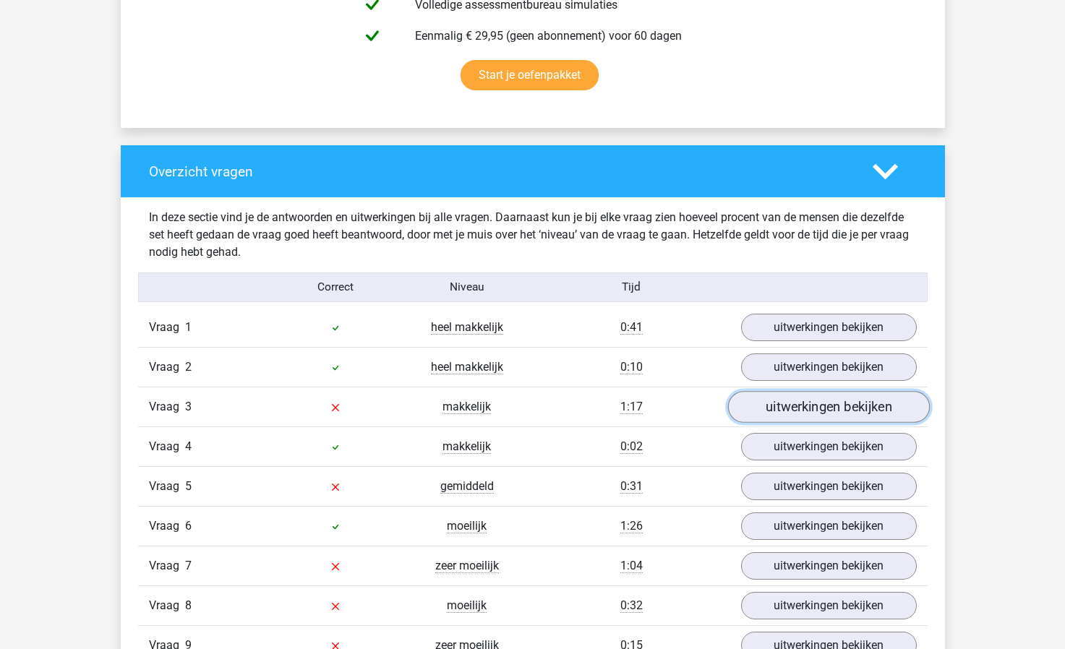
click at [776, 404] on link "uitwerkingen bekijken" at bounding box center [828, 408] width 202 height 32
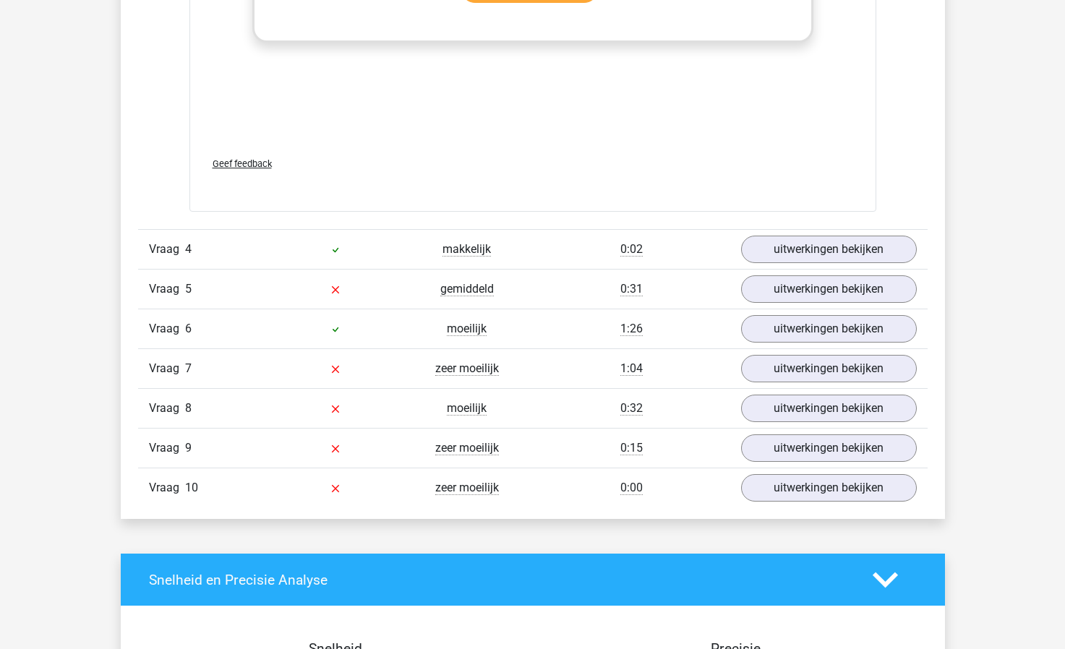
scroll to position [2024, 0]
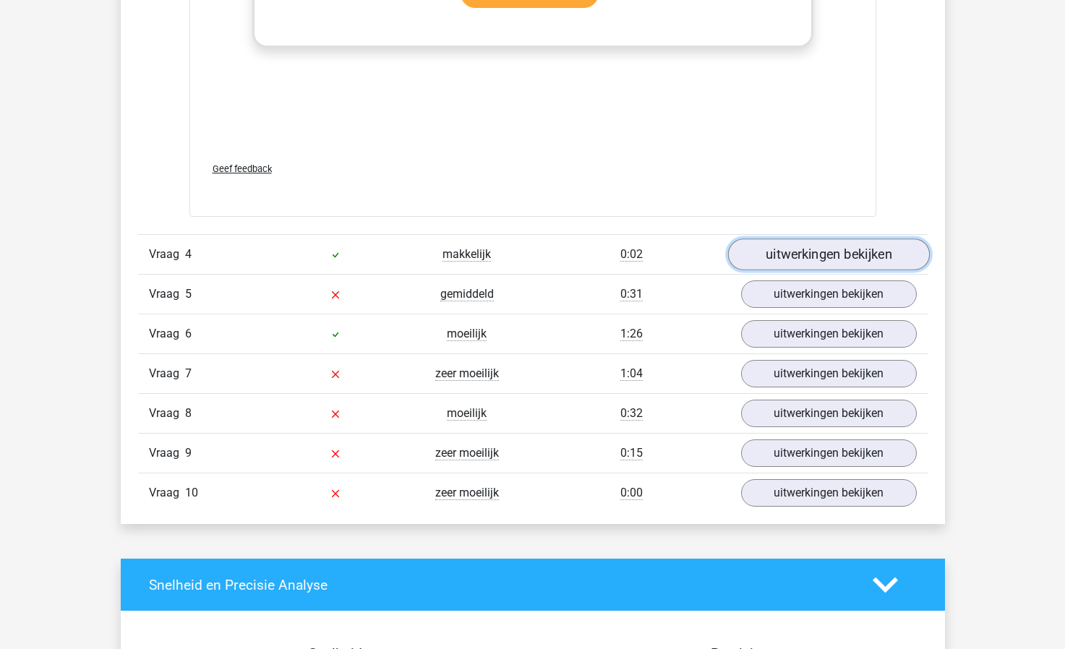
click at [798, 249] on link "uitwerkingen bekijken" at bounding box center [828, 255] width 202 height 32
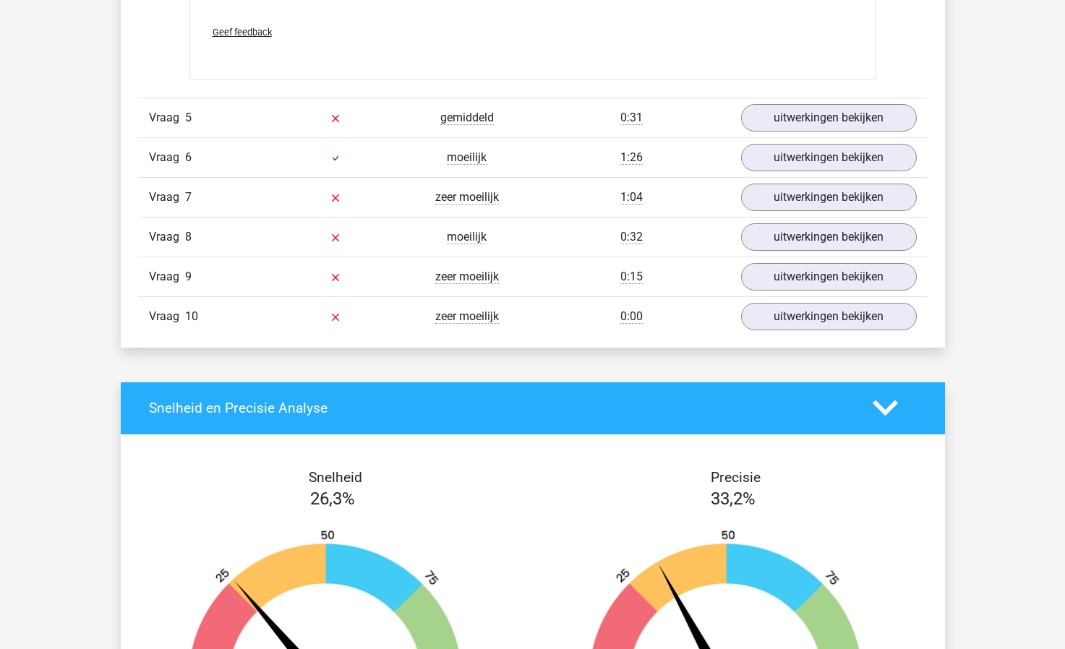
scroll to position [2964, 0]
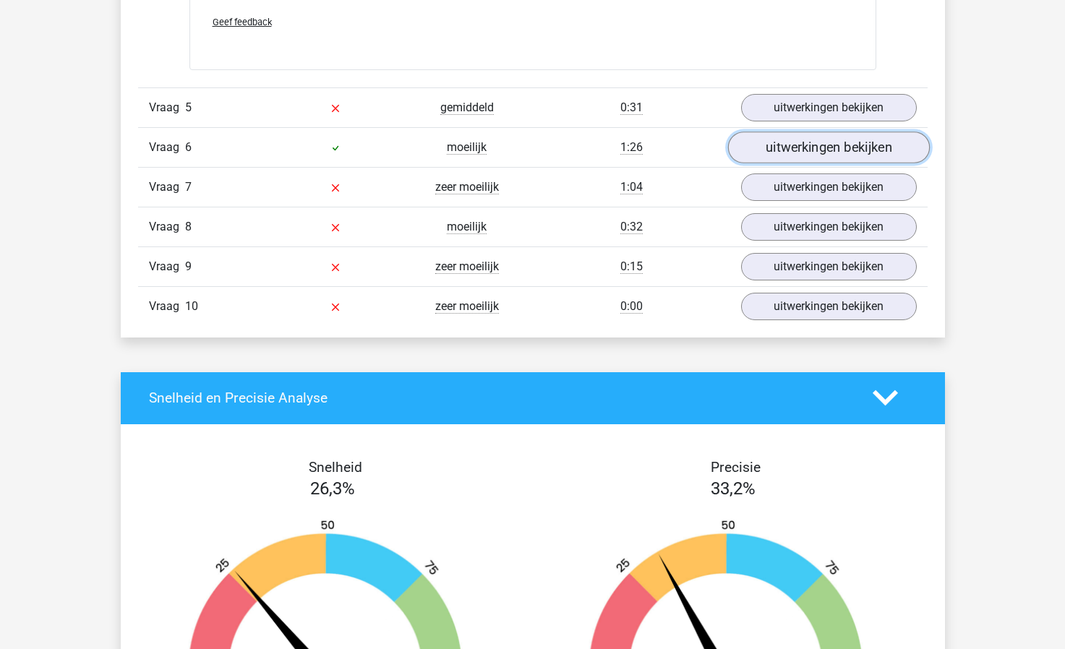
click at [817, 147] on link "uitwerkingen bekijken" at bounding box center [828, 148] width 202 height 32
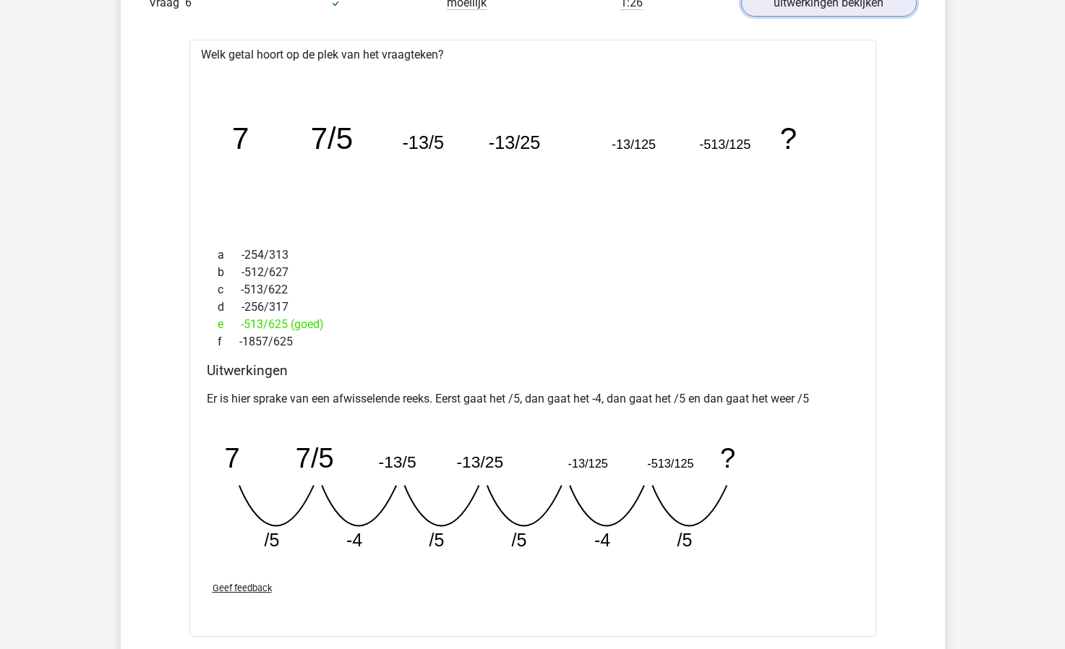
scroll to position [3470, 0]
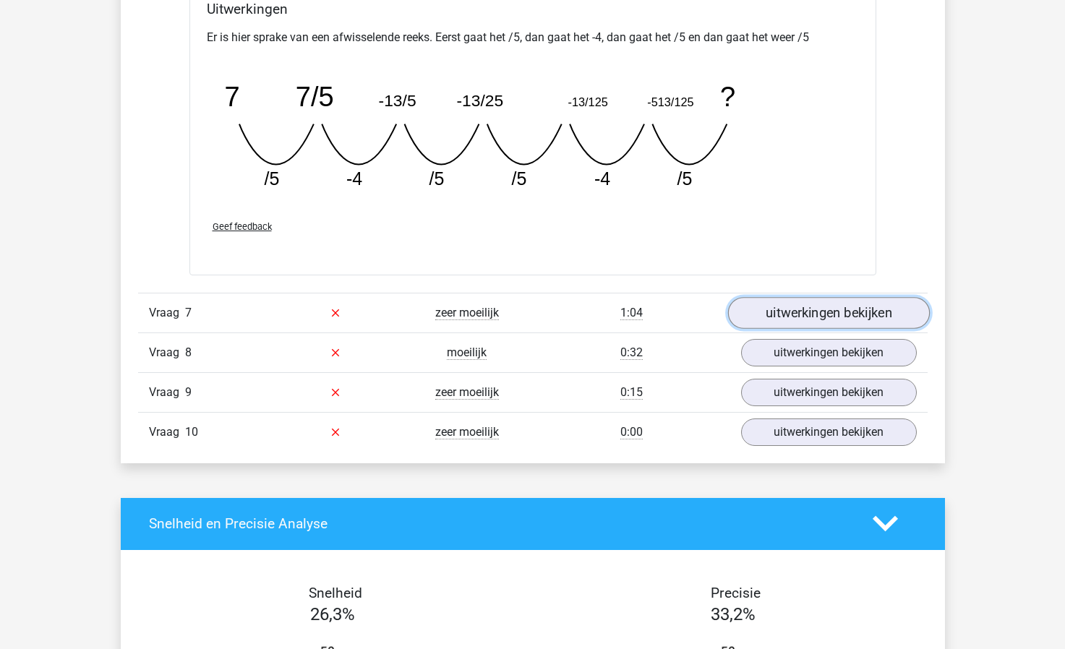
click at [795, 309] on link "uitwerkingen bekijken" at bounding box center [828, 313] width 202 height 32
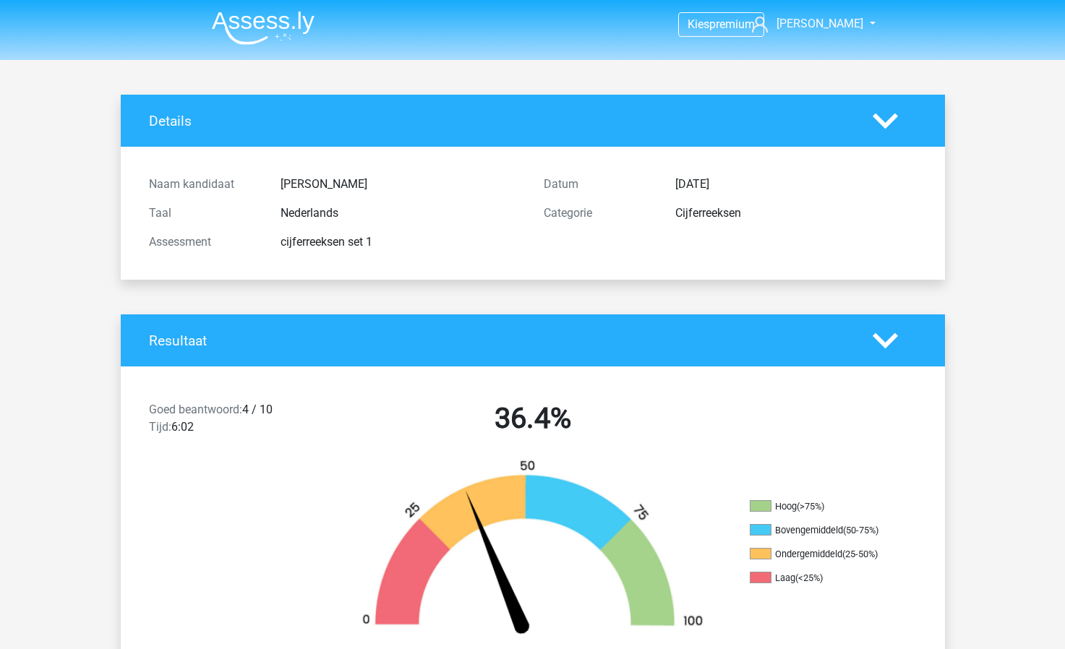
scroll to position [0, 0]
